Goal: Information Seeking & Learning: Learn about a topic

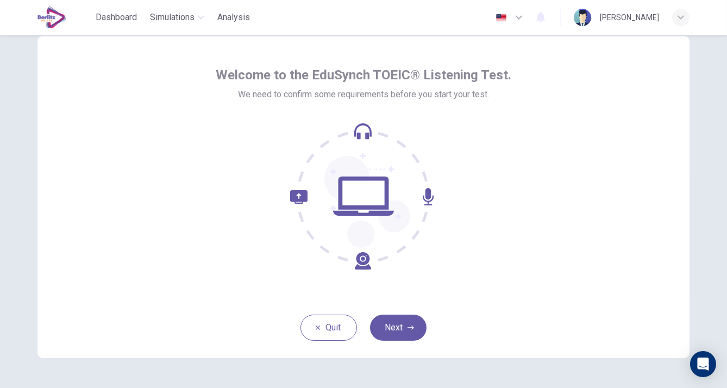
scroll to position [30, 0]
drag, startPoint x: 630, startPoint y: 0, endPoint x: 502, endPoint y: 145, distance: 193.0
click at [502, 145] on div at bounding box center [364, 195] width 296 height 147
click at [391, 328] on button "Next" at bounding box center [398, 327] width 57 height 26
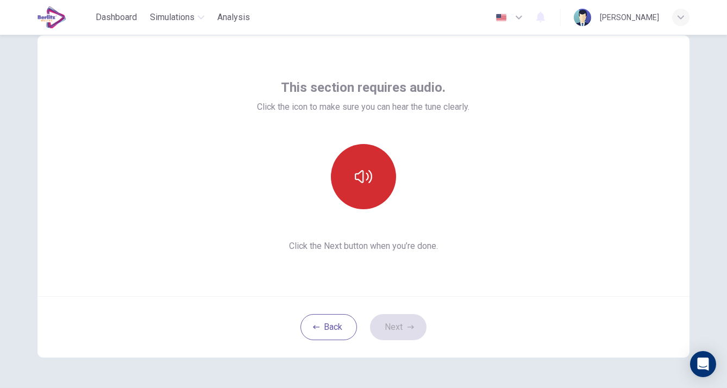
click at [364, 178] on icon "button" at bounding box center [363, 176] width 17 height 17
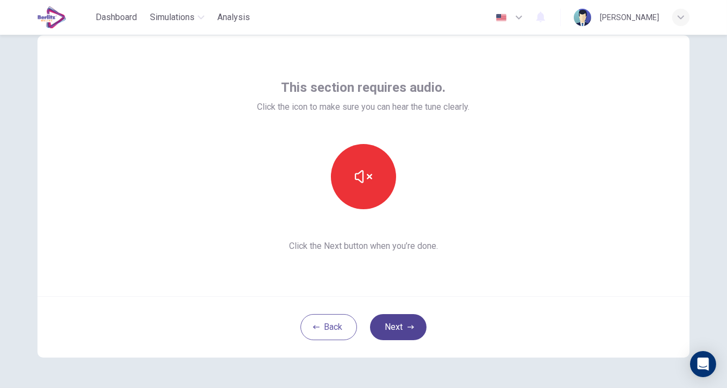
click at [404, 327] on button "Next" at bounding box center [398, 327] width 57 height 26
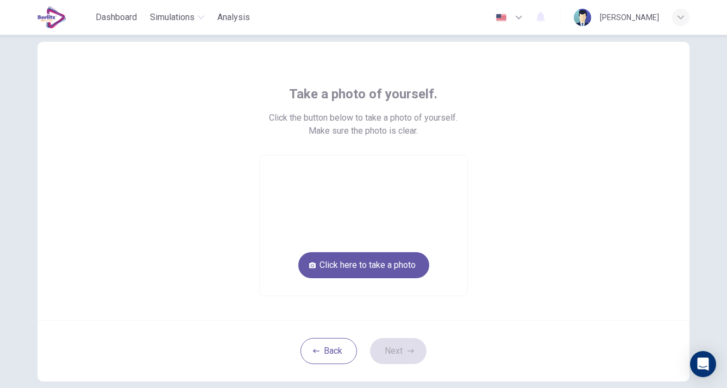
scroll to position [23, 0]
click at [362, 263] on button "Click here to take a photo" at bounding box center [363, 265] width 131 height 26
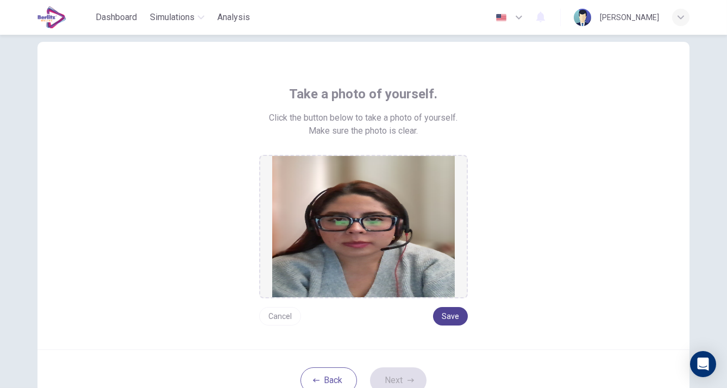
click at [453, 314] on button "Save" at bounding box center [450, 316] width 35 height 18
click at [395, 349] on button "Next" at bounding box center [398, 380] width 57 height 26
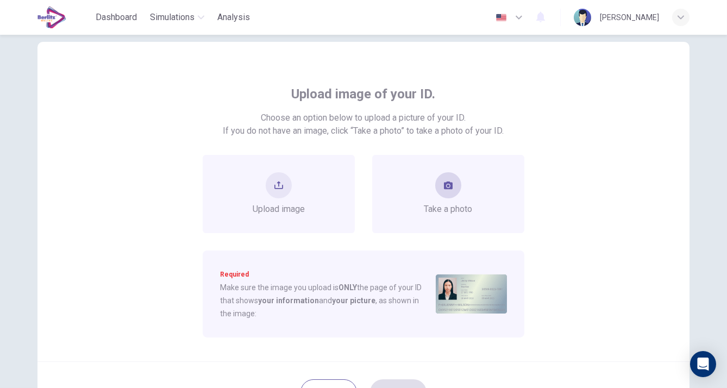
click at [453, 196] on div "Take a photo" at bounding box center [449, 193] width 48 height 43
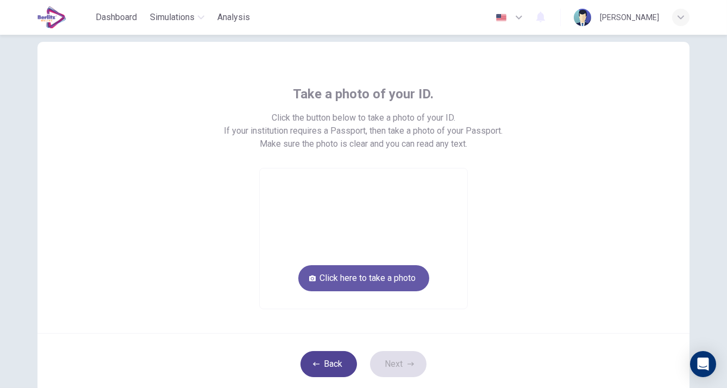
click at [321, 349] on button "Back" at bounding box center [329, 364] width 57 height 26
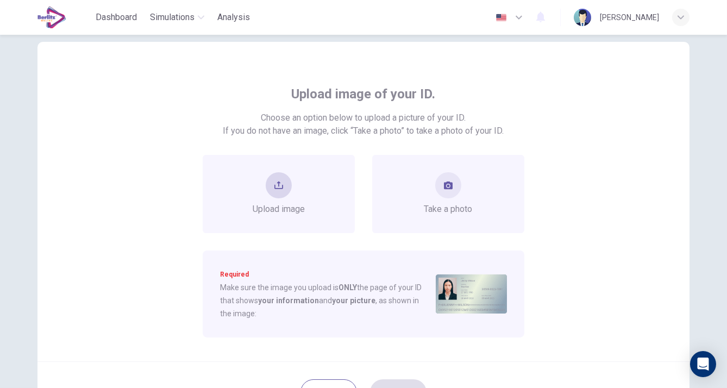
click at [285, 186] on button "upload" at bounding box center [279, 185] width 26 height 26
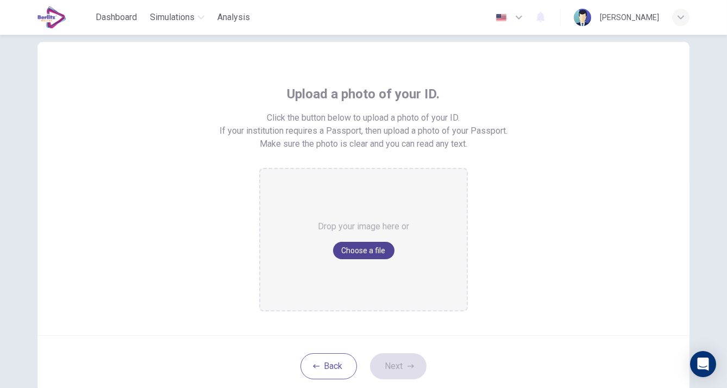
click at [348, 253] on button "Choose a file" at bounding box center [363, 250] width 61 height 17
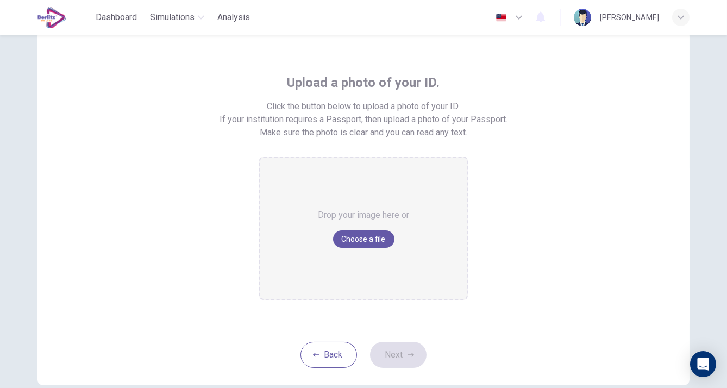
scroll to position [32, 0]
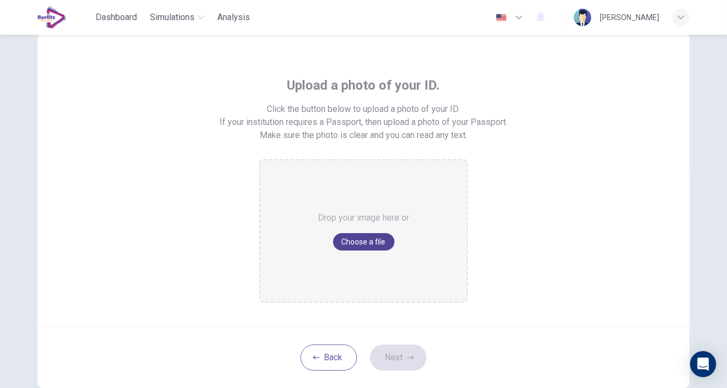
click at [367, 240] on button "Choose a file" at bounding box center [363, 241] width 61 height 17
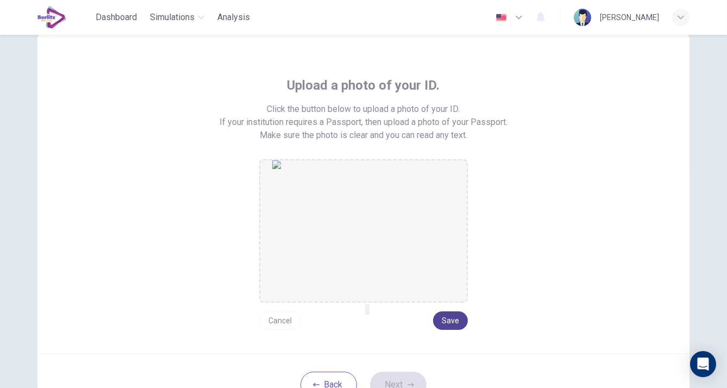
click at [445, 316] on button "Save" at bounding box center [450, 321] width 35 height 18
click at [393, 349] on button "Next" at bounding box center [398, 385] width 57 height 26
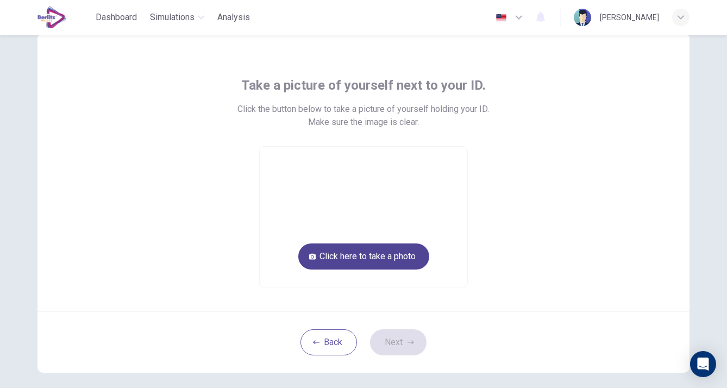
click at [358, 257] on button "Click here to take a photo" at bounding box center [363, 257] width 131 height 26
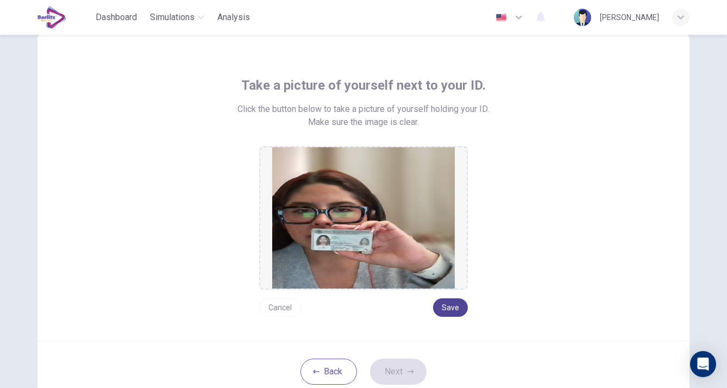
click at [442, 307] on button "Save" at bounding box center [450, 307] width 35 height 18
click at [387, 349] on button "Next" at bounding box center [398, 372] width 57 height 26
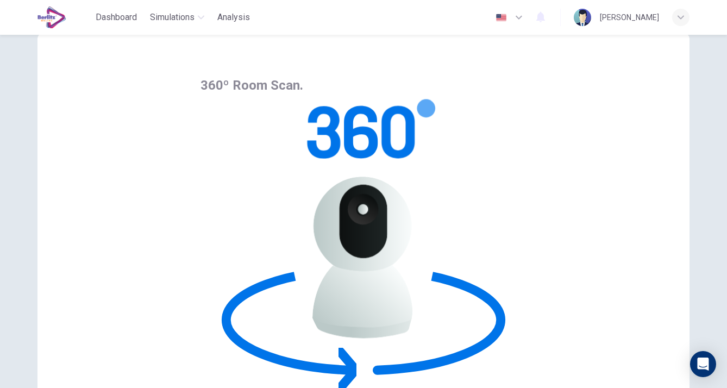
click at [494, 265] on div "360º Room Scan. Click Begin Room Scan and complete a 360º scan of your room and…" at bounding box center [364, 337] width 652 height 609
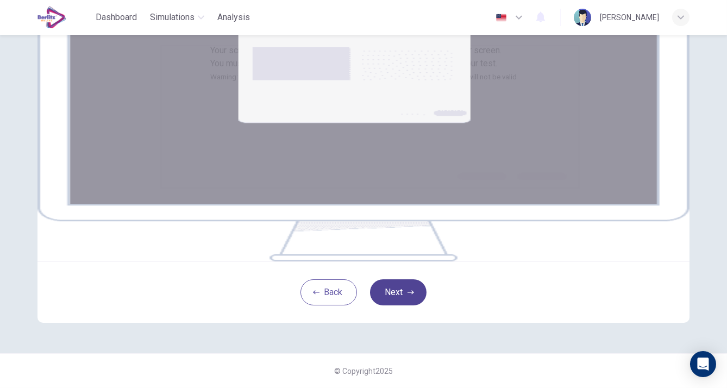
scroll to position [86, 0]
click at [439, 236] on img at bounding box center [364, 131] width 652 height 261
click at [400, 306] on button "Next" at bounding box center [398, 292] width 57 height 26
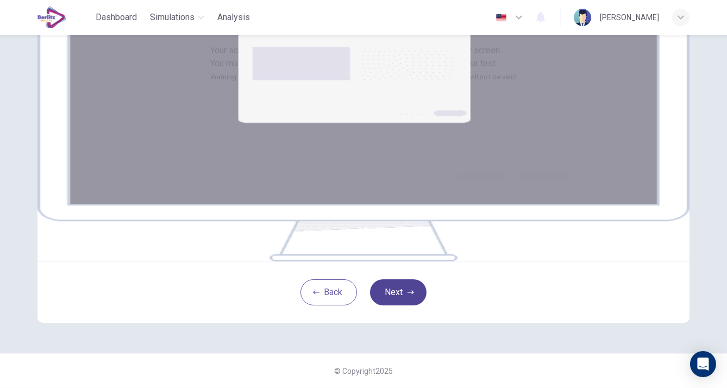
click at [402, 306] on button "Next" at bounding box center [398, 292] width 57 height 26
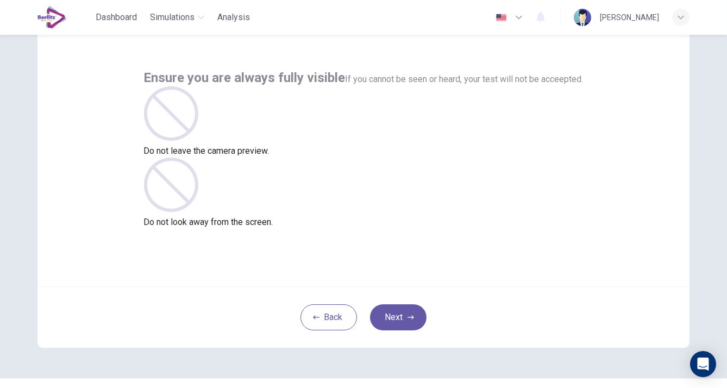
scroll to position [40, 0]
click at [400, 316] on button "Next" at bounding box center [398, 317] width 57 height 26
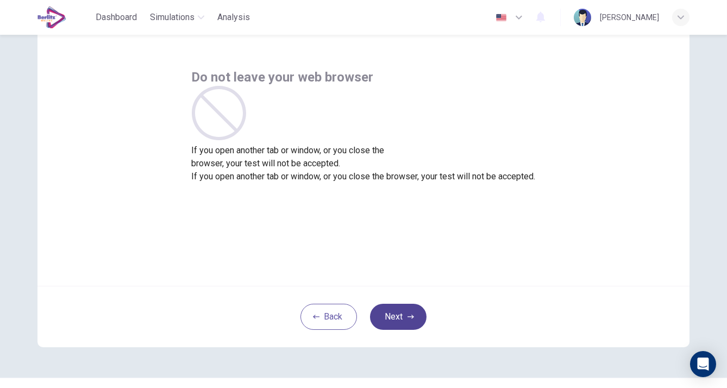
click at [400, 316] on button "Next" at bounding box center [398, 317] width 57 height 26
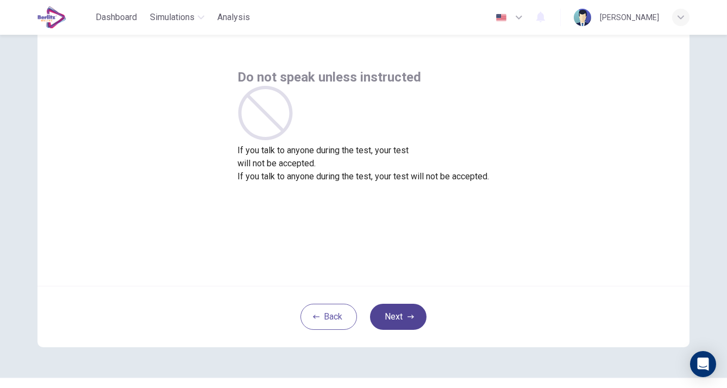
click at [400, 316] on button "Next" at bounding box center [398, 317] width 57 height 26
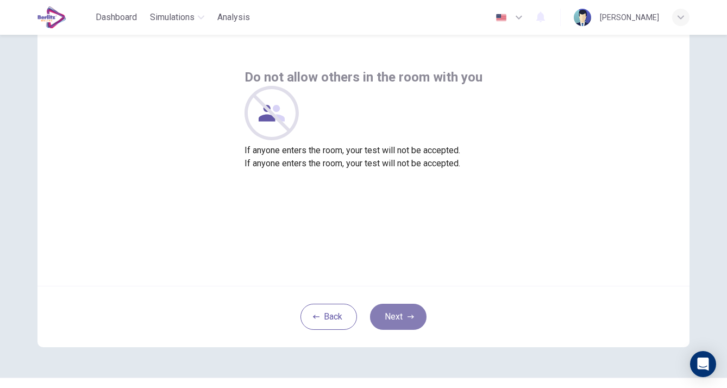
click at [400, 316] on button "Next" at bounding box center [398, 317] width 57 height 26
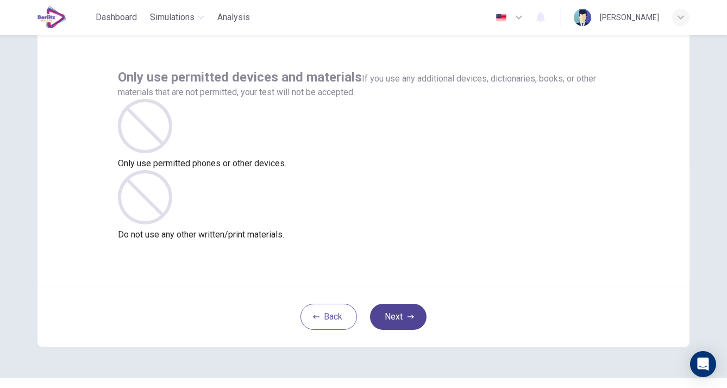
click at [400, 316] on button "Next" at bounding box center [398, 317] width 57 height 26
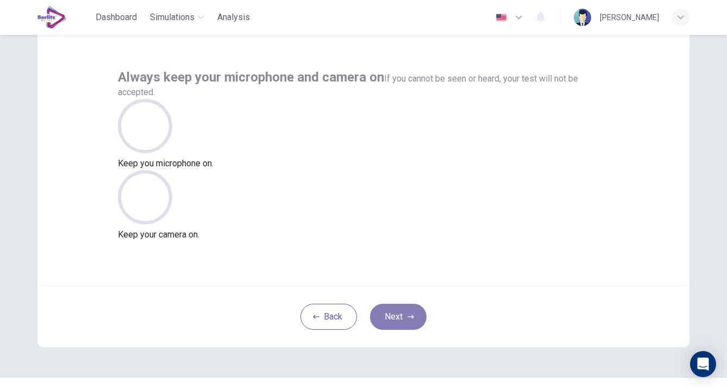
click at [400, 316] on button "Next" at bounding box center [398, 317] width 57 height 26
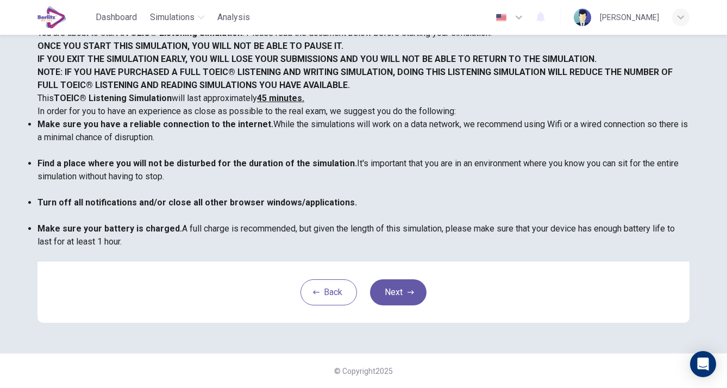
scroll to position [216, 0]
click at [389, 294] on button "Next" at bounding box center [398, 292] width 57 height 26
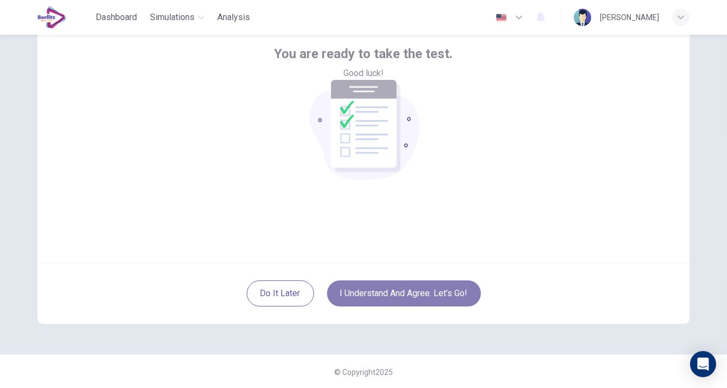
click at [389, 294] on button "I understand and agree. Let’s go!" at bounding box center [404, 294] width 154 height 26
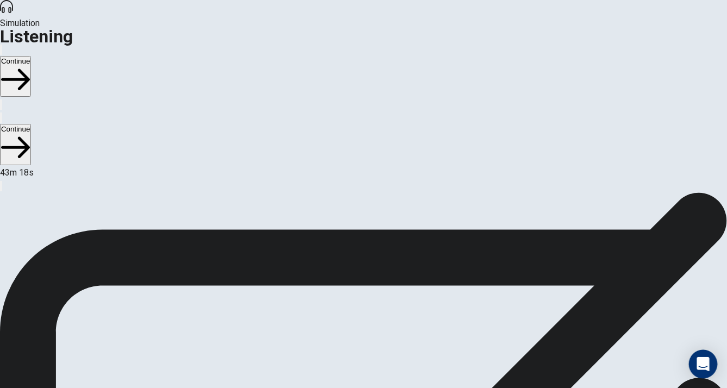
click at [654, 349] on icon "Open Intercom Messenger" at bounding box center [703, 364] width 13 height 14
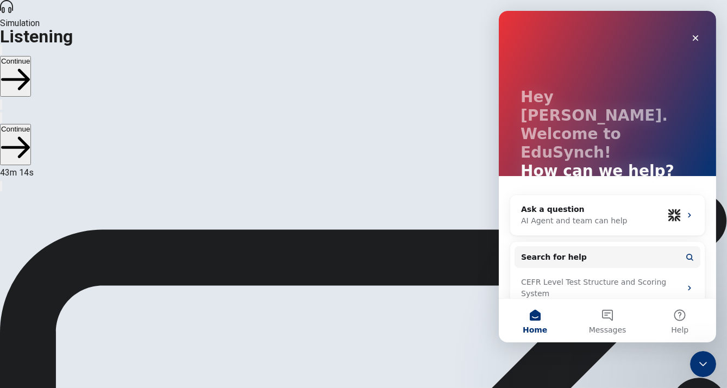
click at [654, 37] on icon "Close" at bounding box center [695, 38] width 9 height 9
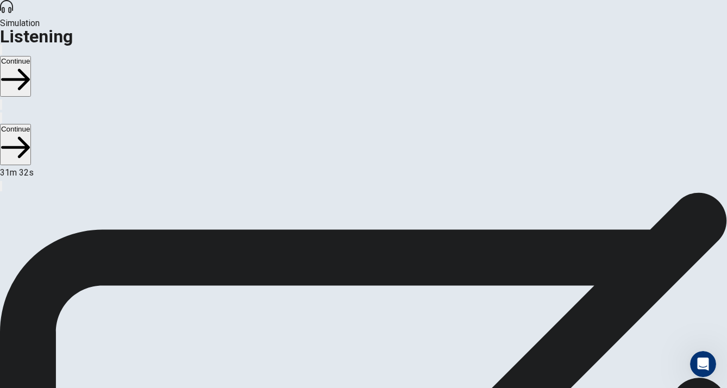
scroll to position [3, 0]
click at [31, 56] on button "Continue" at bounding box center [15, 76] width 31 height 41
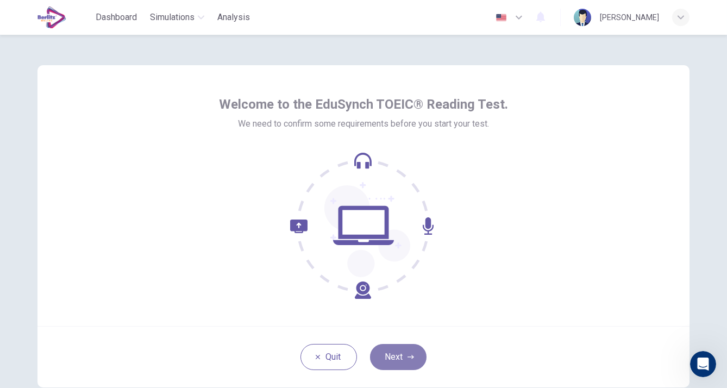
click at [408, 353] on button "Next" at bounding box center [398, 357] width 57 height 26
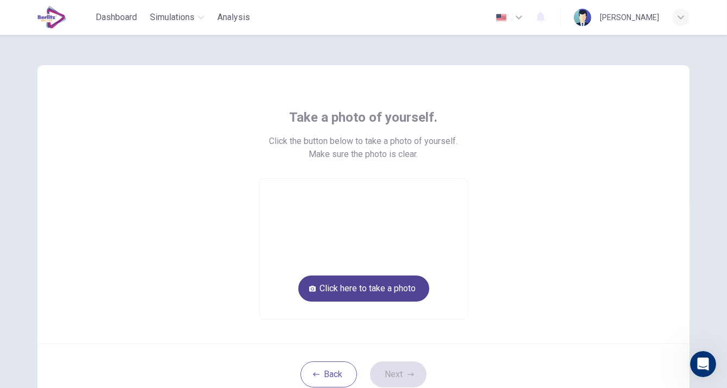
click at [362, 292] on button "Click here to take a photo" at bounding box center [363, 289] width 131 height 26
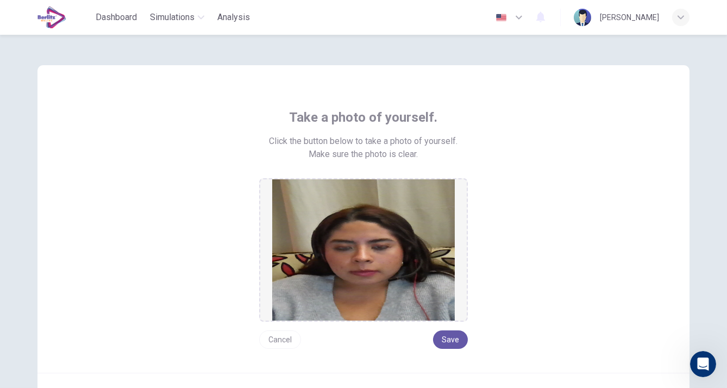
click at [279, 339] on button "Cancel" at bounding box center [280, 340] width 42 height 18
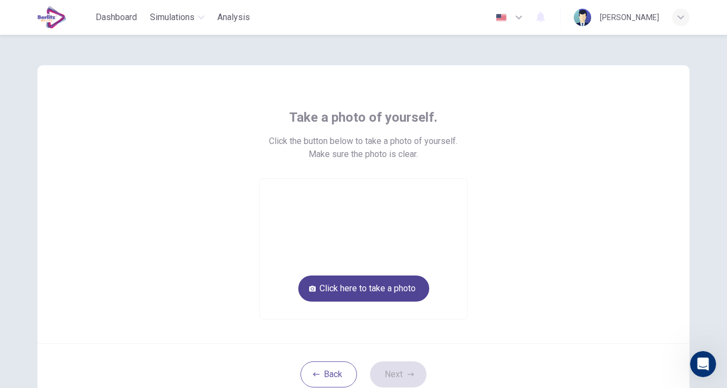
click at [353, 291] on button "Click here to take a photo" at bounding box center [363, 289] width 131 height 26
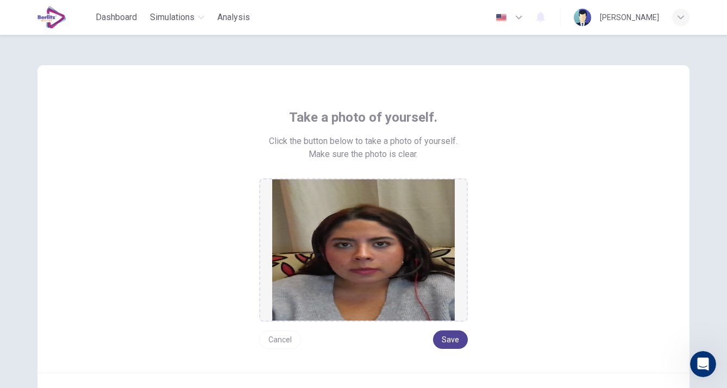
click at [447, 339] on button "Save" at bounding box center [450, 340] width 35 height 18
click at [447, 334] on button "Save" at bounding box center [450, 340] width 35 height 18
click at [515, 317] on div "Take a photo of yourself. Click the button below to take a photo of yourself. M…" at bounding box center [363, 229] width 491 height 240
click at [457, 335] on button "Save" at bounding box center [450, 340] width 35 height 18
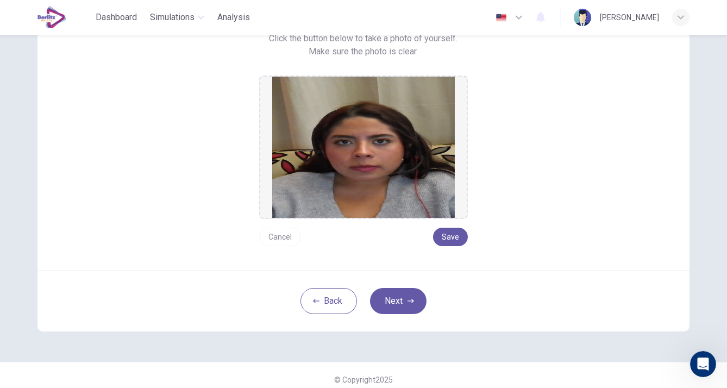
scroll to position [103, 0]
click at [407, 288] on button "Next" at bounding box center [398, 301] width 57 height 26
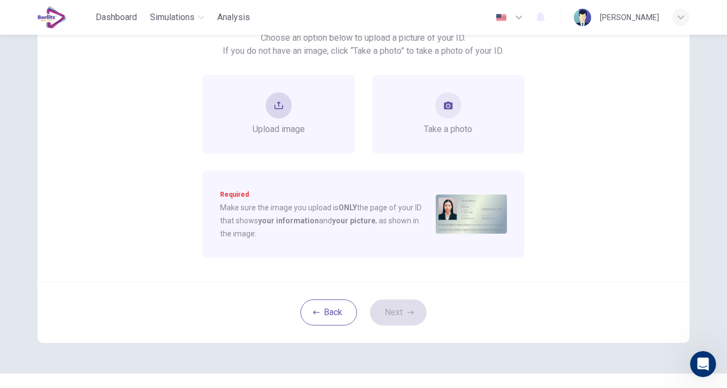
click at [281, 134] on span "Upload image" at bounding box center [279, 129] width 52 height 13
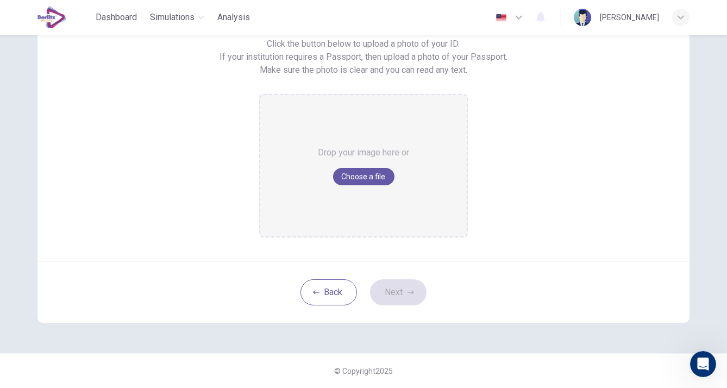
scroll to position [96, 0]
click at [363, 177] on button "Choose a file" at bounding box center [363, 177] width 61 height 17
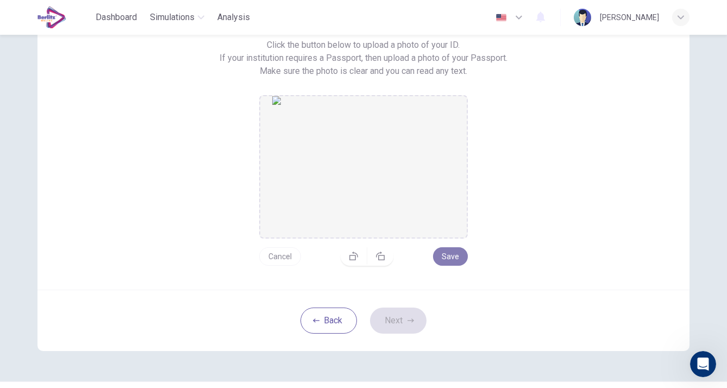
click at [445, 261] on button "Save" at bounding box center [450, 256] width 35 height 18
click at [389, 320] on button "Next" at bounding box center [398, 321] width 57 height 26
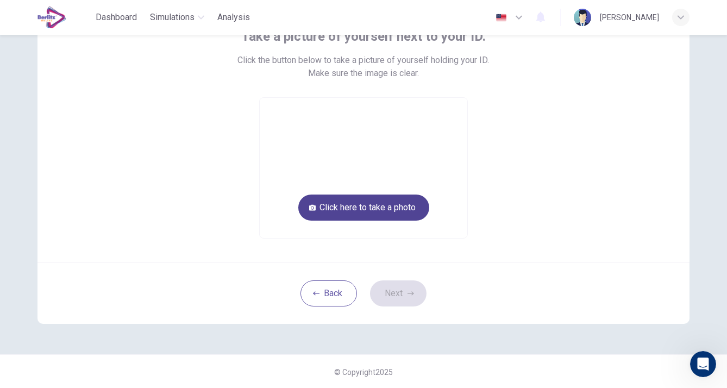
click at [367, 201] on button "Click here to take a photo" at bounding box center [363, 208] width 131 height 26
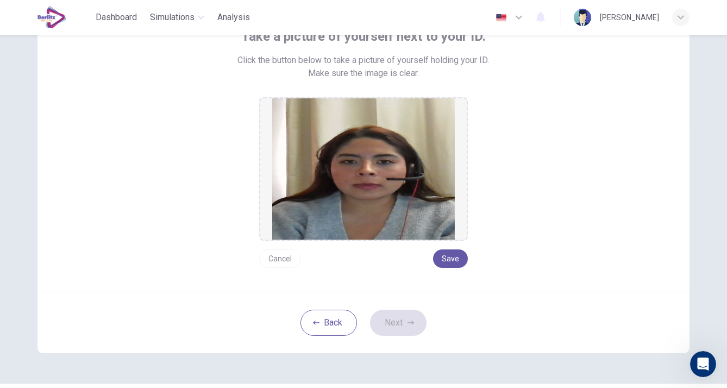
click at [286, 250] on button "Cancel" at bounding box center [280, 259] width 42 height 18
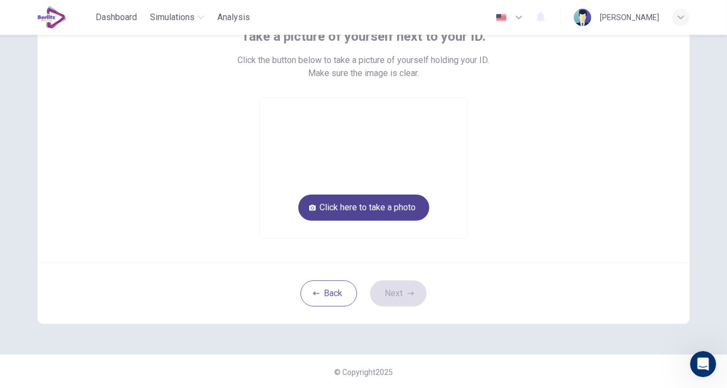
click at [302, 205] on button "Click here to take a photo" at bounding box center [363, 208] width 131 height 26
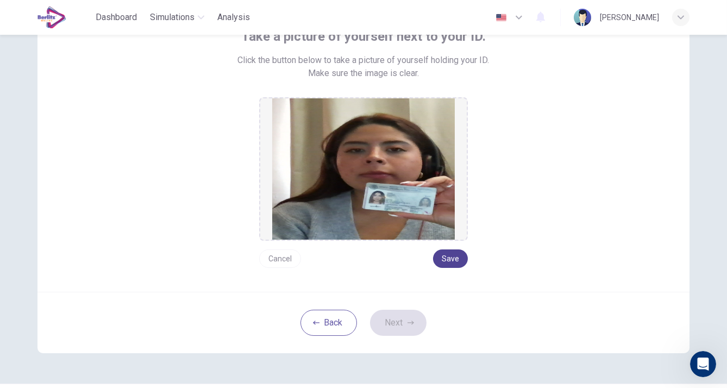
click at [439, 261] on button "Save" at bounding box center [450, 259] width 35 height 18
click at [397, 321] on button "Next" at bounding box center [398, 323] width 57 height 26
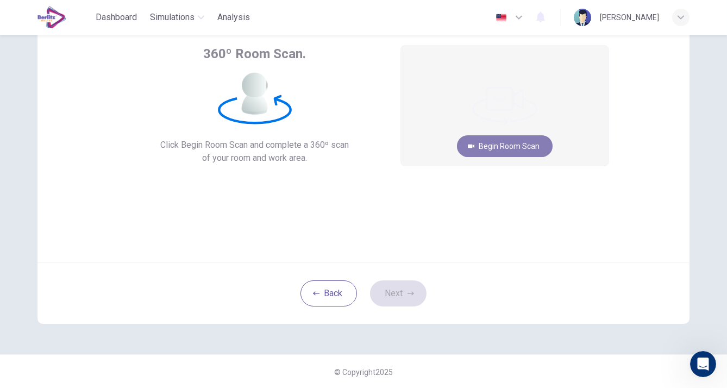
click at [499, 140] on button "Begin Room Scan" at bounding box center [505, 146] width 96 height 22
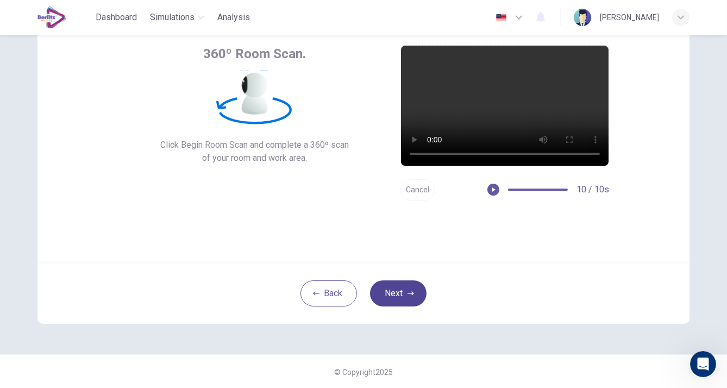
click at [397, 289] on button "Next" at bounding box center [398, 294] width 57 height 26
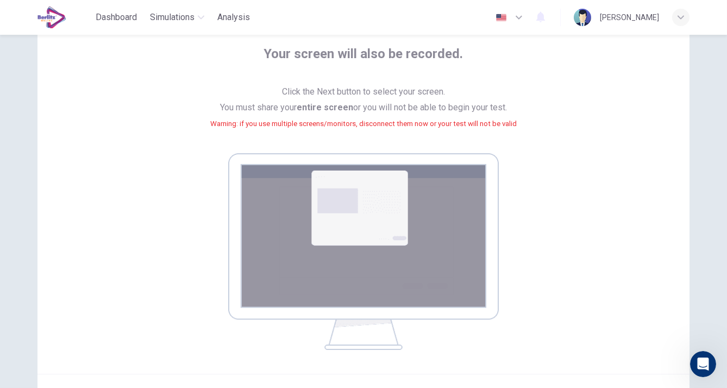
scroll to position [170, 0]
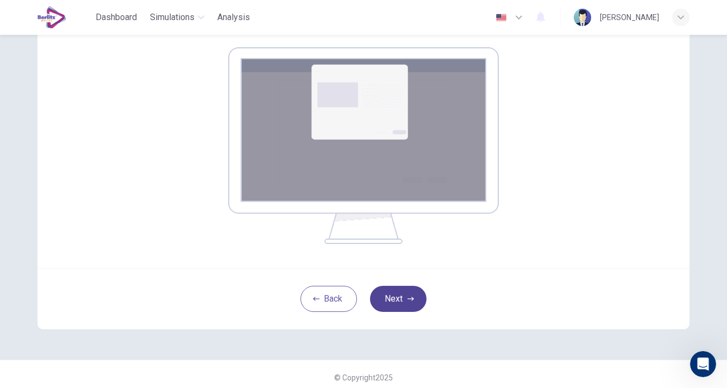
click at [398, 297] on button "Next" at bounding box center [398, 299] width 57 height 26
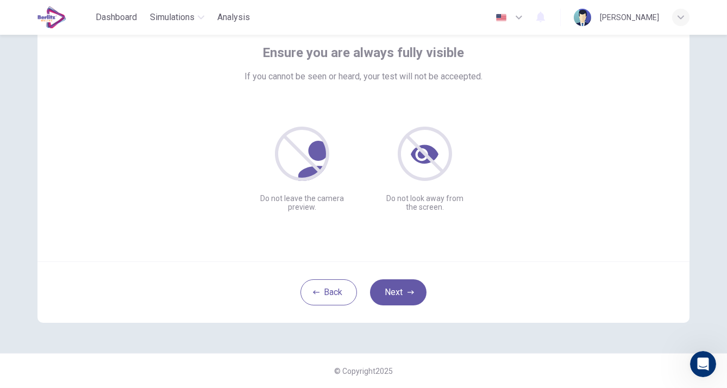
scroll to position [64, 0]
click at [403, 295] on button "Next" at bounding box center [398, 294] width 57 height 26
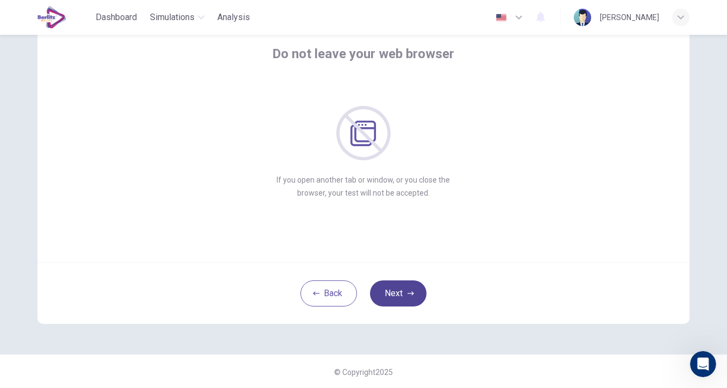
click at [403, 295] on button "Next" at bounding box center [398, 294] width 57 height 26
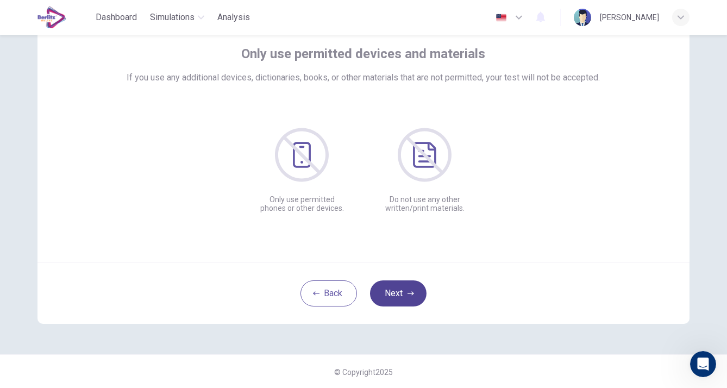
click at [403, 295] on button "Next" at bounding box center [398, 294] width 57 height 26
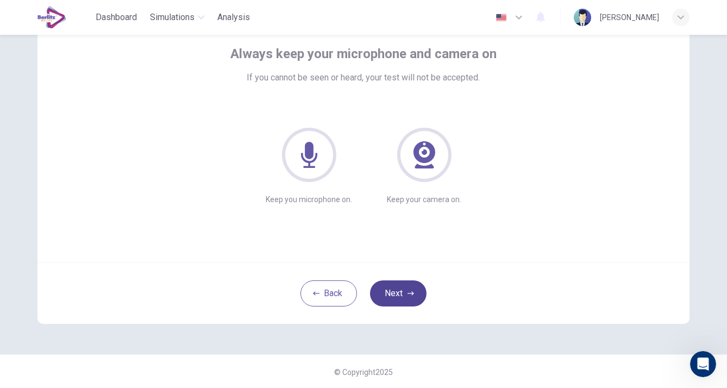
click at [413, 294] on button "Next" at bounding box center [398, 294] width 57 height 26
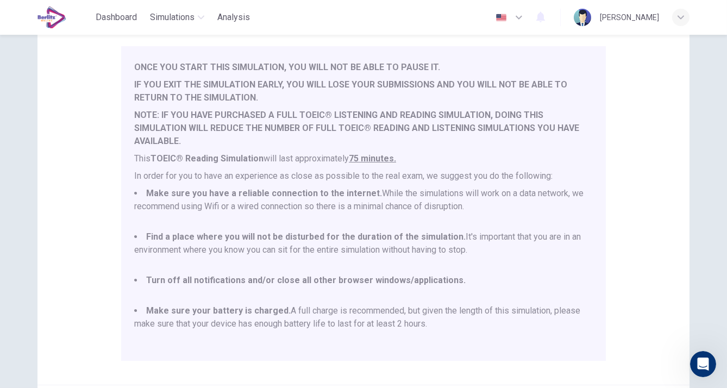
scroll to position [216, 0]
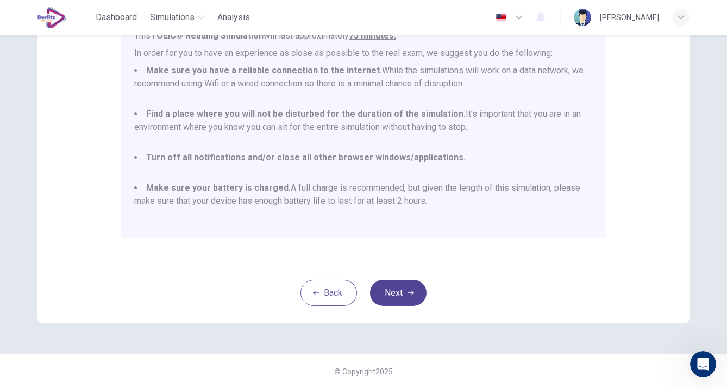
click at [390, 297] on button "Next" at bounding box center [398, 293] width 57 height 26
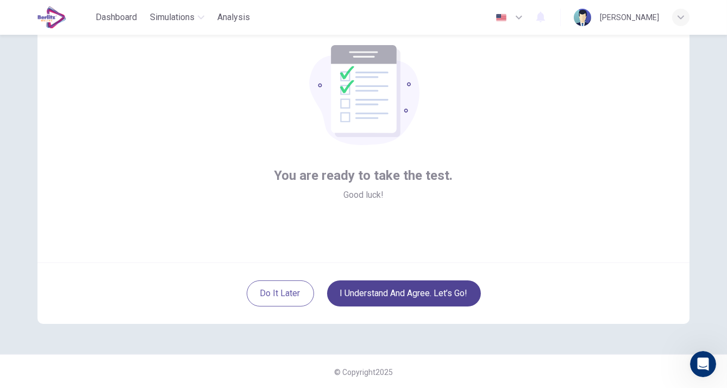
click at [390, 294] on button "I understand and agree. Let’s go!" at bounding box center [404, 294] width 154 height 26
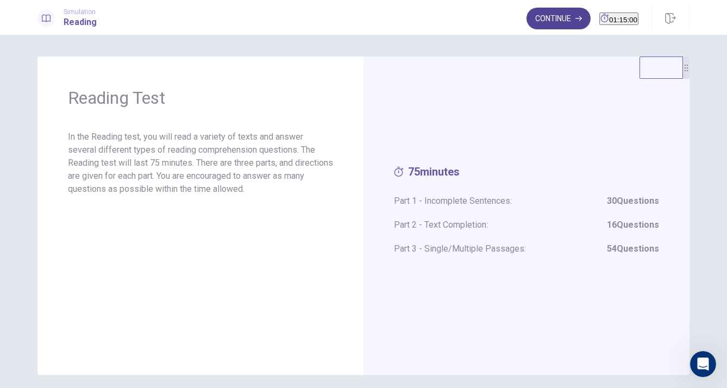
click at [529, 16] on button "Continue" at bounding box center [559, 19] width 64 height 22
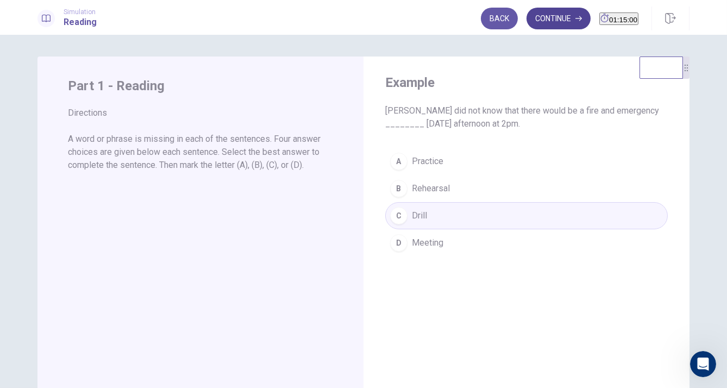
click at [543, 17] on button "Continue" at bounding box center [559, 19] width 64 height 22
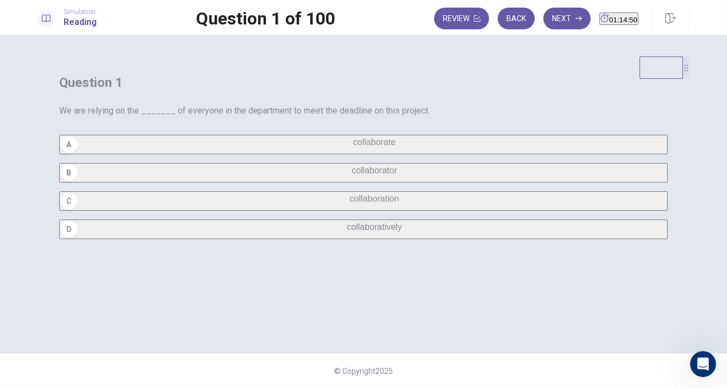
scroll to position [32, 0]
click at [350, 203] on span "collaboration" at bounding box center [374, 198] width 49 height 9
click at [544, 23] on button "Next" at bounding box center [567, 19] width 47 height 22
click at [364, 232] on span "signs" at bounding box center [374, 226] width 20 height 9
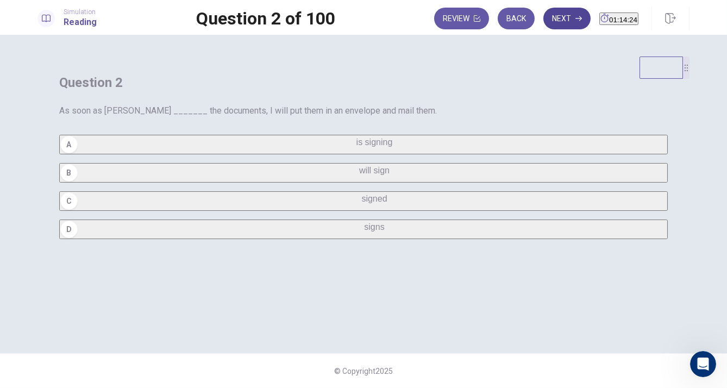
click at [549, 20] on button "Next" at bounding box center [567, 19] width 47 height 22
click at [370, 147] on span "off" at bounding box center [375, 142] width 10 height 9
click at [544, 19] on button "Next" at bounding box center [567, 19] width 47 height 22
click at [347, 203] on span "compensation" at bounding box center [374, 198] width 54 height 9
click at [544, 16] on button "Next" at bounding box center [567, 19] width 47 height 22
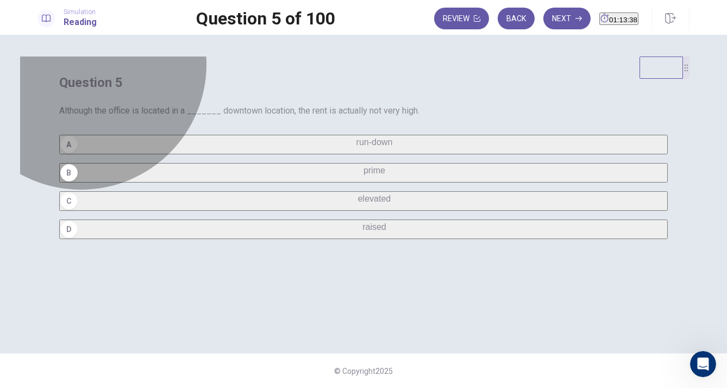
click at [357, 147] on span "run-down" at bounding box center [375, 142] width 36 height 9
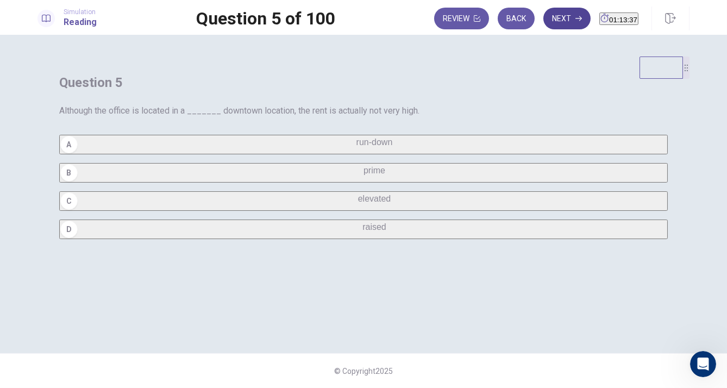
click at [545, 24] on button "Next" at bounding box center [567, 19] width 47 height 22
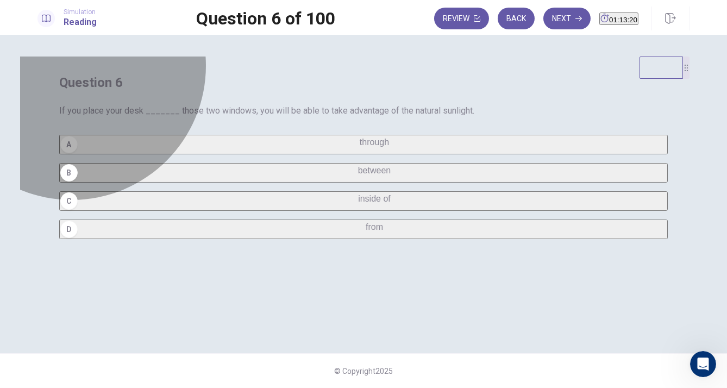
click at [360, 147] on span "through" at bounding box center [374, 142] width 29 height 9
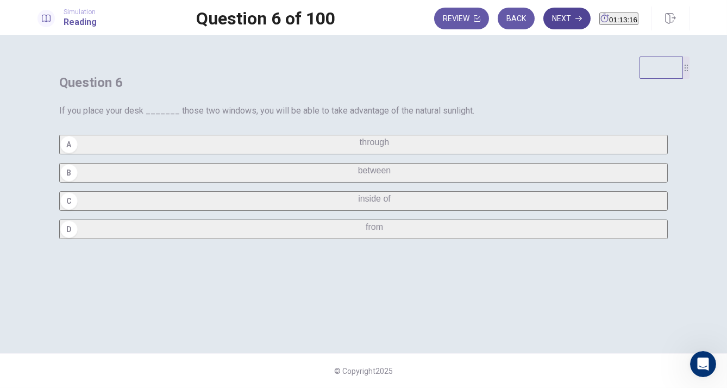
click at [547, 23] on button "Next" at bounding box center [567, 19] width 47 height 22
click at [354, 147] on span "auditorium" at bounding box center [374, 142] width 41 height 9
click at [551, 19] on button "Next" at bounding box center [567, 19] width 47 height 22
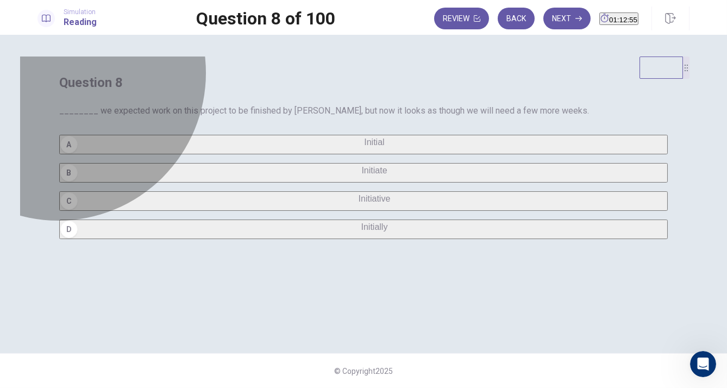
click at [362, 232] on span "Initially" at bounding box center [375, 226] width 27 height 9
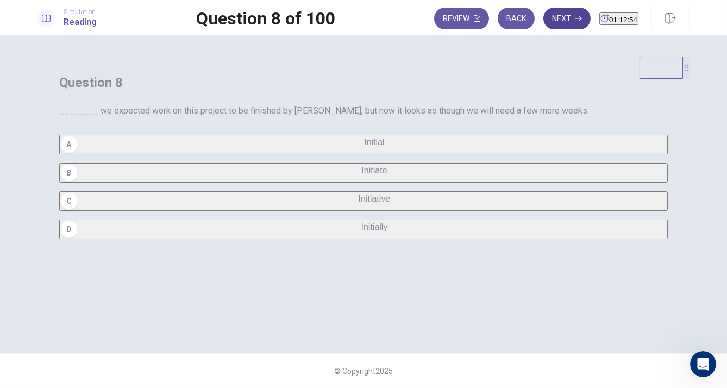
click at [548, 27] on button "Next" at bounding box center [567, 19] width 47 height 22
click at [501, 105] on div "Question 9 We hope to see a _______ increase in sales by the end of the quarter…" at bounding box center [364, 157] width 652 height 200
click at [354, 147] on span "substantial" at bounding box center [375, 142] width 42 height 9
click at [550, 18] on button "Next" at bounding box center [567, 19] width 47 height 22
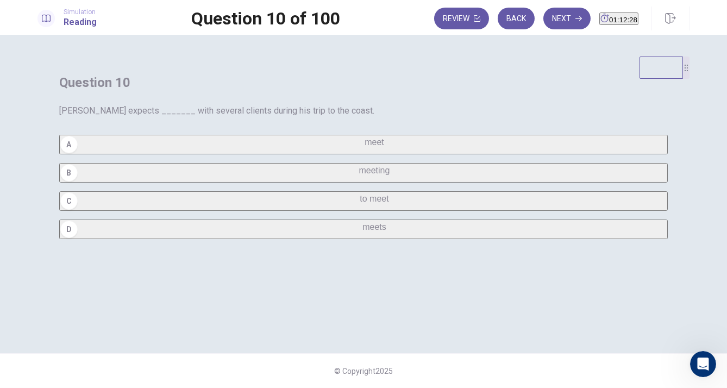
click at [365, 147] on span "meet" at bounding box center [375, 142] width 20 height 9
click at [547, 15] on button "Next" at bounding box center [567, 19] width 47 height 22
click at [319, 239] on button "D interests" at bounding box center [363, 230] width 609 height 20
click at [547, 20] on button "Next" at bounding box center [567, 19] width 47 height 22
click at [300, 211] on button "C until" at bounding box center [363, 201] width 609 height 20
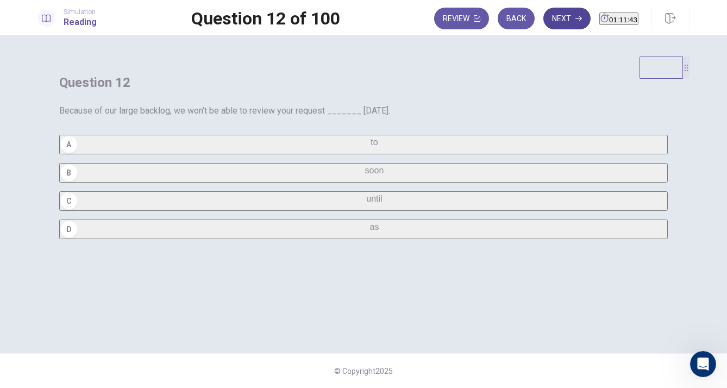
click at [545, 20] on button "Next" at bounding box center [567, 19] width 47 height 22
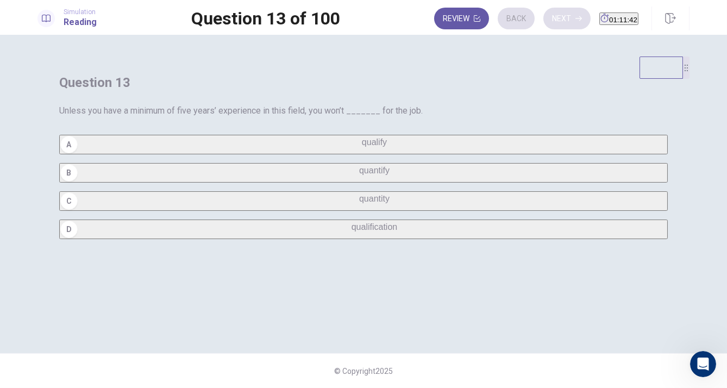
click at [545, 20] on div "Review Back Next 01:11:42" at bounding box center [536, 19] width 204 height 22
click at [505, 9] on button "Back" at bounding box center [516, 19] width 37 height 22
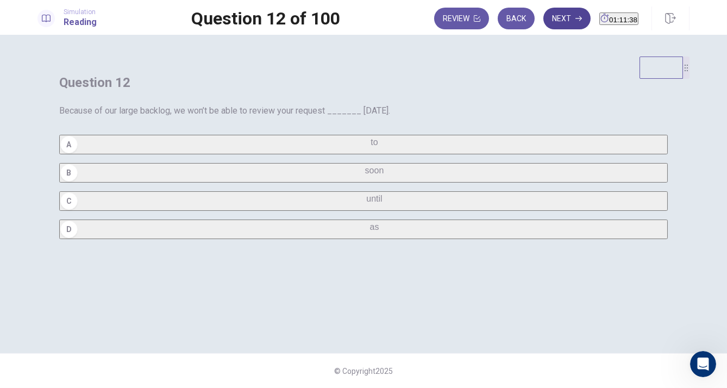
click at [544, 16] on button "Next" at bounding box center [567, 19] width 47 height 22
click at [312, 154] on button "A qualify" at bounding box center [363, 145] width 609 height 20
click at [549, 27] on button "Next" at bounding box center [567, 19] width 47 height 22
click at [354, 232] on span "is traveling" at bounding box center [374, 226] width 41 height 9
click at [544, 18] on button "Next" at bounding box center [567, 19] width 47 height 22
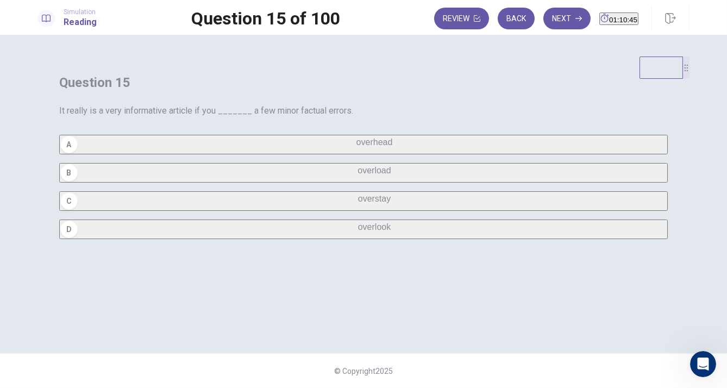
click at [330, 239] on button "D overlook" at bounding box center [363, 230] width 609 height 20
click at [547, 17] on button "Next" at bounding box center [567, 19] width 47 height 22
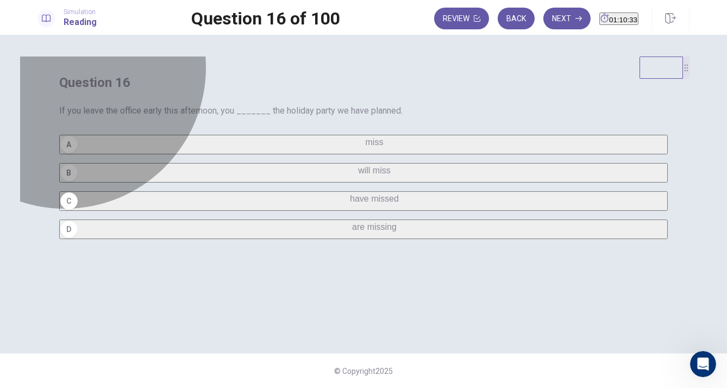
click at [358, 175] on span "will miss" at bounding box center [374, 170] width 33 height 9
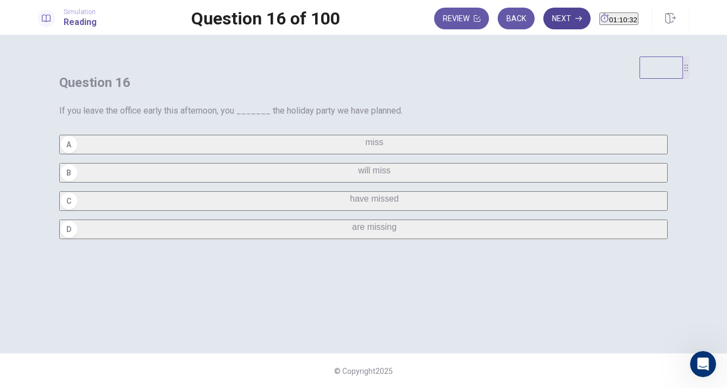
click at [554, 9] on button "Next" at bounding box center [567, 19] width 47 height 22
click at [362, 147] on span "Speak" at bounding box center [374, 142] width 24 height 9
click at [544, 15] on button "Next" at bounding box center [567, 19] width 47 height 22
click at [307, 154] on button "A is" at bounding box center [363, 145] width 609 height 20
click at [545, 17] on button "Next" at bounding box center [567, 19] width 47 height 22
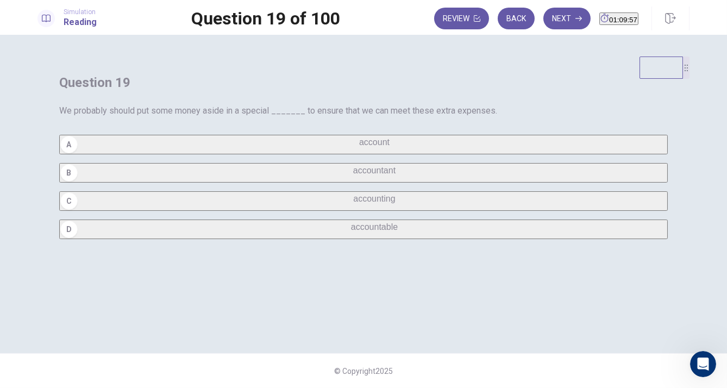
click at [319, 154] on button "A account" at bounding box center [363, 145] width 609 height 20
click at [544, 22] on button "Next" at bounding box center [567, 19] width 47 height 22
click at [303, 219] on div "A by B once C during D following" at bounding box center [363, 187] width 609 height 104
click at [300, 183] on button "B once" at bounding box center [363, 173] width 609 height 20
click at [544, 22] on button "Next" at bounding box center [567, 19] width 47 height 22
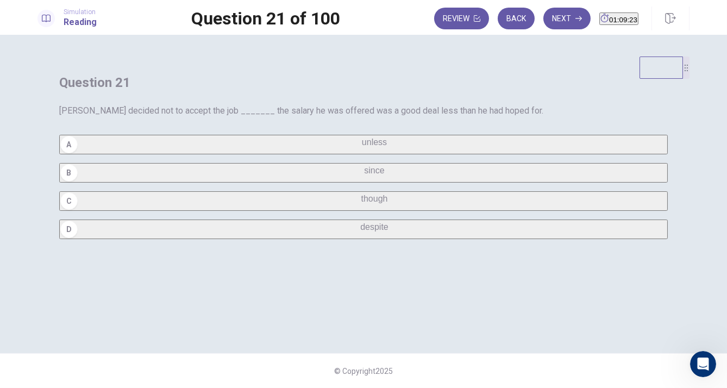
click at [362, 147] on span "unless" at bounding box center [374, 142] width 25 height 9
click at [546, 16] on button "Next" at bounding box center [567, 19] width 47 height 22
click at [362, 147] on span "inspire" at bounding box center [375, 142] width 26 height 9
click at [545, 25] on button "Next" at bounding box center [567, 19] width 47 height 22
click at [319, 239] on button "D often" at bounding box center [363, 230] width 609 height 20
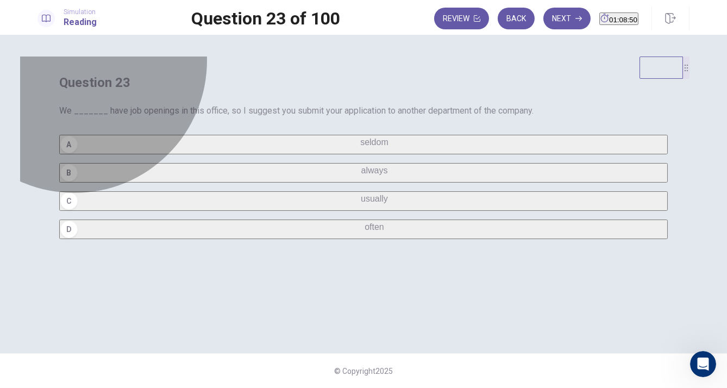
click at [323, 211] on button "C usually" at bounding box center [363, 201] width 609 height 20
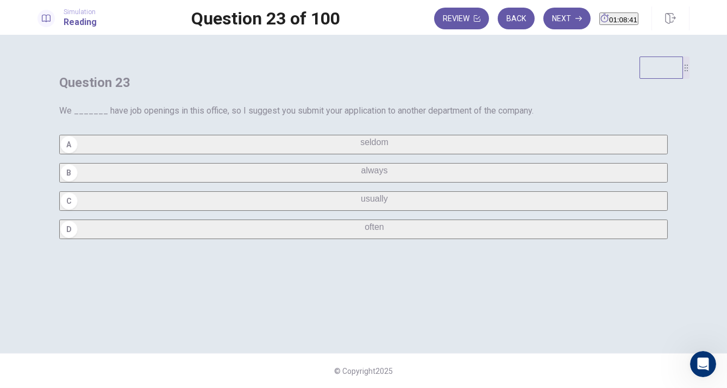
click at [350, 154] on button "A seldom" at bounding box center [363, 145] width 609 height 20
click at [544, 28] on button "Next" at bounding box center [567, 19] width 47 height 22
click at [357, 147] on span "response" at bounding box center [375, 142] width 36 height 9
click at [551, 7] on div "Review Back Next 01:08:00" at bounding box center [562, 19] width 256 height 24
click at [548, 12] on button "Next" at bounding box center [567, 19] width 47 height 22
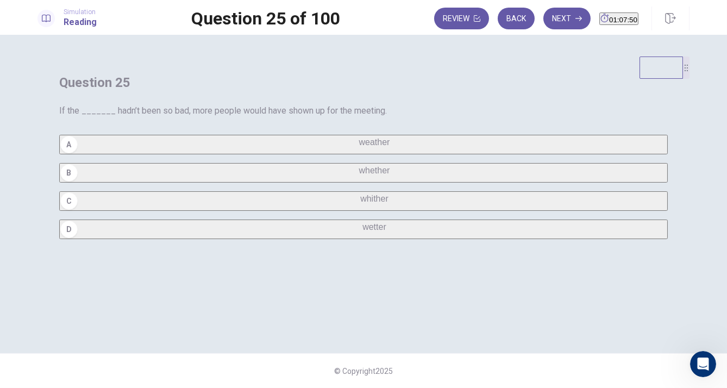
click at [359, 147] on span "weather" at bounding box center [374, 142] width 31 height 9
click at [552, 18] on button "Next" at bounding box center [567, 19] width 47 height 22
click at [316, 154] on button "A call" at bounding box center [363, 145] width 609 height 20
click at [552, 19] on button "Next" at bounding box center [567, 19] width 47 height 22
click at [322, 154] on button "A apply" at bounding box center [363, 145] width 609 height 20
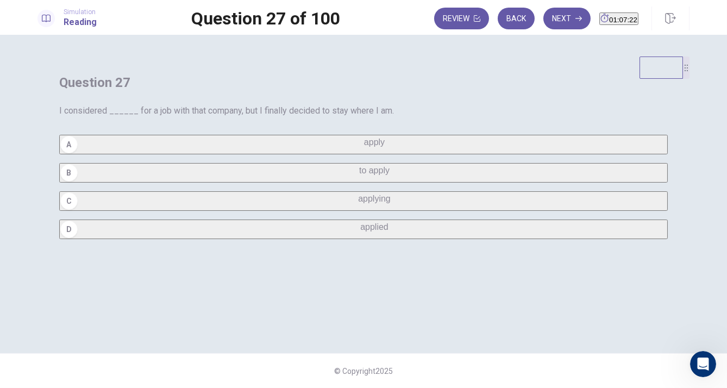
click at [344, 211] on button "C applying" at bounding box center [363, 201] width 609 height 20
click at [357, 183] on button "B to apply" at bounding box center [363, 173] width 609 height 20
click at [387, 154] on button "A apply" at bounding box center [363, 145] width 609 height 20
click at [544, 15] on button "Next" at bounding box center [567, 19] width 47 height 22
click at [357, 175] on span "minimize" at bounding box center [374, 170] width 34 height 9
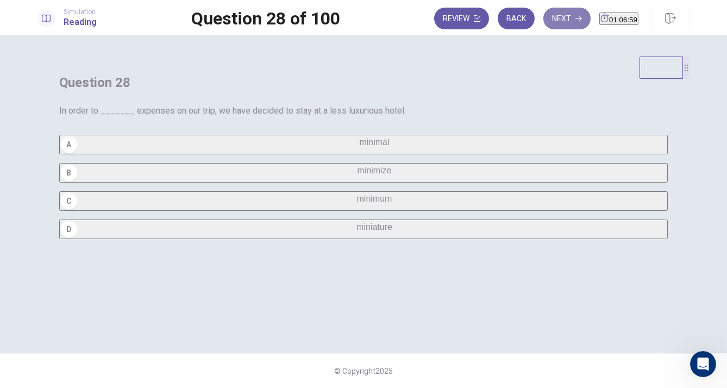
click at [547, 25] on button "Next" at bounding box center [567, 19] width 47 height 22
click at [351, 203] on span "have agreed" at bounding box center [375, 198] width 48 height 9
click at [360, 154] on button "A agree" at bounding box center [363, 145] width 609 height 20
click at [549, 20] on button "Next" at bounding box center [567, 19] width 47 height 22
click at [370, 232] on span "on" at bounding box center [375, 226] width 10 height 9
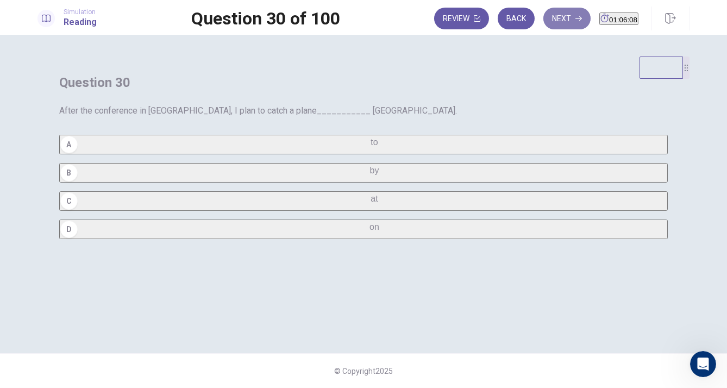
click at [550, 22] on button "Next" at bounding box center [567, 19] width 47 height 22
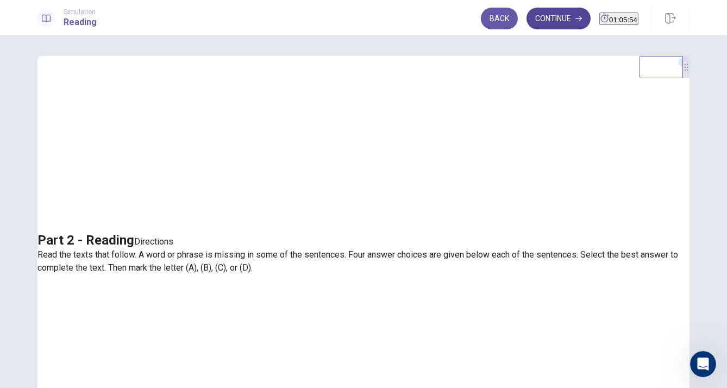
click at [544, 18] on button "Continue" at bounding box center [559, 19] width 64 height 22
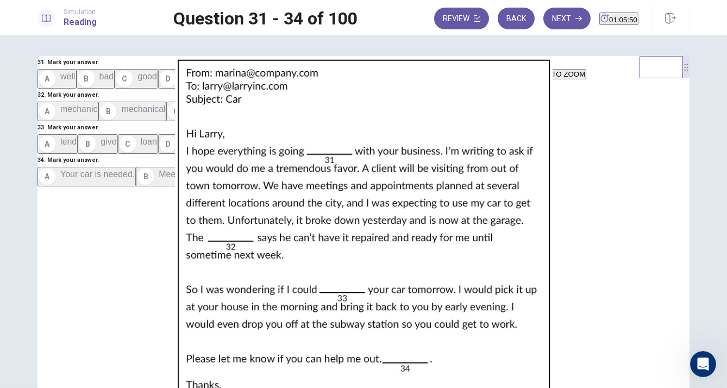
click at [528, 79] on div "CLICK TO ZOOM" at bounding box center [557, 67] width 59 height 23
click at [529, 65] on icon "EXPAND" at bounding box center [529, 65] width 0 height 0
click at [367, 130] on img at bounding box center [363, 245] width 687 height 378
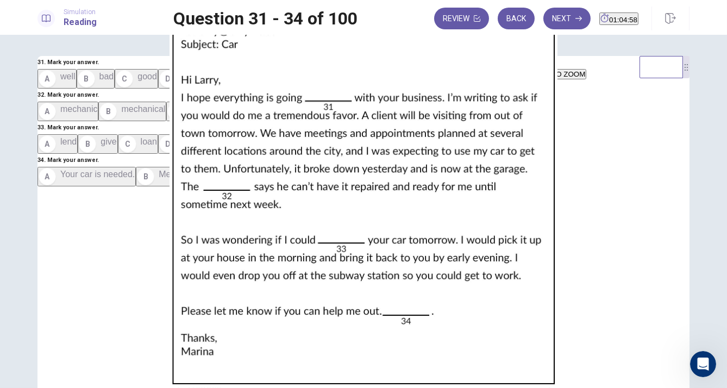
click at [11, 388] on div at bounding box center [363, 388] width 727 height 0
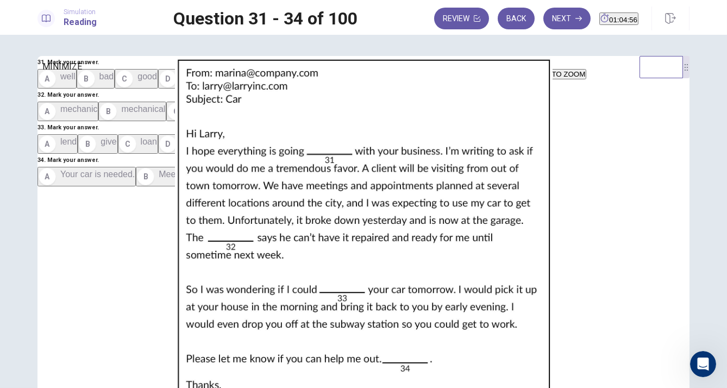
click at [528, 68] on button "MINIMIZE" at bounding box center [529, 63] width 2 height 10
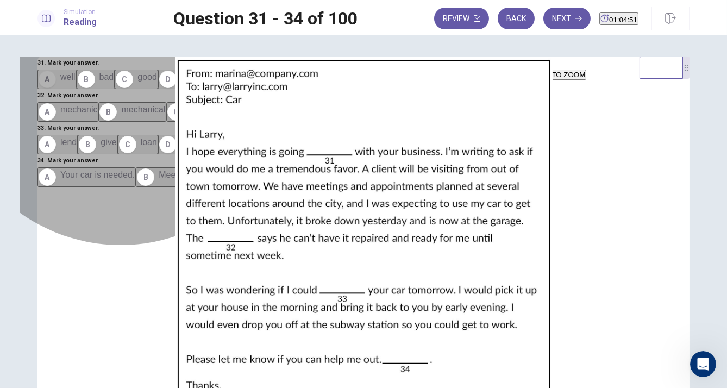
click at [77, 89] on button "A well" at bounding box center [57, 80] width 39 height 20
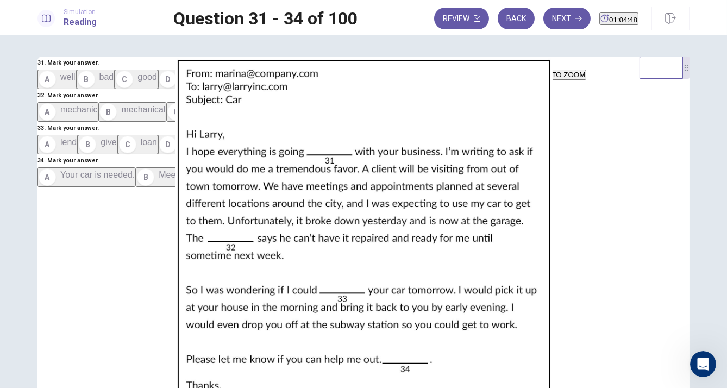
scroll to position [110, 0]
click at [98, 122] on button "A mechanic" at bounding box center [68, 112] width 61 height 20
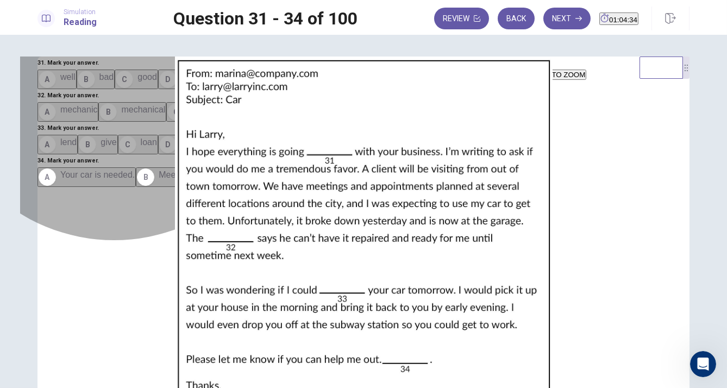
click at [158, 154] on button "D borrow" at bounding box center [183, 145] width 51 height 20
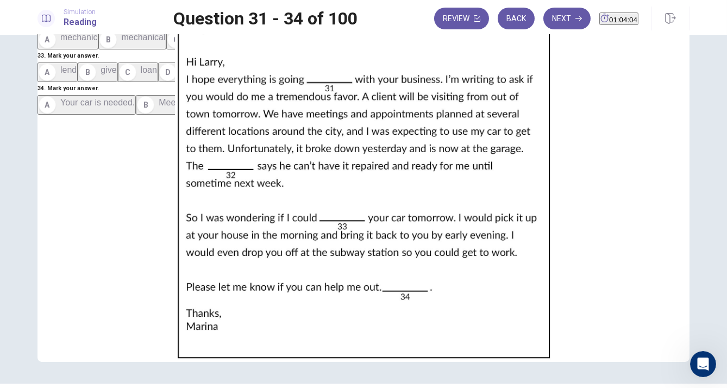
scroll to position [72, 0]
click at [316, 108] on span "I would greatly appreciate it." at bounding box center [370, 102] width 108 height 9
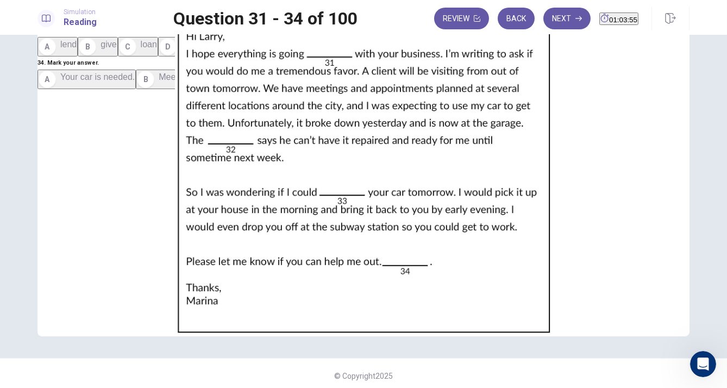
scroll to position [102, 0]
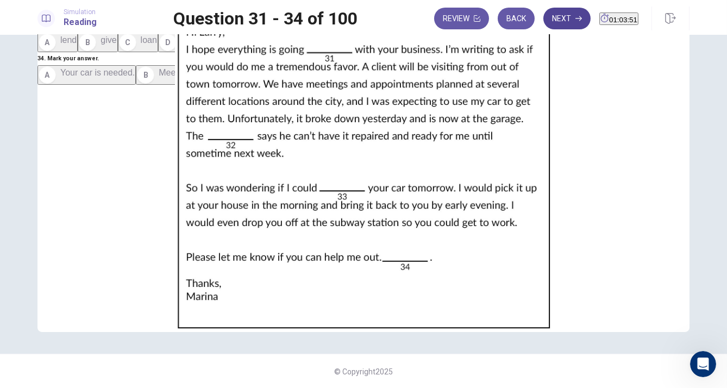
click at [544, 19] on button "Next" at bounding box center [567, 19] width 47 height 22
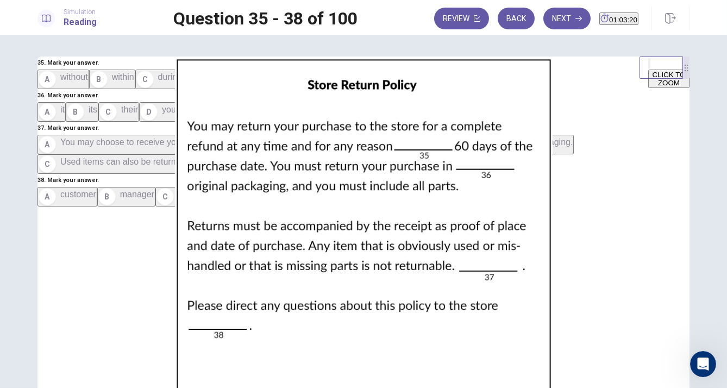
scroll to position [0, 0]
click at [89, 89] on button "A without" at bounding box center [64, 80] width 52 height 20
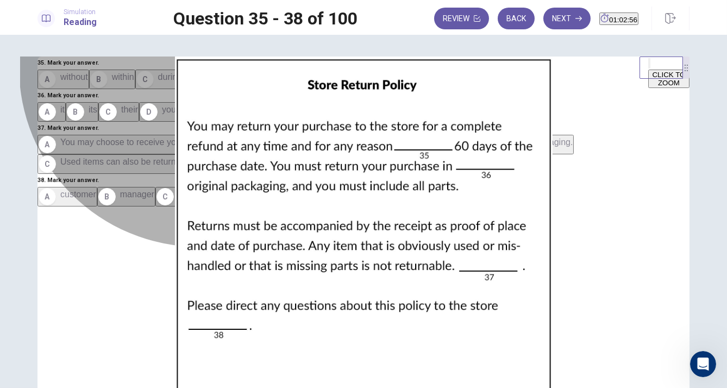
click at [183, 89] on button "C during" at bounding box center [159, 80] width 48 height 20
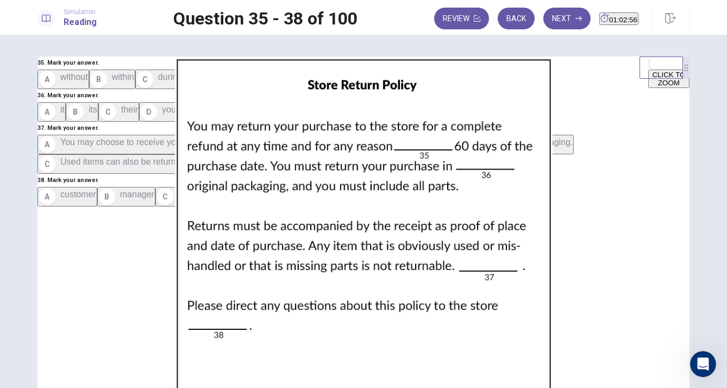
click at [183, 89] on button "C during" at bounding box center [159, 80] width 48 height 20
click at [183, 89] on button "D while" at bounding box center [204, 80] width 43 height 20
click at [139, 122] on button "C their" at bounding box center [118, 112] width 41 height 20
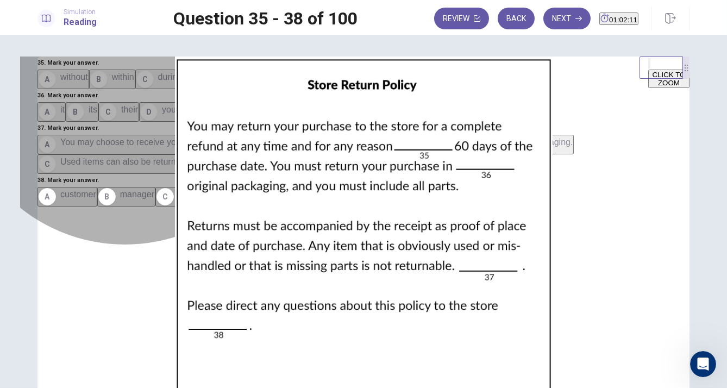
click at [189, 174] on button "D Complete refunds are no longer available." at bounding box center [281, 164] width 185 height 20
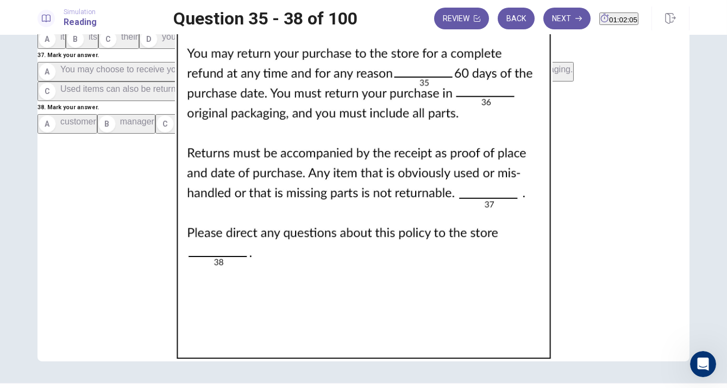
scroll to position [74, 0]
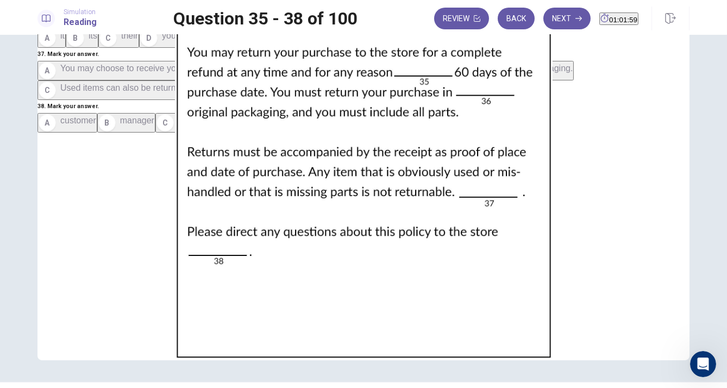
click at [97, 133] on button "A customer" at bounding box center [68, 123] width 60 height 20
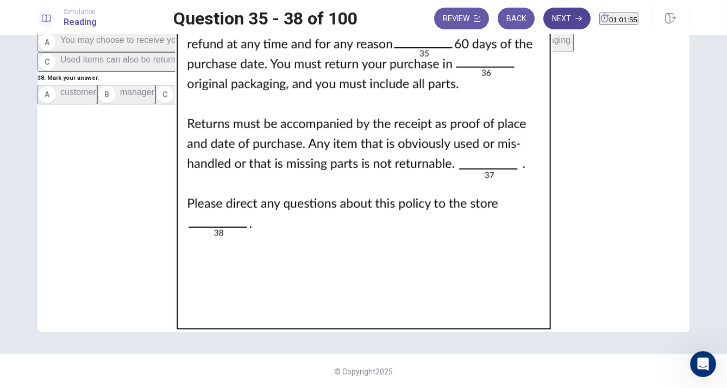
click at [576, 19] on icon "button" at bounding box center [579, 18] width 7 height 7
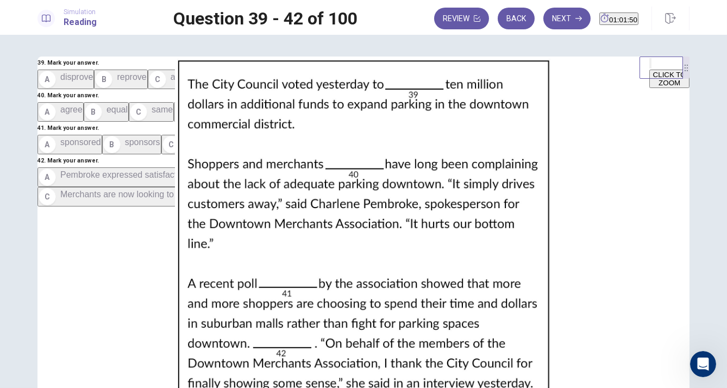
scroll to position [0, 0]
click at [171, 82] on span "approve" at bounding box center [187, 76] width 32 height 9
click at [174, 122] on button "D alike" at bounding box center [195, 112] width 42 height 20
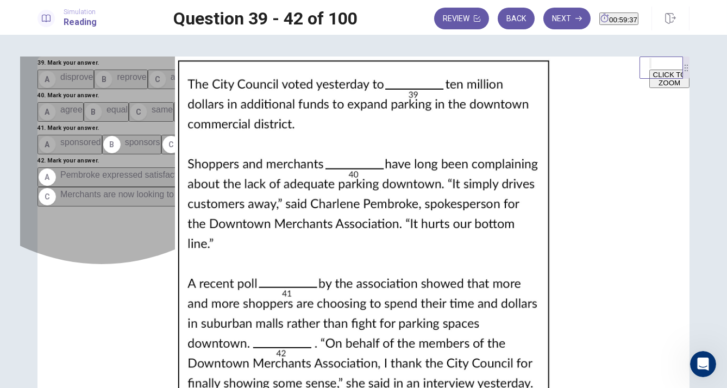
click at [102, 154] on button "A sponsored" at bounding box center [70, 145] width 65 height 20
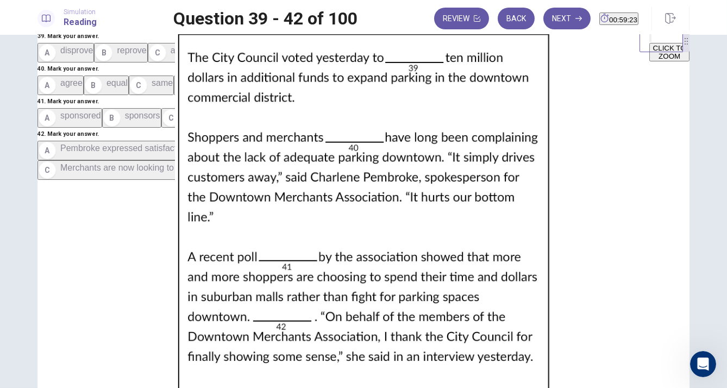
scroll to position [49, 0]
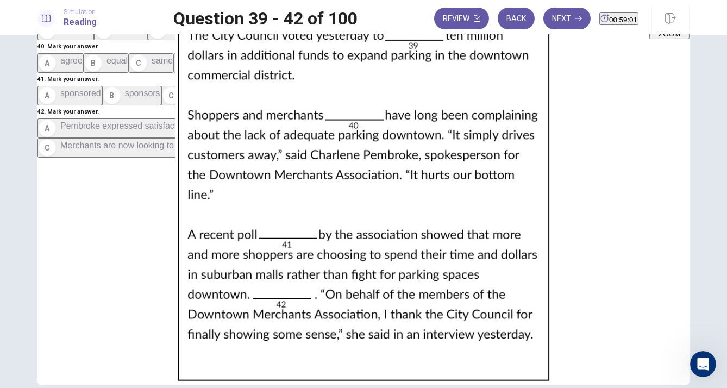
click at [354, 130] on span "The poll displayed approval from the shoppers." at bounding box center [444, 125] width 181 height 9
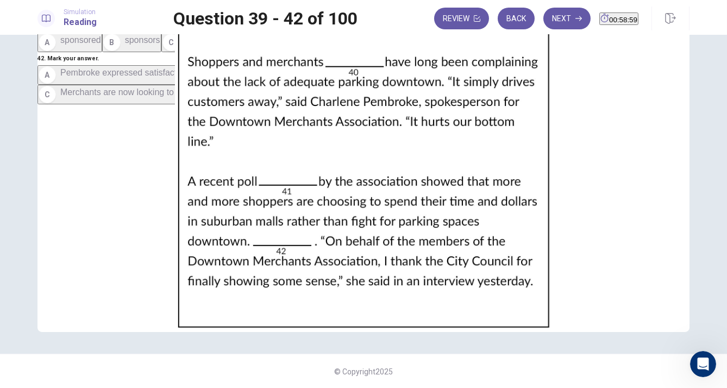
scroll to position [244, 0]
click at [549, 14] on button "Next" at bounding box center [567, 19] width 47 height 22
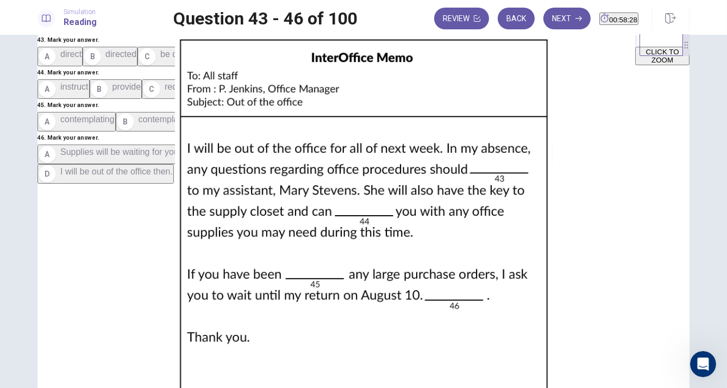
scroll to position [129, 0]
click at [142, 99] on button "C require" at bounding box center [167, 89] width 51 height 20
click at [267, 132] on button "D contemplate" at bounding box center [302, 122] width 71 height 20
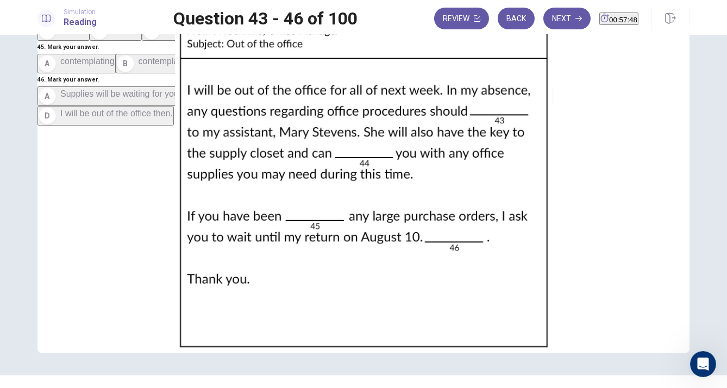
scroll to position [0, 0]
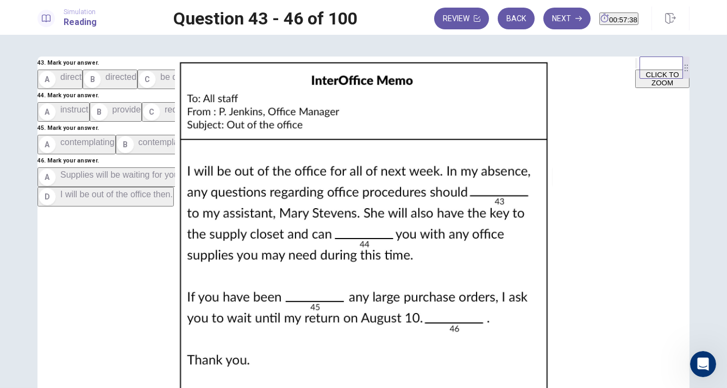
click at [83, 89] on button "A direct" at bounding box center [60, 80] width 45 height 20
click at [168, 89] on button "C be directed" at bounding box center [171, 80] width 67 height 20
click at [142, 122] on button "B provide" at bounding box center [116, 112] width 52 height 20
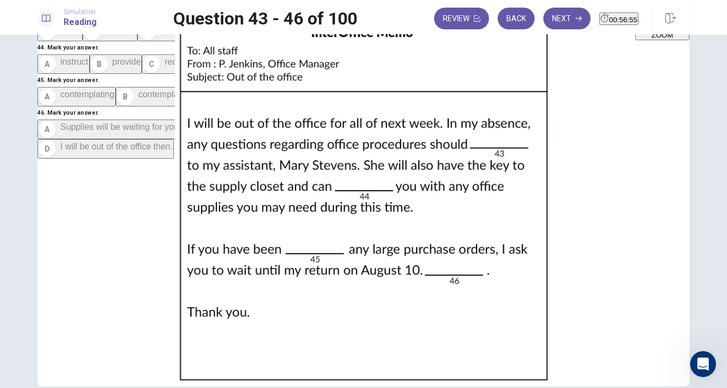
scroll to position [67, 0]
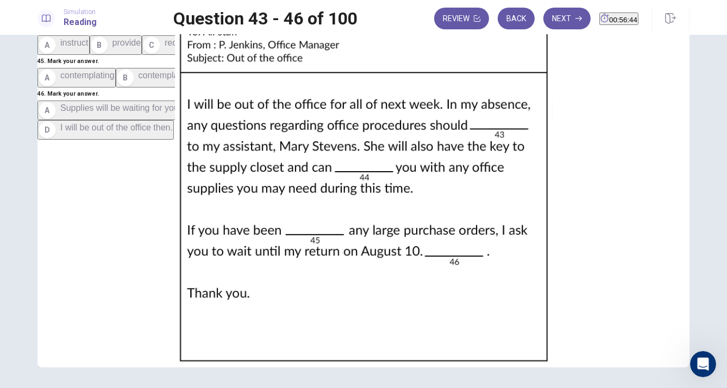
click at [340, 120] on button "C I will be happy to assist with ordering at that time." at bounding box center [447, 111] width 214 height 20
click at [547, 10] on button "Next" at bounding box center [567, 19] width 47 height 22
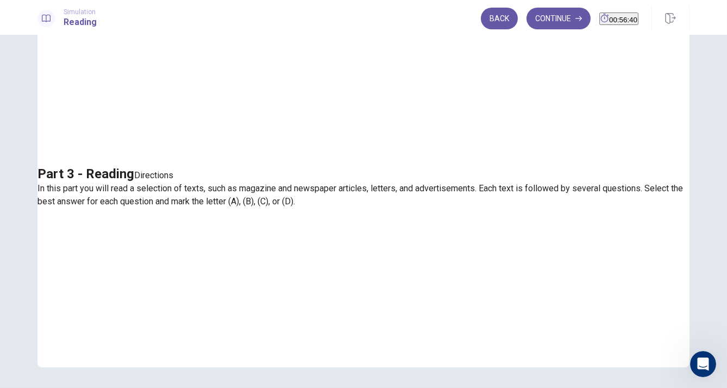
scroll to position [0, 0]
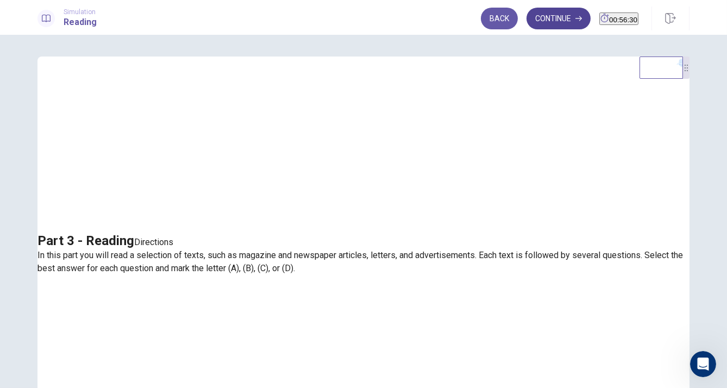
click at [544, 23] on button "Continue" at bounding box center [559, 19] width 64 height 22
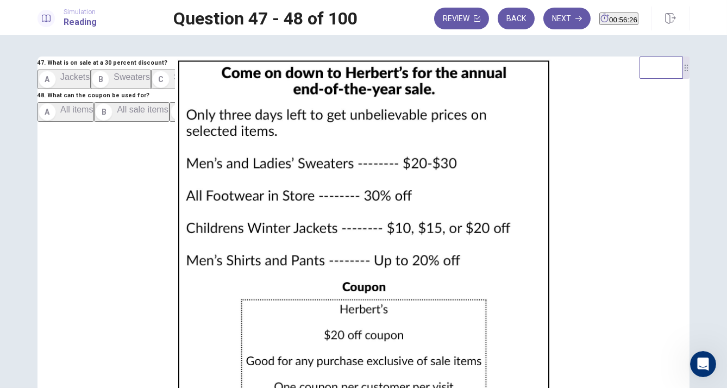
click at [468, 160] on img at bounding box center [363, 246] width 687 height 378
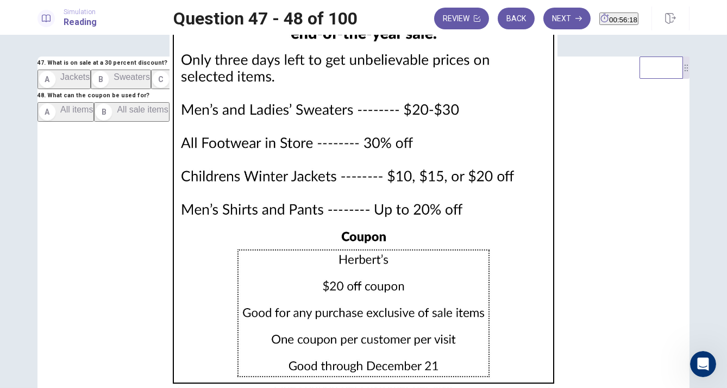
click at [468, 160] on img at bounding box center [363, 194] width 727 height 388
click at [8, 388] on div at bounding box center [363, 388] width 727 height 0
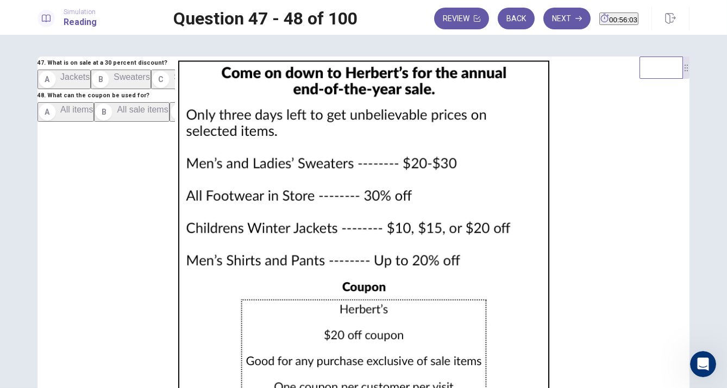
click at [151, 89] on button "C Shoes and boots" at bounding box center [195, 80] width 89 height 20
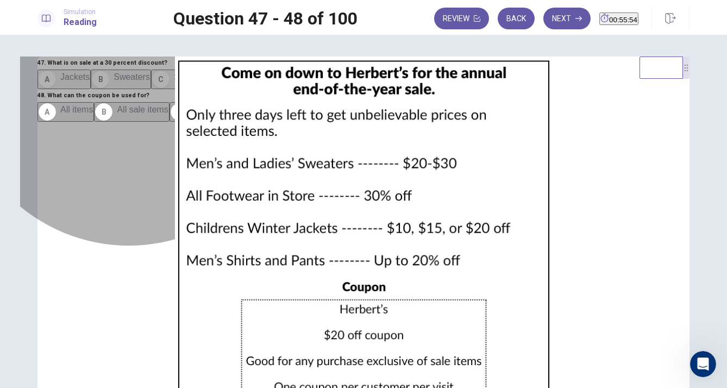
click at [161, 89] on button "C Shoes and boots" at bounding box center [195, 80] width 89 height 20
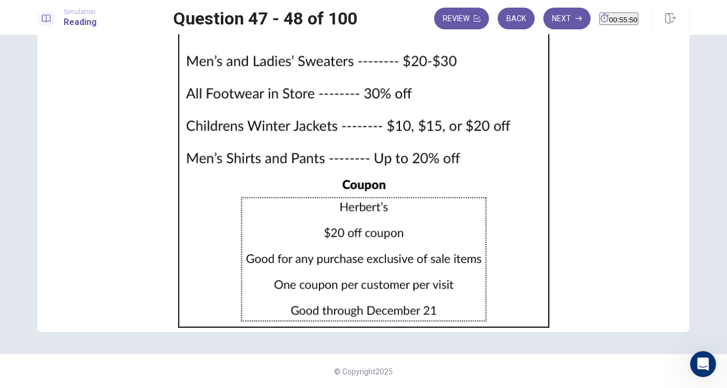
scroll to position [102, 0]
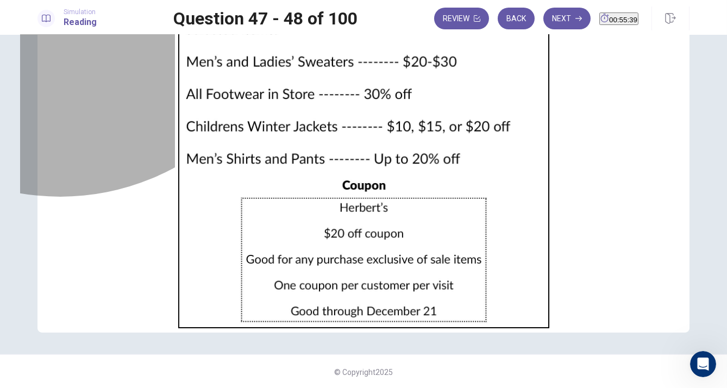
click at [94, 20] on button "B All sale items" at bounding box center [131, 11] width 75 height 20
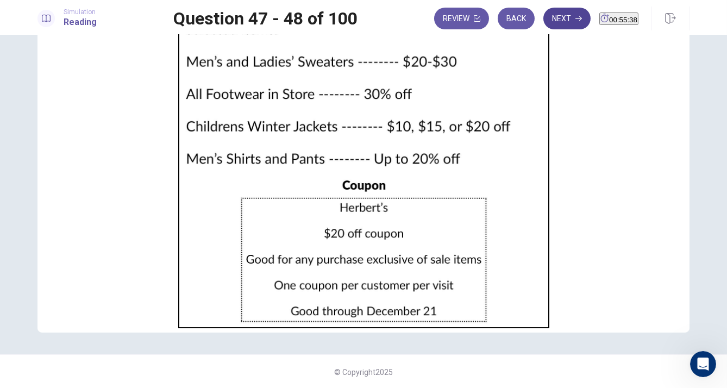
click at [551, 14] on button "Next" at bounding box center [567, 19] width 47 height 22
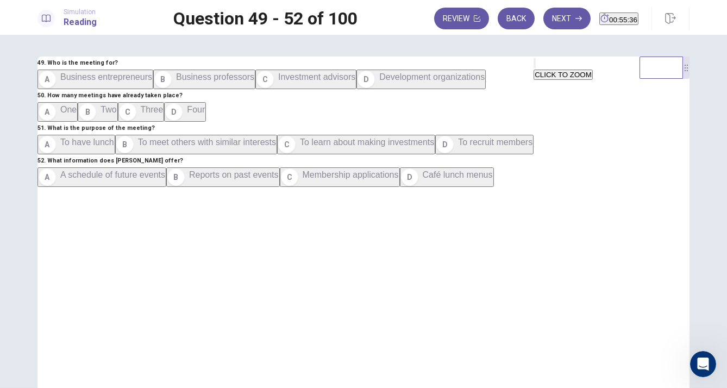
scroll to position [0, 0]
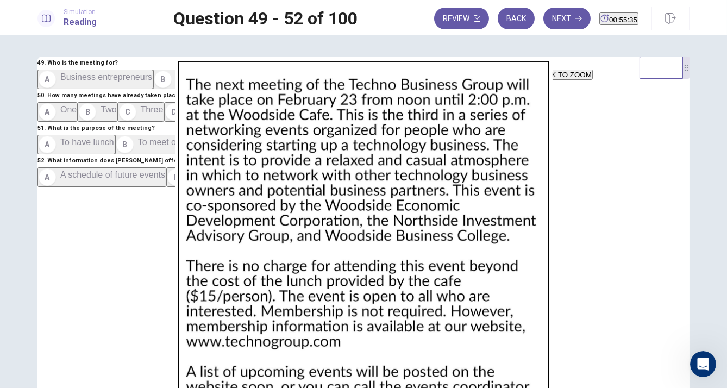
click at [470, 182] on img at bounding box center [363, 246] width 687 height 378
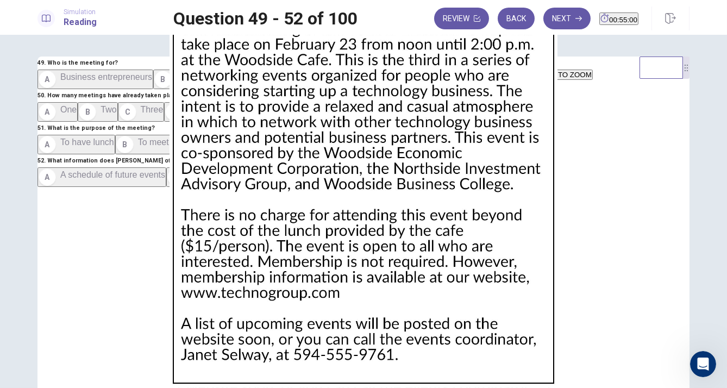
click at [7, 388] on div at bounding box center [363, 388] width 727 height 0
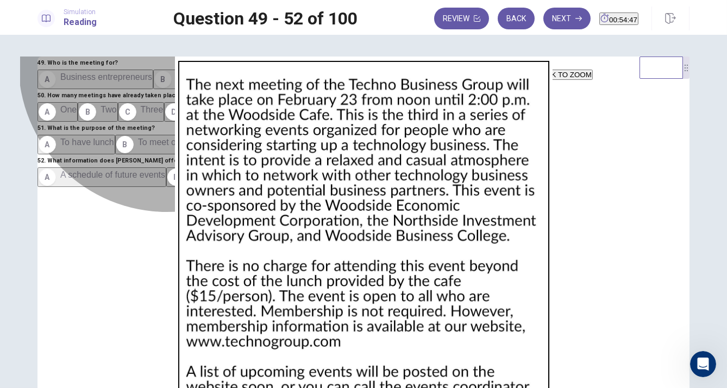
click at [357, 89] on button "D Development organizations" at bounding box center [421, 80] width 129 height 20
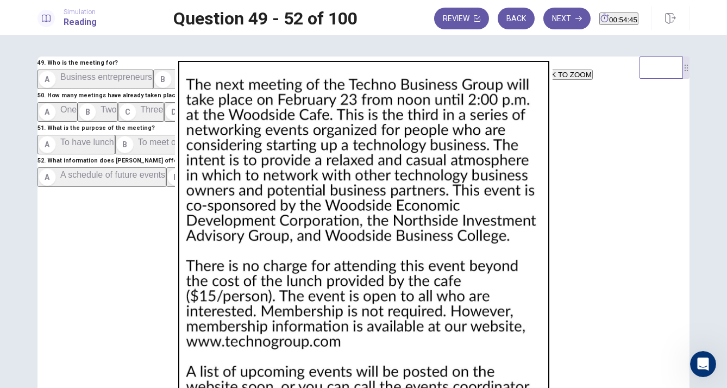
scroll to position [11, 0]
click at [139, 82] on span "Business entrepreneurs" at bounding box center [106, 76] width 92 height 9
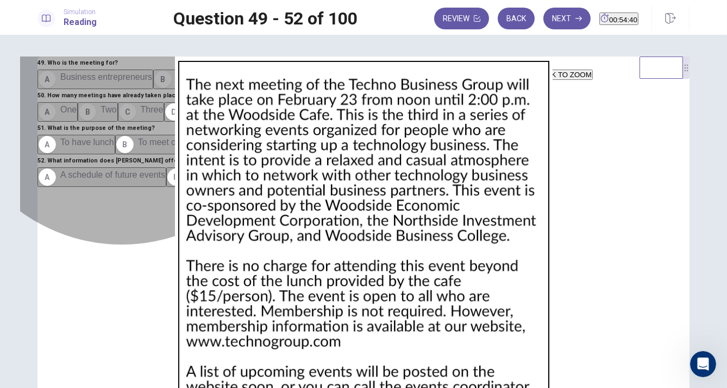
click at [154, 122] on button "C Three" at bounding box center [141, 112] width 47 height 20
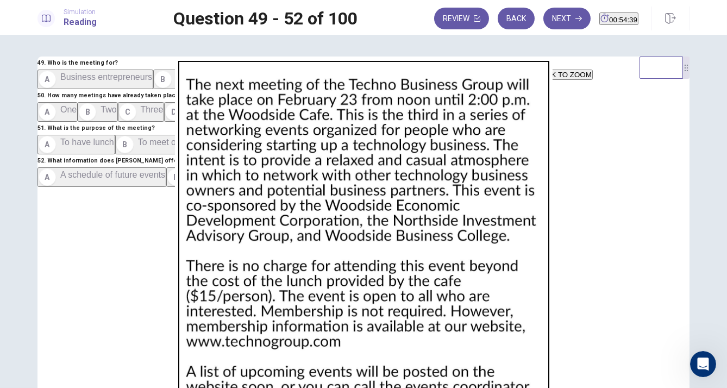
scroll to position [242, 0]
click at [177, 147] on span "To meet others with similar interests" at bounding box center [207, 142] width 138 height 9
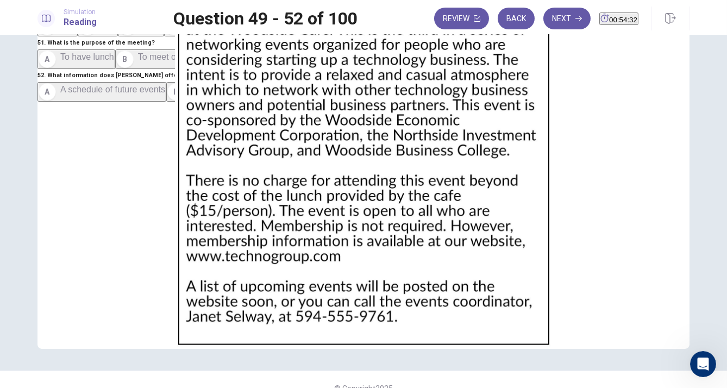
scroll to position [85, 0]
click at [165, 95] on span "A schedule of future events" at bounding box center [112, 89] width 105 height 9
click at [546, 24] on button "Next" at bounding box center [567, 19] width 47 height 22
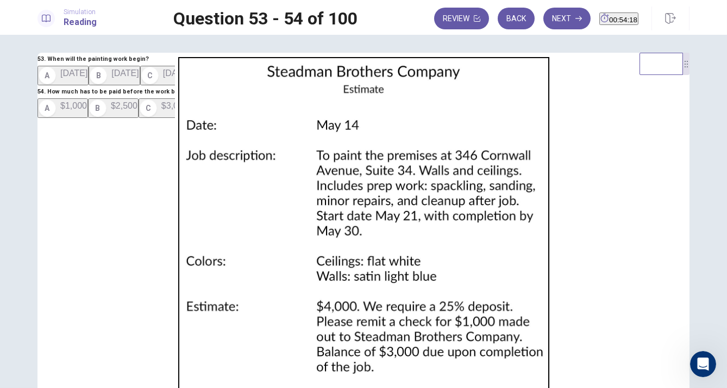
scroll to position [5, 0]
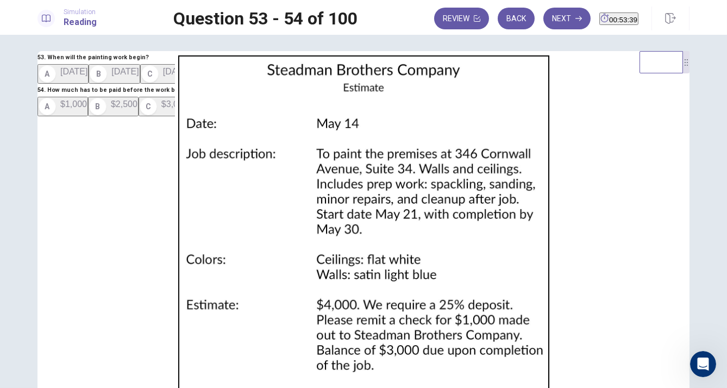
click at [163, 76] on span "[DATE]" at bounding box center [176, 71] width 27 height 9
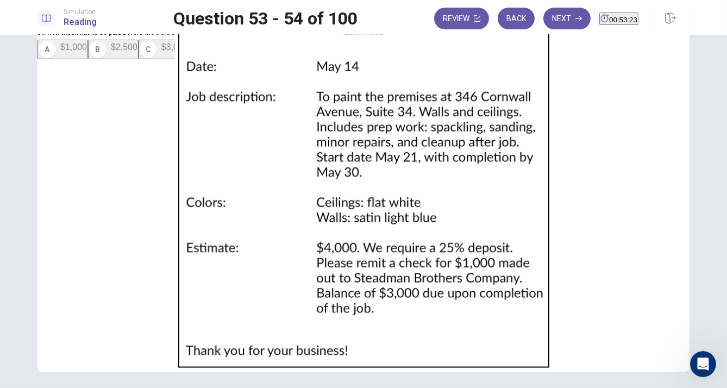
scroll to position [65, 0]
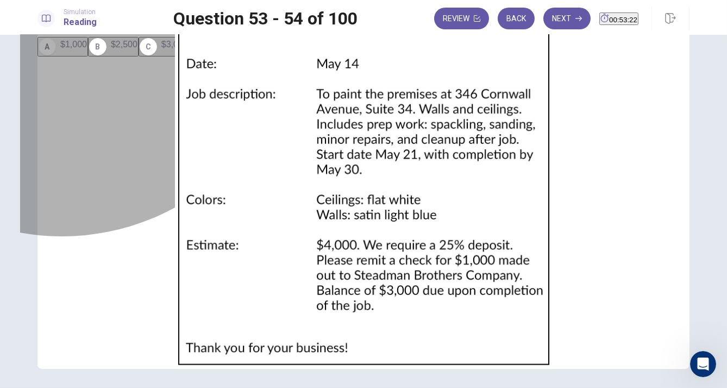
click at [87, 49] on span "$1,000" at bounding box center [73, 44] width 27 height 9
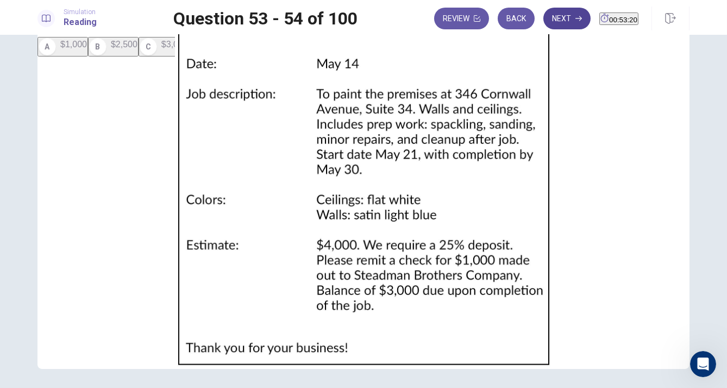
click at [553, 15] on button "Next" at bounding box center [567, 19] width 47 height 22
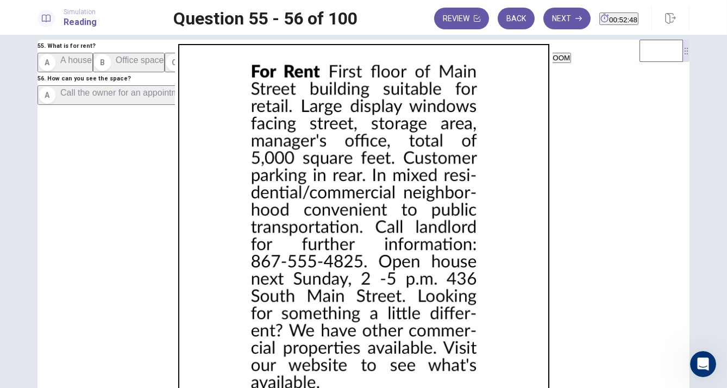
scroll to position [23, 0]
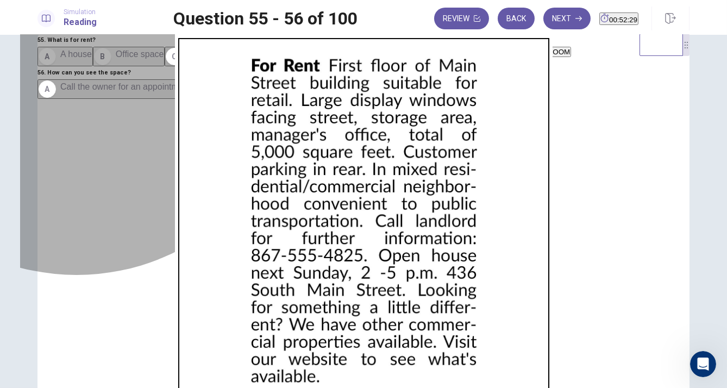
click at [116, 59] on span "Office space" at bounding box center [140, 53] width 48 height 9
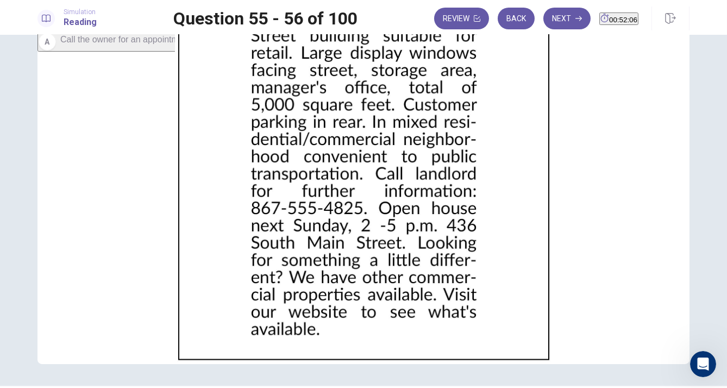
scroll to position [71, 0]
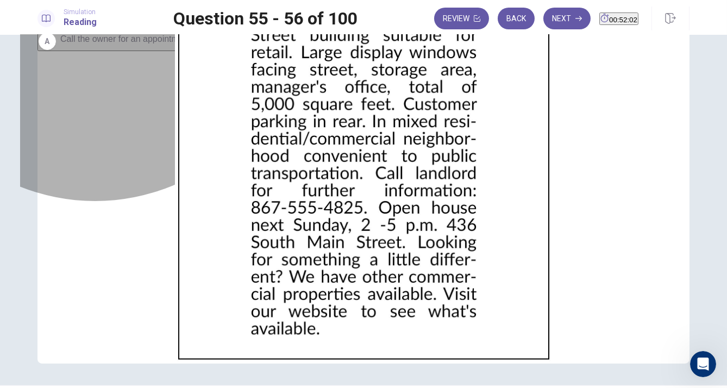
click at [93, 18] on button "A A house" at bounding box center [65, 9] width 55 height 20
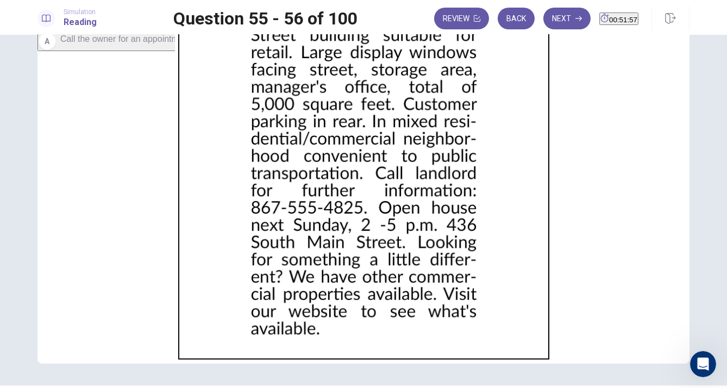
click at [367, 43] on span "Visit it [DATE]" at bounding box center [393, 38] width 53 height 9
click at [549, 23] on button "Next" at bounding box center [567, 19] width 47 height 22
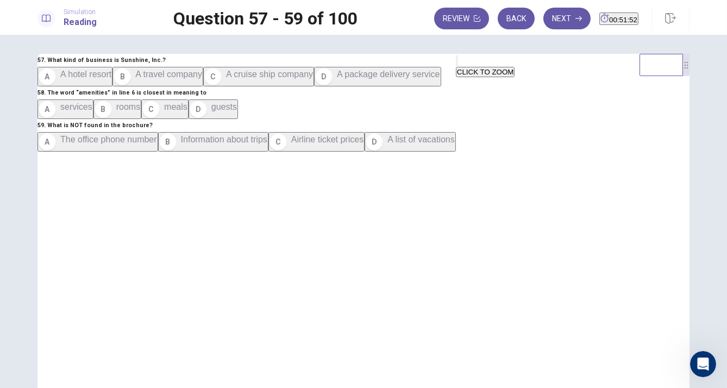
scroll to position [4, 0]
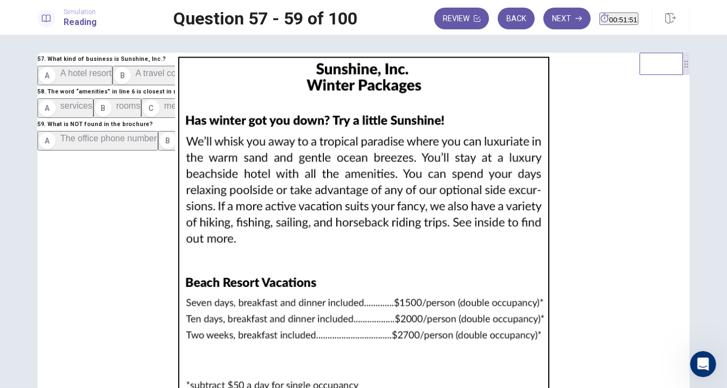
click at [516, 108] on img at bounding box center [363, 242] width 687 height 378
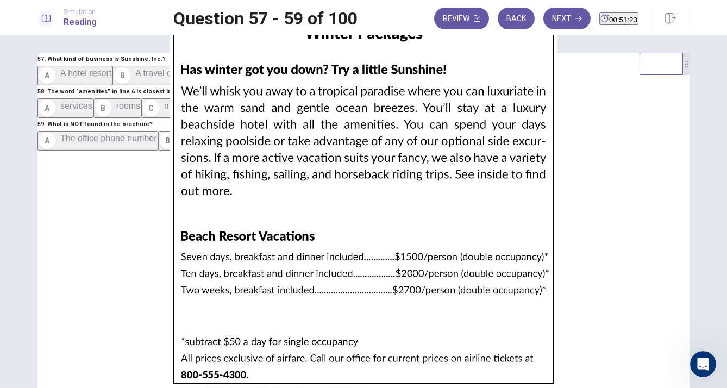
click at [1, 388] on div at bounding box center [363, 388] width 727 height 0
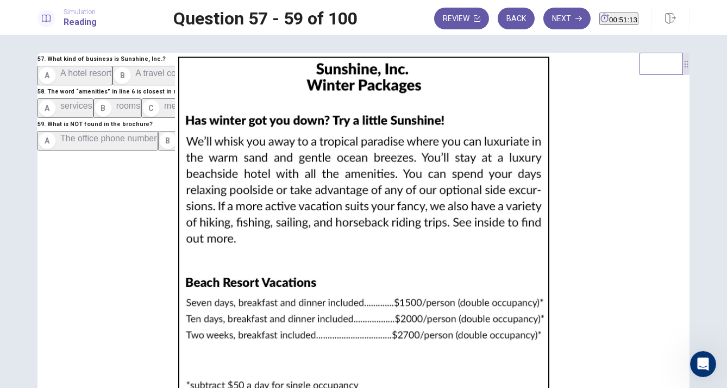
click at [111, 78] on span "A hotel resort" at bounding box center [85, 72] width 51 height 9
click at [141, 118] on button "C meals" at bounding box center [164, 108] width 47 height 20
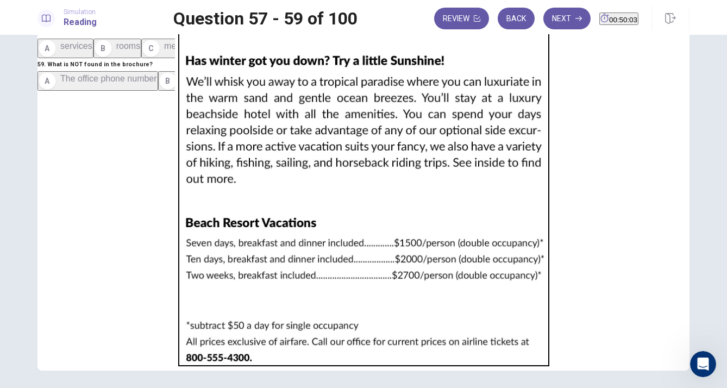
scroll to position [65, 0]
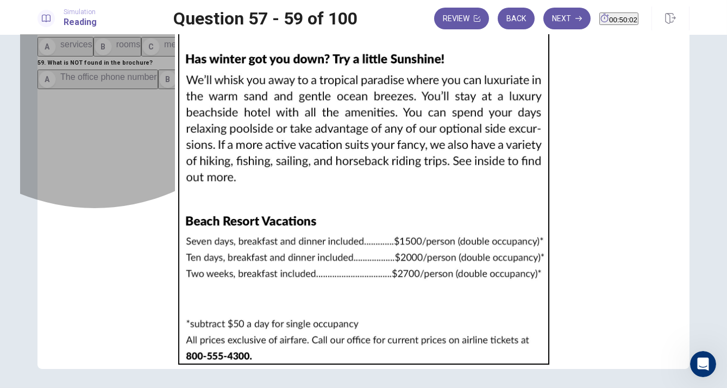
click at [291, 82] on span "Airline ticket prices" at bounding box center [327, 76] width 72 height 9
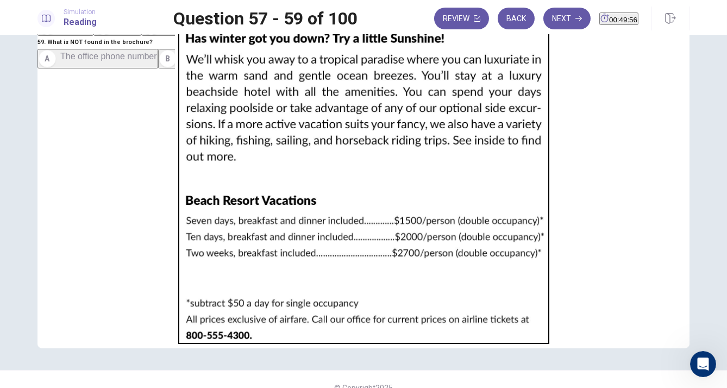
scroll to position [87, 0]
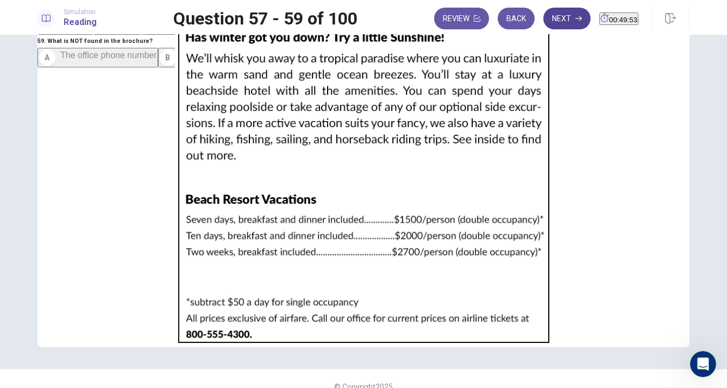
click at [551, 28] on button "Next" at bounding box center [567, 19] width 47 height 22
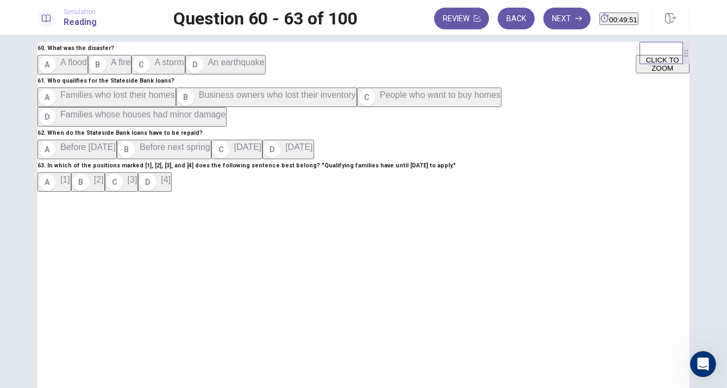
scroll to position [0, 0]
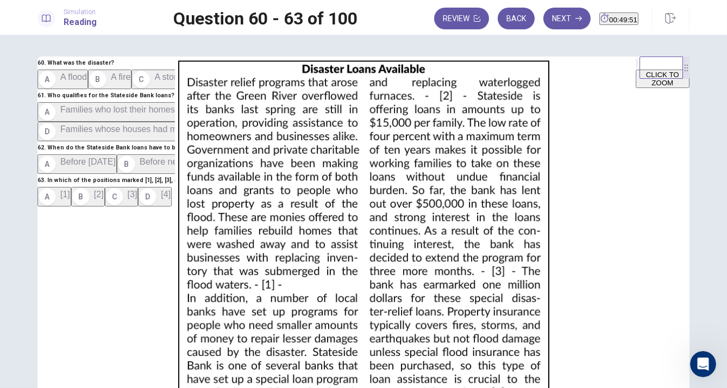
click at [490, 175] on img at bounding box center [363, 246] width 687 height 378
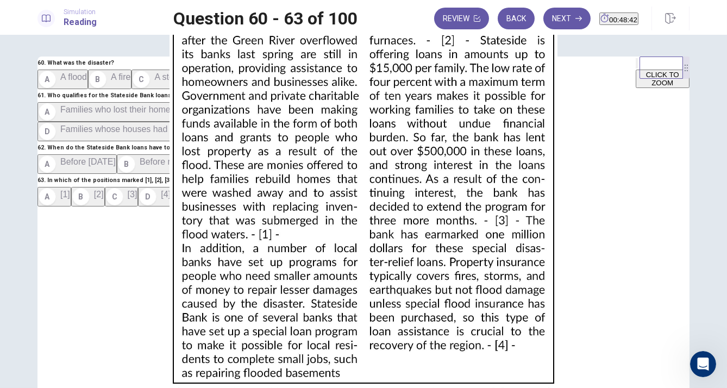
click at [4, 388] on div at bounding box center [363, 388] width 727 height 0
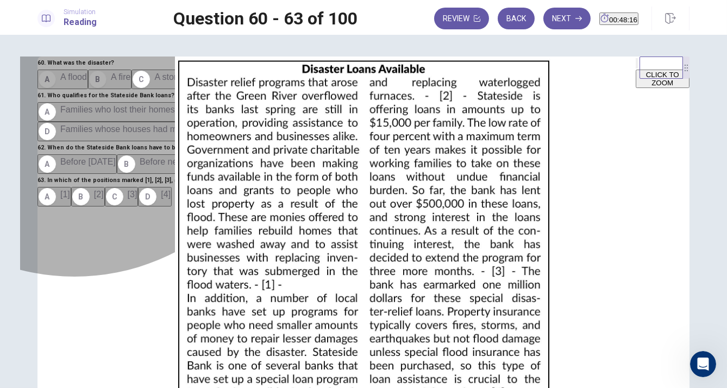
click at [107, 89] on button "B A fire" at bounding box center [109, 80] width 43 height 20
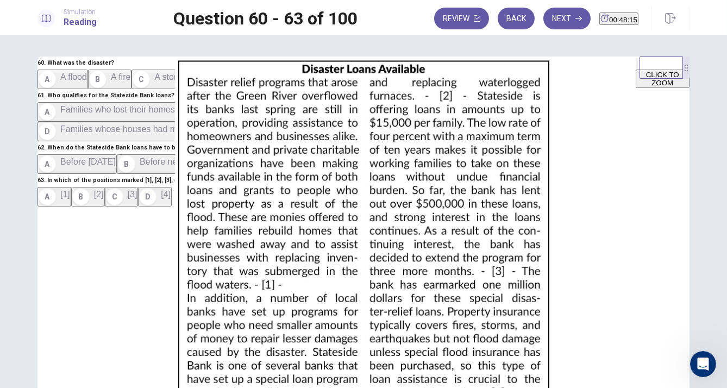
click at [87, 82] on span "A flood" at bounding box center [73, 76] width 27 height 9
click at [173, 141] on div "61 . Who qualifies for the Stateside Bank loans? A Families who lost their home…" at bounding box center [337, 115] width 599 height 52
click at [170, 114] on span "Families who lost their homes" at bounding box center [117, 109] width 115 height 9
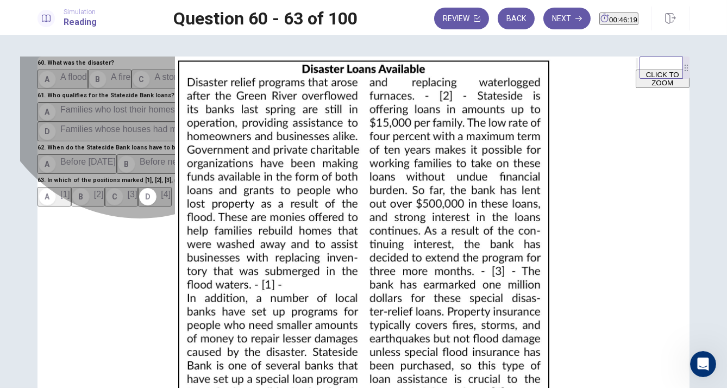
click at [139, 207] on button "C [3]" at bounding box center [122, 197] width 34 height 20
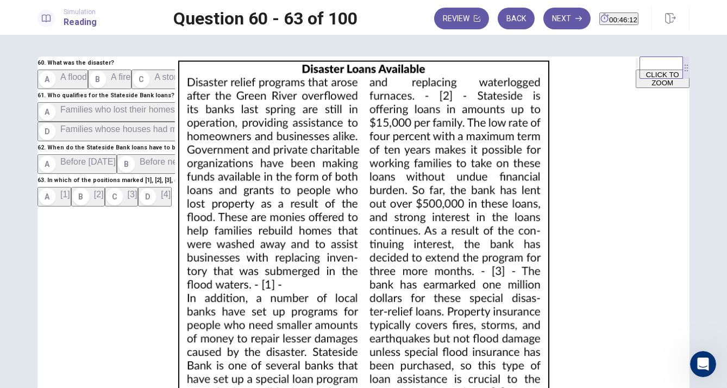
click at [202, 164] on button "B Before next spring" at bounding box center [164, 164] width 95 height 20
click at [211, 174] on button "C [DATE]" at bounding box center [236, 164] width 51 height 20
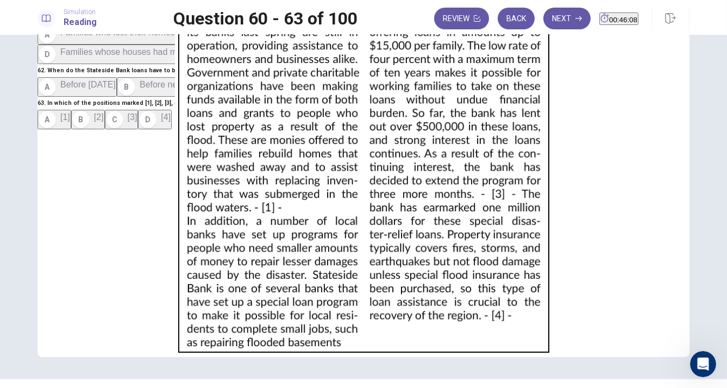
scroll to position [102, 0]
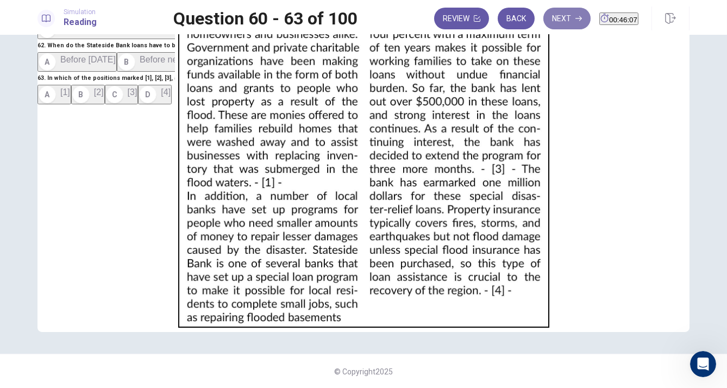
click at [546, 16] on button "Next" at bounding box center [567, 19] width 47 height 22
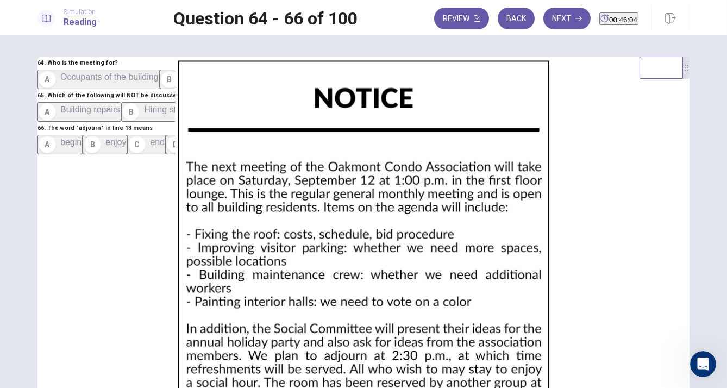
scroll to position [0, 0]
click at [456, 222] on img at bounding box center [363, 246] width 687 height 378
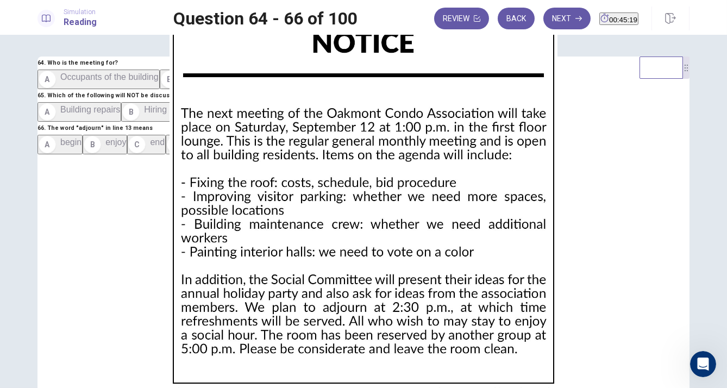
click at [16, 388] on div at bounding box center [363, 388] width 727 height 0
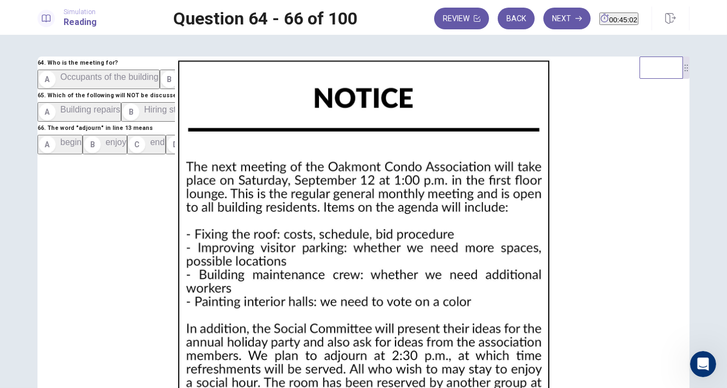
click at [116, 82] on span "Occupants of the building" at bounding box center [109, 76] width 98 height 9
click at [263, 122] on button "D Condo fees" at bounding box center [297, 112] width 68 height 20
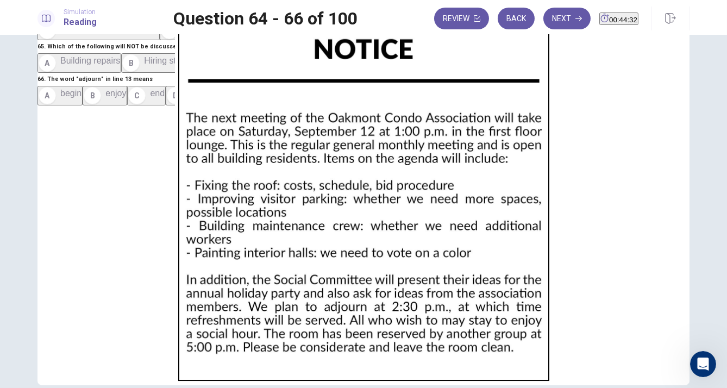
scroll to position [48, 0]
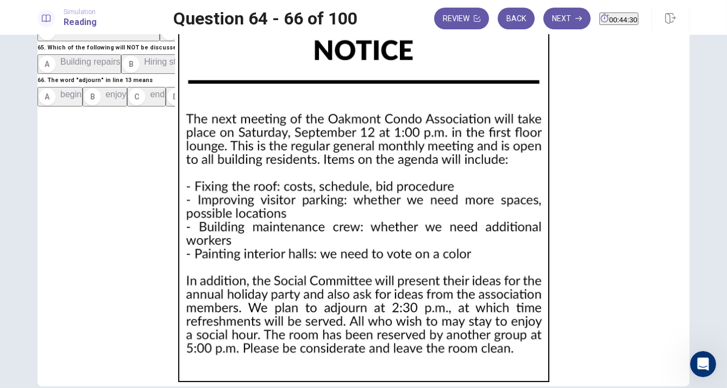
click at [166, 107] on button "D stay" at bounding box center [186, 97] width 40 height 20
click at [83, 107] on button "A begin" at bounding box center [60, 97] width 45 height 20
click at [551, 23] on button "Next" at bounding box center [567, 19] width 47 height 22
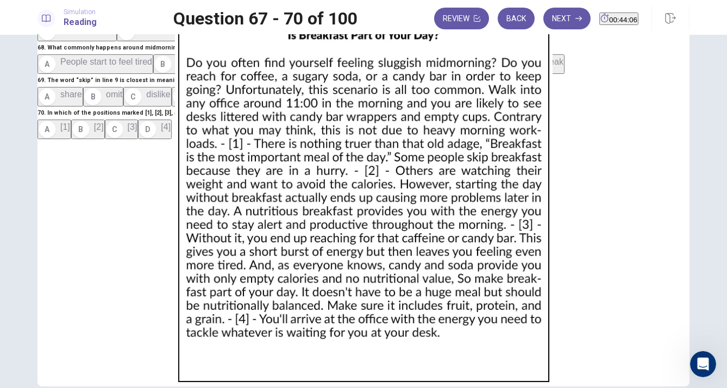
scroll to position [0, 0]
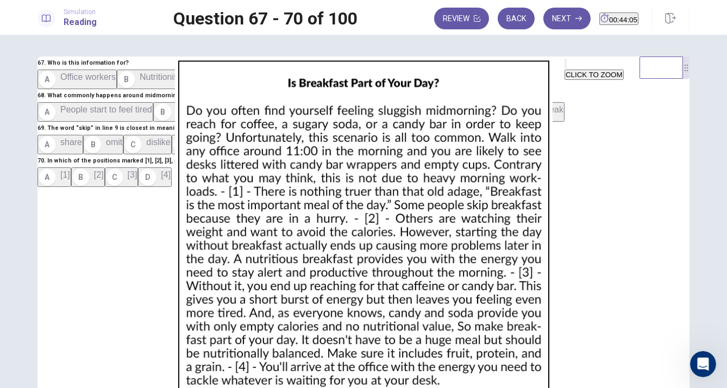
click at [459, 213] on img at bounding box center [363, 246] width 687 height 378
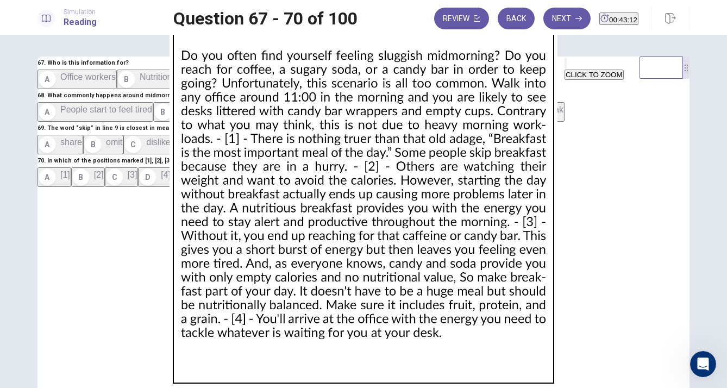
click at [14, 388] on div at bounding box center [363, 388] width 727 height 0
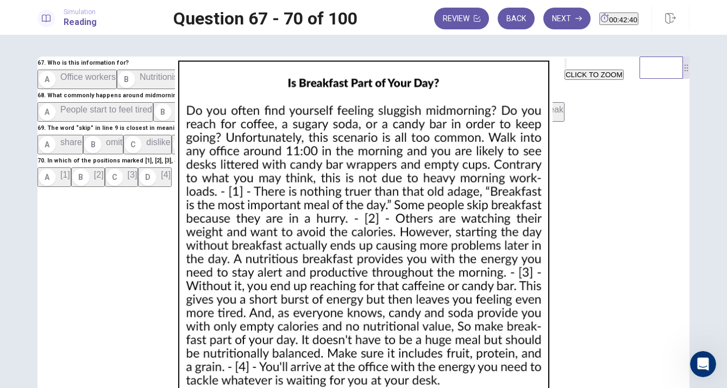
click at [117, 89] on button "A Office workers" at bounding box center [77, 80] width 79 height 20
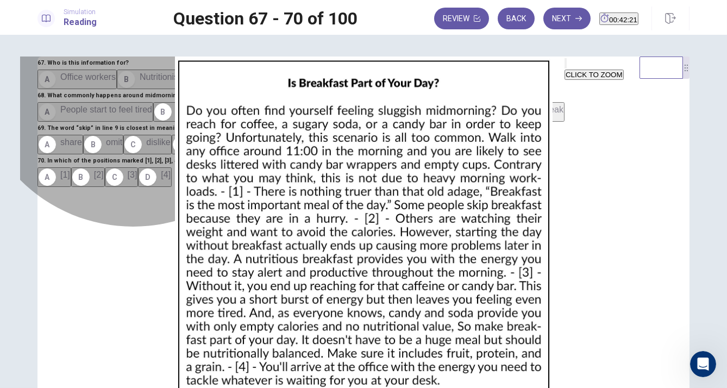
click at [152, 114] on span "People start to feel tired" at bounding box center [106, 109] width 92 height 9
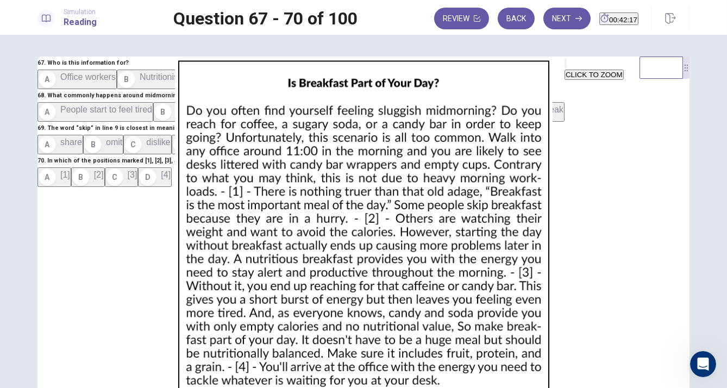
scroll to position [232, 0]
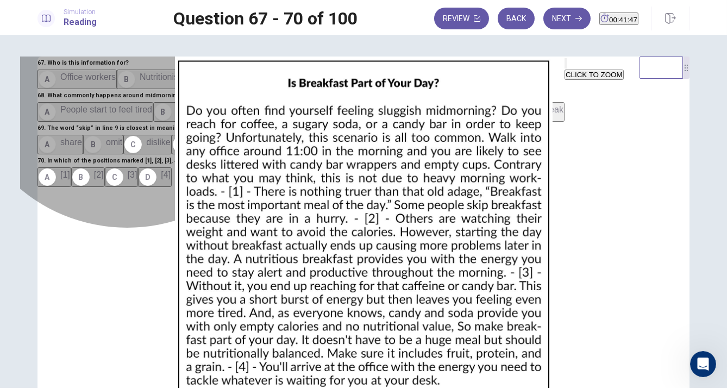
click at [123, 154] on button "B omit" at bounding box center [103, 145] width 40 height 20
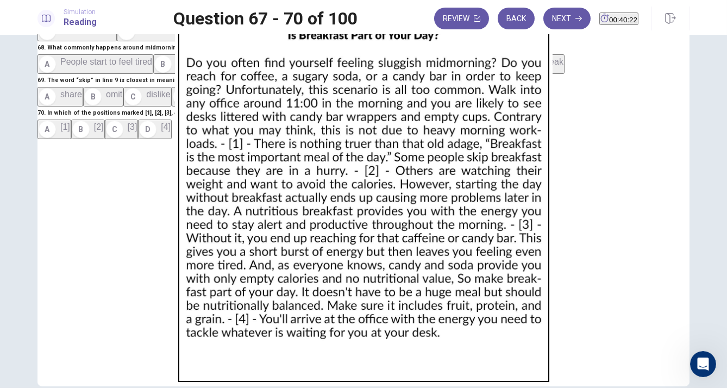
scroll to position [49, 0]
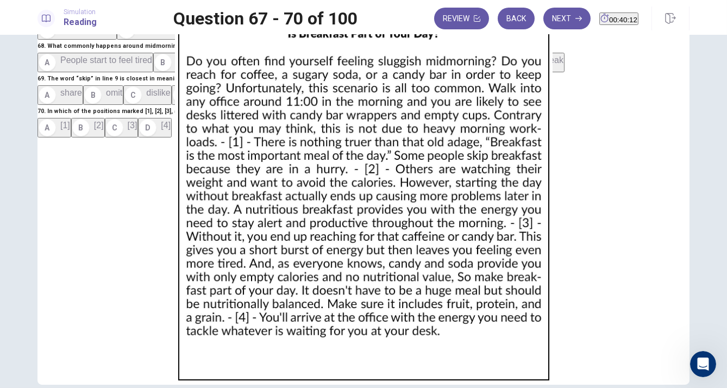
click at [138, 138] on button "D [4]" at bounding box center [155, 128] width 34 height 20
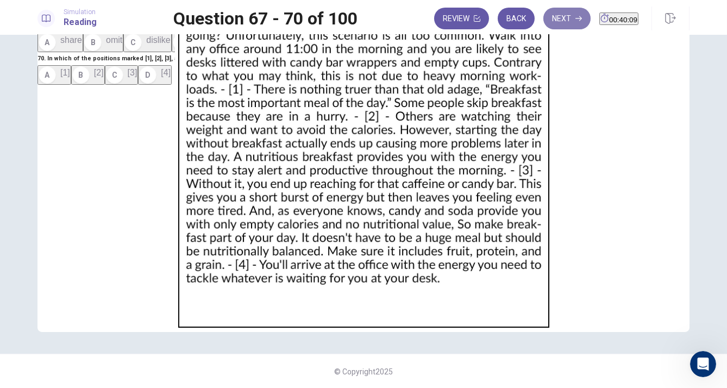
click at [544, 28] on button "Next" at bounding box center [567, 19] width 47 height 22
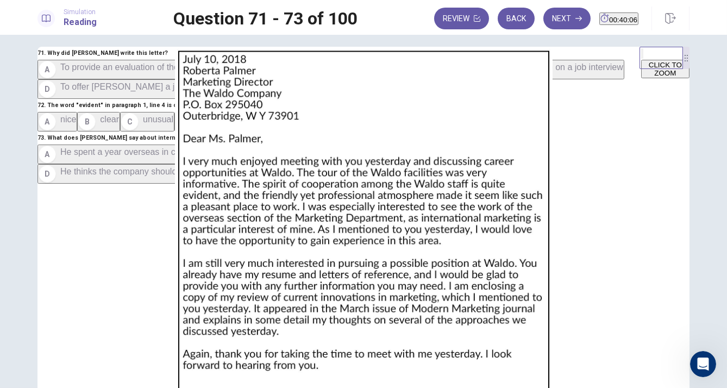
scroll to position [0, 0]
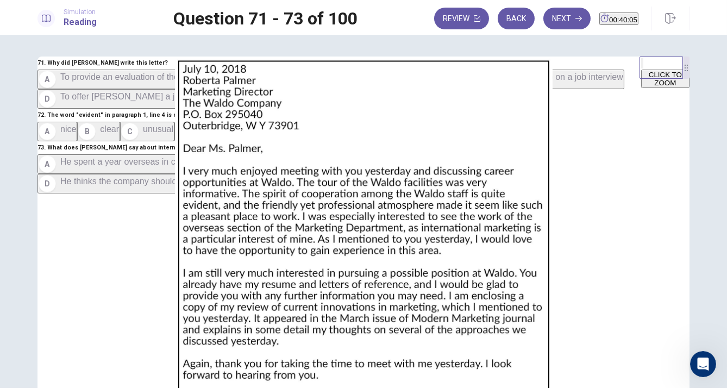
click at [551, 180] on img at bounding box center [363, 246] width 687 height 378
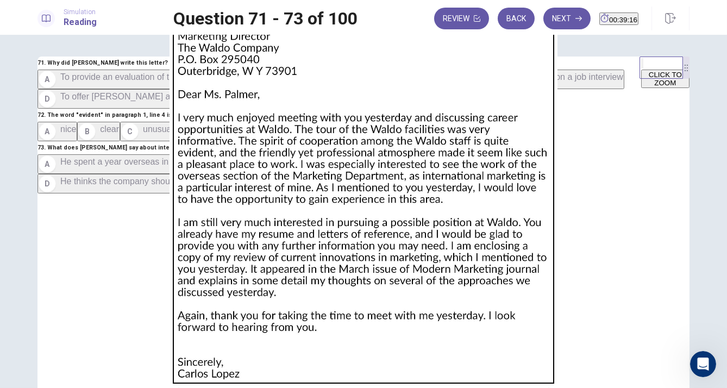
click at [8, 388] on div at bounding box center [363, 388] width 727 height 0
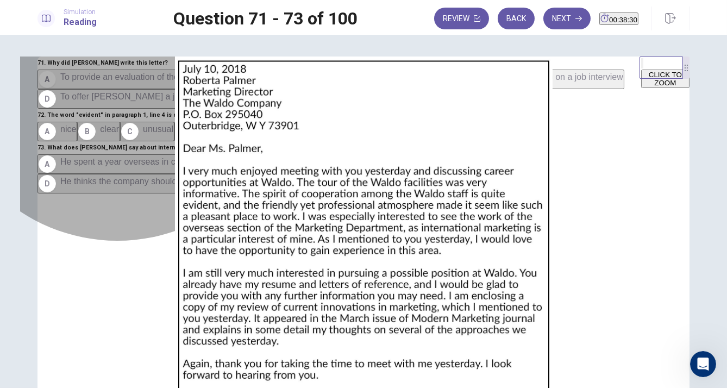
click at [267, 82] on span "To inquire about job openings at [GEOGRAPHIC_DATA]" at bounding box center [375, 76] width 216 height 9
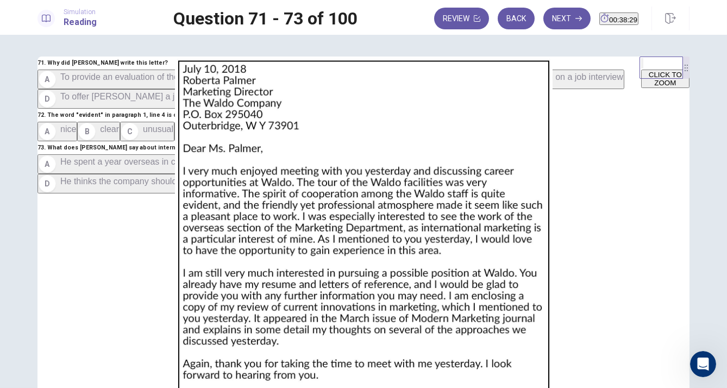
scroll to position [28, 0]
click at [77, 141] on button "A nice" at bounding box center [58, 132] width 40 height 20
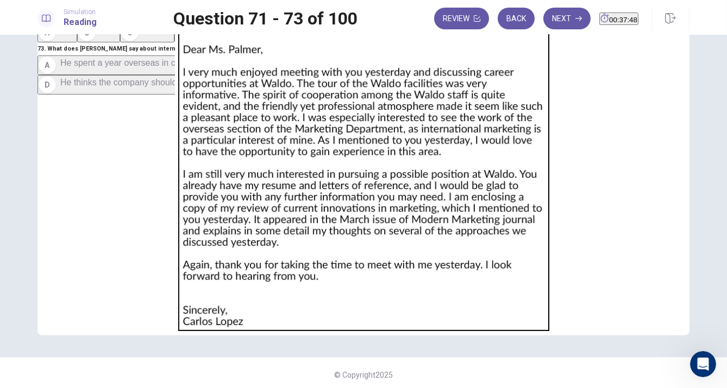
scroll to position [102, 0]
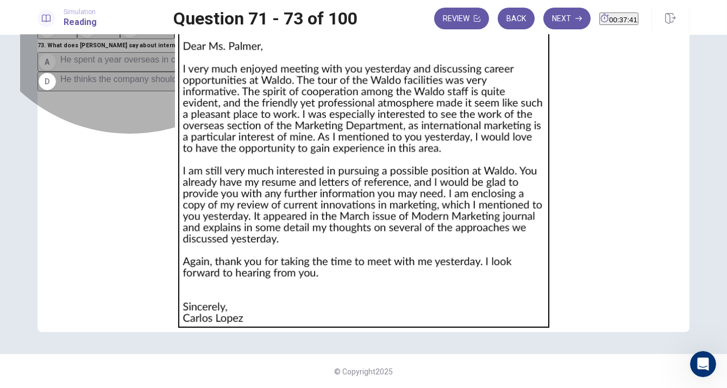
click at [400, 64] on span "He would like to expand his experience" at bounding box center [475, 59] width 151 height 9
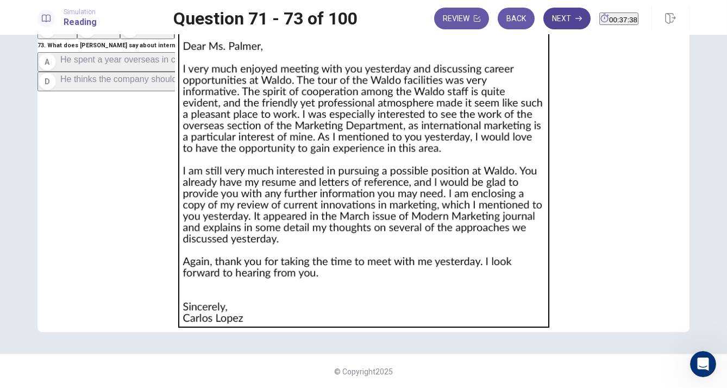
click at [544, 20] on button "Next" at bounding box center [567, 19] width 47 height 22
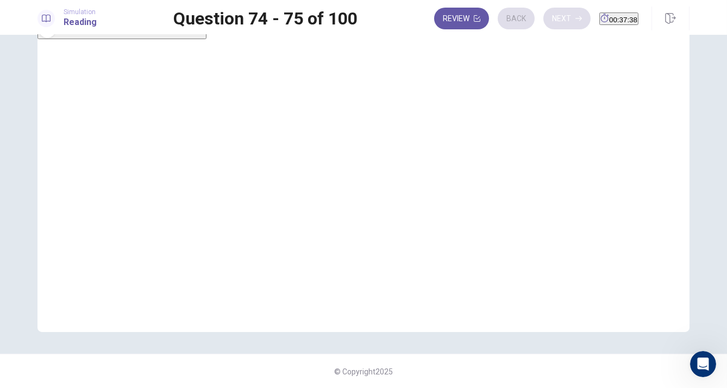
scroll to position [0, 0]
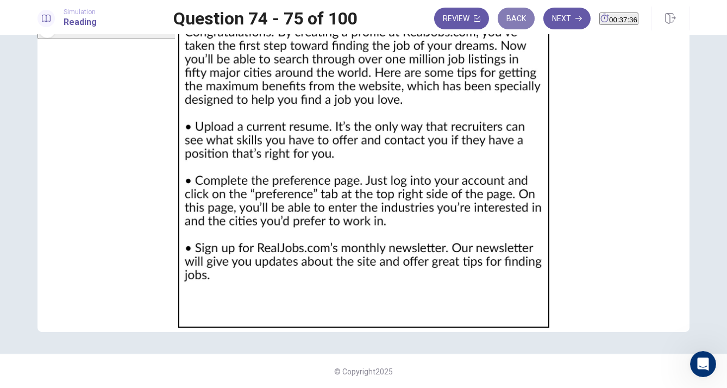
click at [499, 21] on button "Back" at bounding box center [516, 19] width 37 height 22
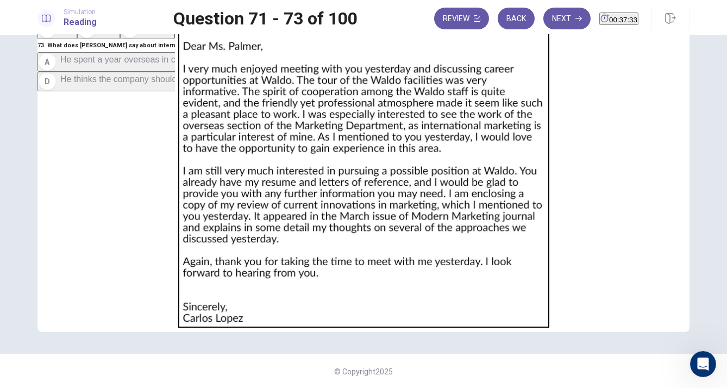
scroll to position [90, 0]
click at [554, 13] on button "Next" at bounding box center [567, 19] width 47 height 22
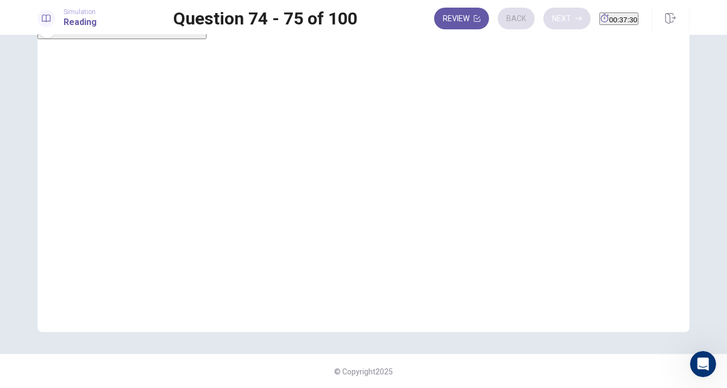
scroll to position [0, 0]
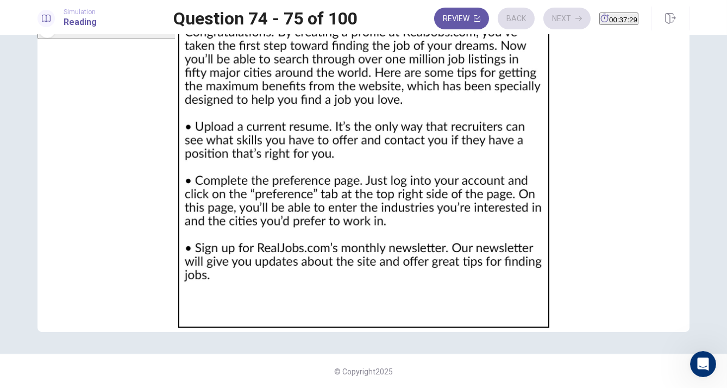
click at [499, 96] on img at bounding box center [363, 143] width 687 height 378
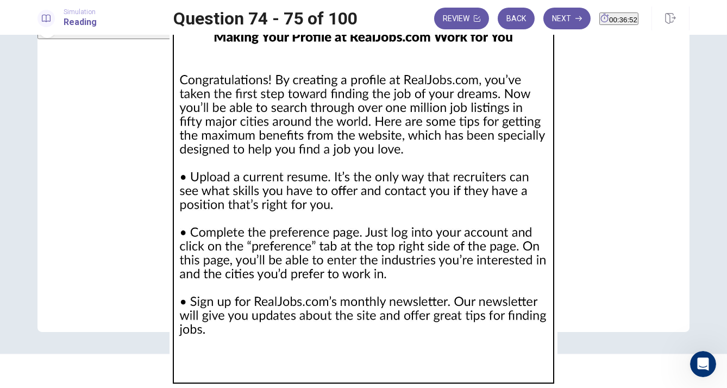
click at [5, 388] on div at bounding box center [363, 388] width 727 height 0
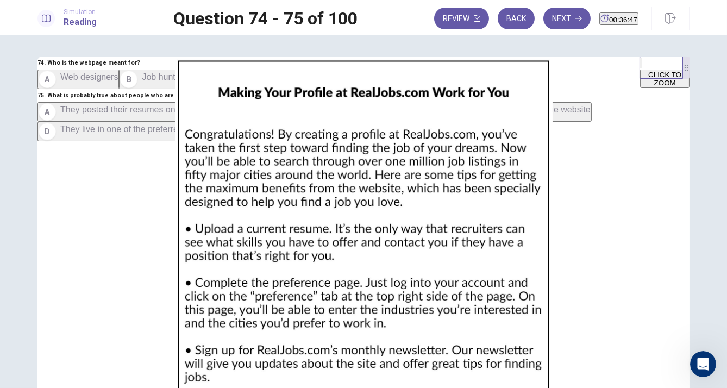
click at [129, 89] on button "B Job hunters" at bounding box center [154, 80] width 70 height 20
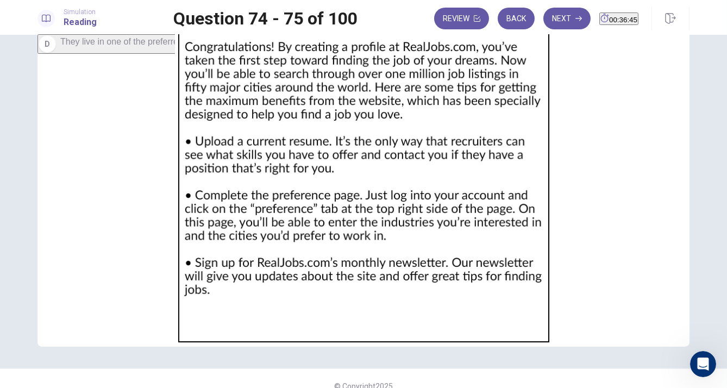
scroll to position [88, 0]
click at [431, 26] on span "They set their preferences on the website" at bounding box center [511, 21] width 160 height 9
click at [544, 17] on button "Next" at bounding box center [567, 19] width 47 height 22
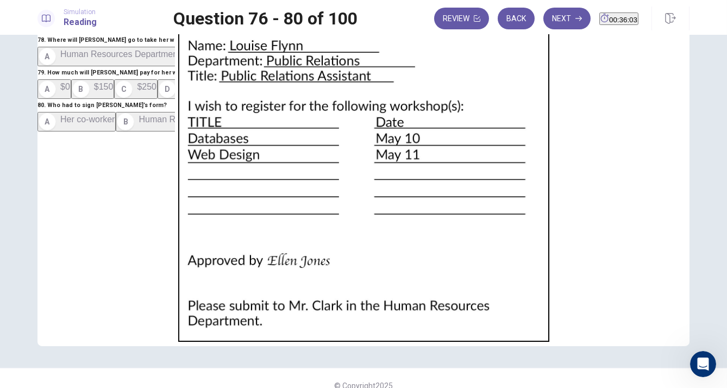
click at [450, 143] on img at bounding box center [363, 157] width 687 height 378
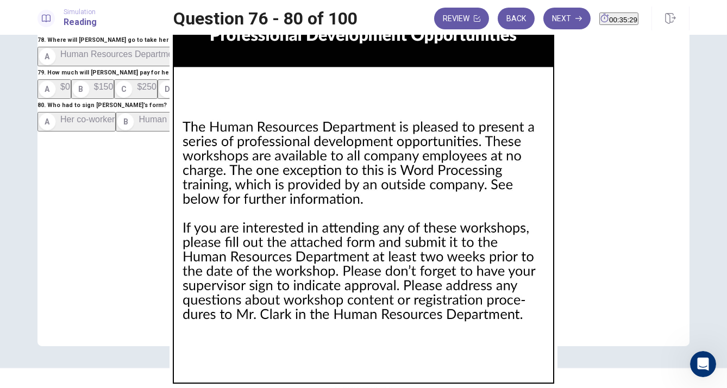
click at [5, 388] on div at bounding box center [363, 388] width 727 height 0
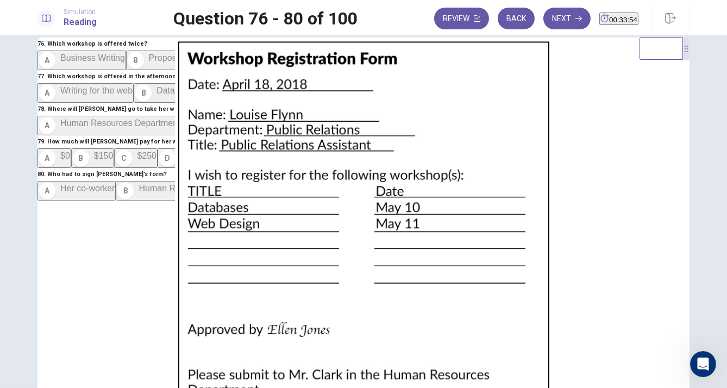
scroll to position [0, 0]
click at [214, 70] on button "C Technical Writing" at bounding box center [259, 61] width 90 height 20
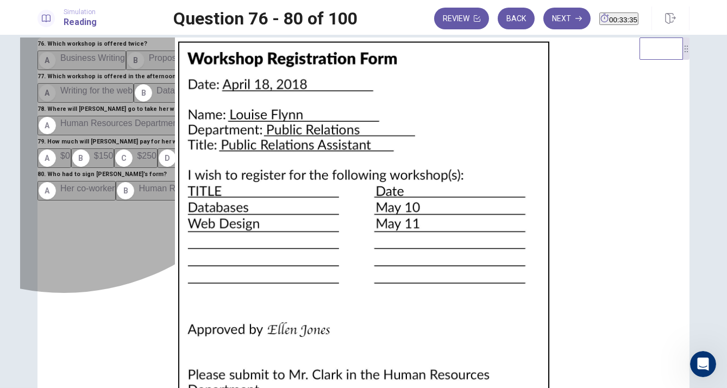
click at [96, 103] on button "A Writing for the web" at bounding box center [86, 93] width 96 height 20
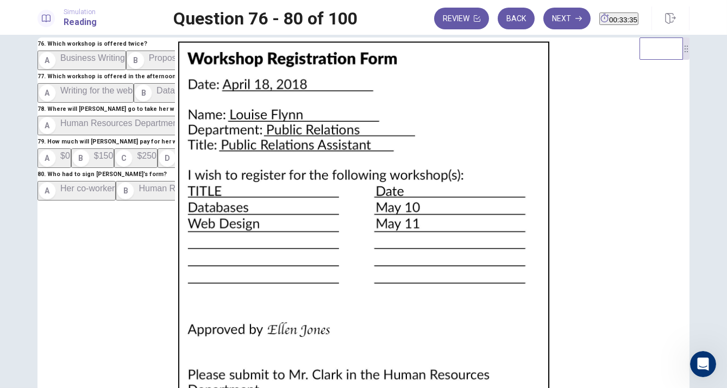
click at [157, 95] on span "Databases" at bounding box center [178, 90] width 42 height 9
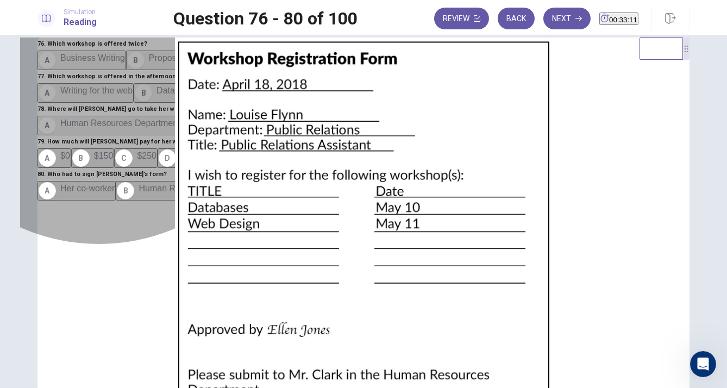
click at [204, 128] on span "Public Relations Office" at bounding box center [248, 123] width 88 height 9
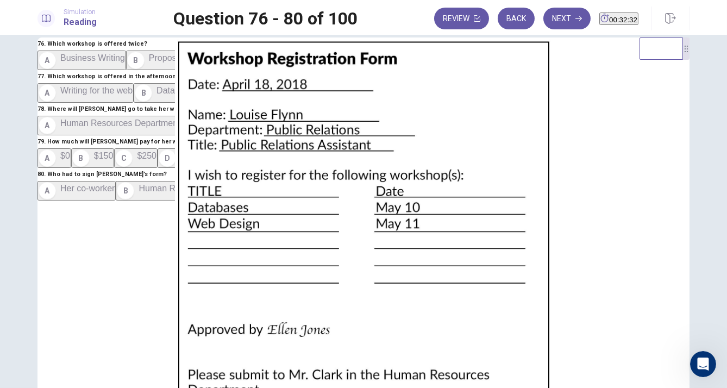
scroll to position [379, 0]
click at [130, 168] on button "C $250" at bounding box center [135, 158] width 43 height 20
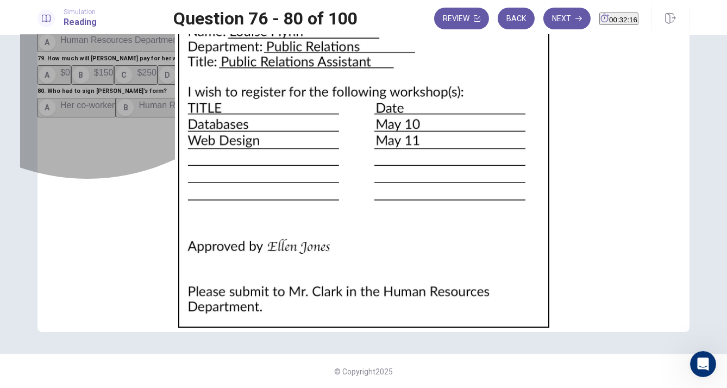
click at [312, 110] on span "Her supervisor" at bounding box center [340, 105] width 57 height 9
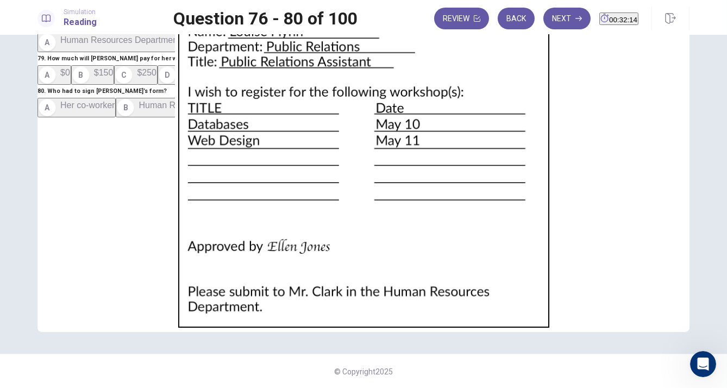
click at [542, 30] on div "Review Back Next 00:32:14" at bounding box center [562, 19] width 256 height 24
click at [544, 18] on button "Next" at bounding box center [567, 19] width 47 height 22
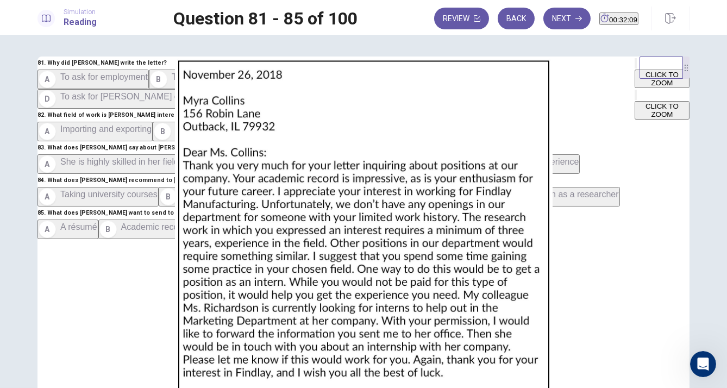
scroll to position [0, 0]
click at [450, 179] on img at bounding box center [363, 246] width 687 height 378
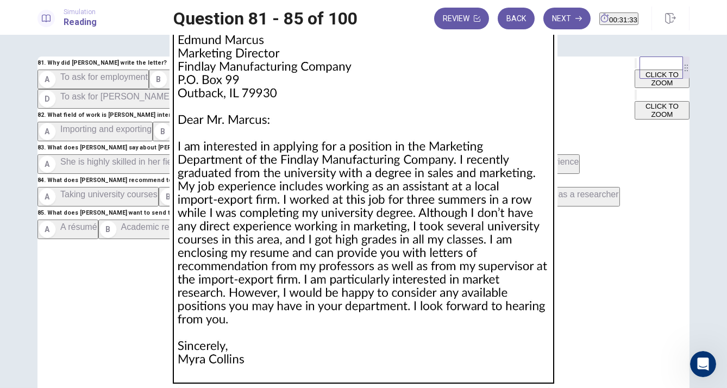
click at [9, 388] on div at bounding box center [363, 388] width 727 height 0
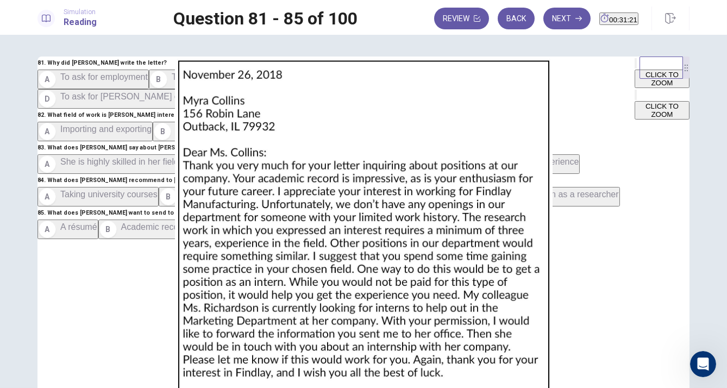
scroll to position [162, 0]
click at [552, 228] on img at bounding box center [363, 246] width 687 height 378
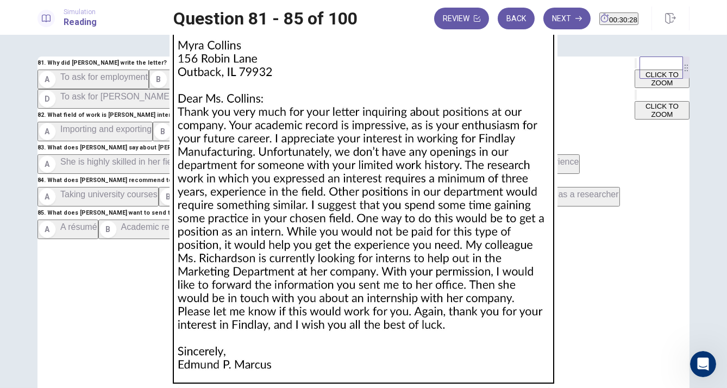
click at [10, 388] on div at bounding box center [363, 388] width 727 height 0
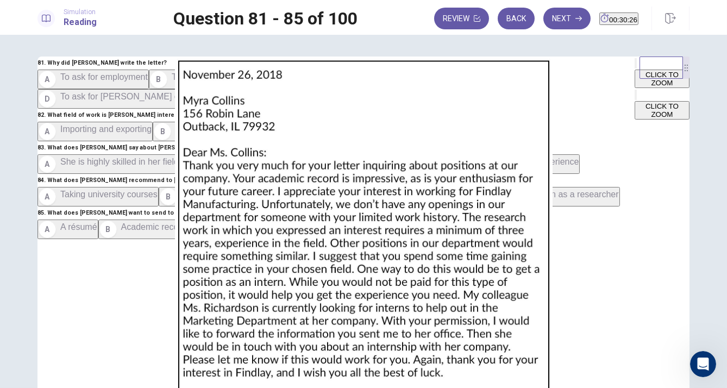
click at [73, 89] on button "A To ask for employment" at bounding box center [93, 80] width 111 height 20
click at [241, 141] on button "C Manufacturing" at bounding box center [280, 132] width 79 height 20
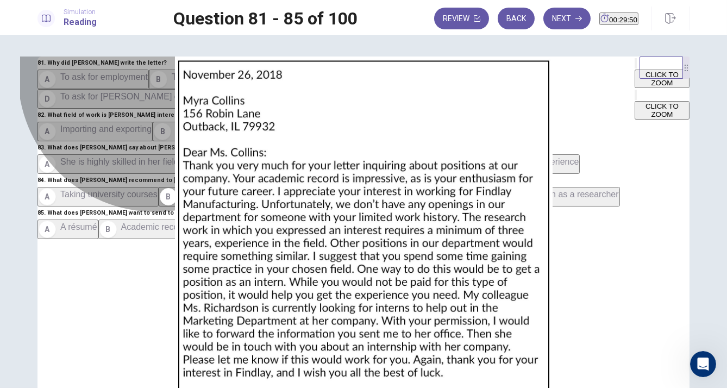
click at [203, 166] on span "She lacks interest in her career" at bounding box center [263, 161] width 120 height 9
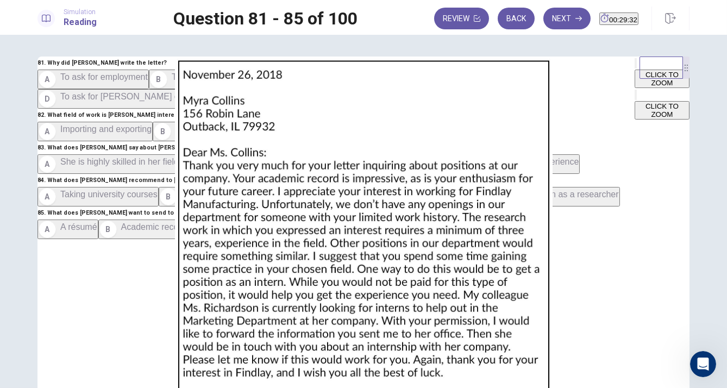
click at [459, 166] on span "She has insufficient experience" at bounding box center [519, 161] width 120 height 9
click at [159, 207] on button "A Taking university courses" at bounding box center [98, 197] width 121 height 20
click at [204, 203] on button "B Getting more work experience" at bounding box center [229, 197] width 140 height 20
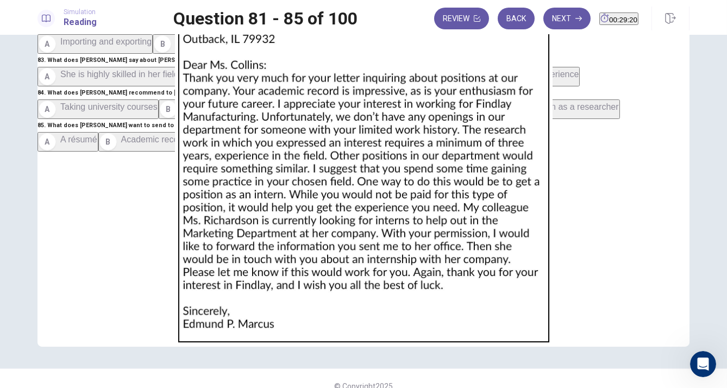
scroll to position [87, 0]
click at [316, 145] on span "Letters of recommendation" at bounding box center [367, 139] width 103 height 9
click at [540, 30] on div "Simulation Reading Question 81 - 85 of 100 Review Back Next 00:29:14" at bounding box center [363, 17] width 727 height 35
click at [544, 24] on button "Next" at bounding box center [567, 19] width 47 height 22
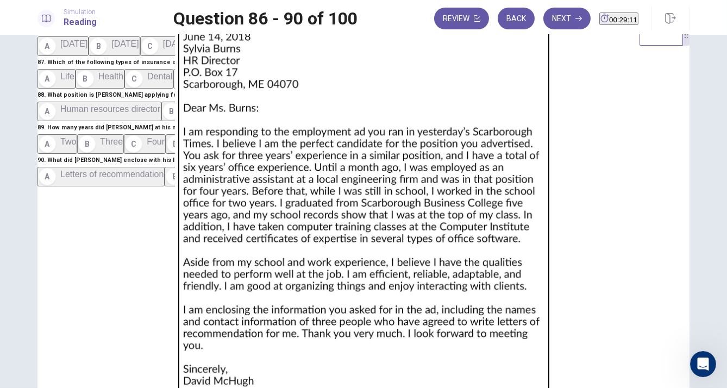
scroll to position [20, 0]
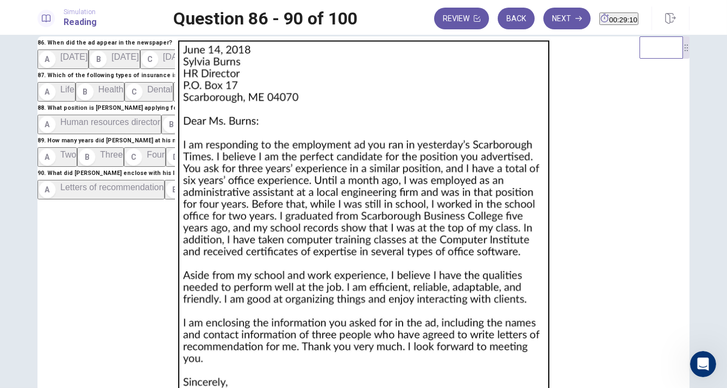
click at [512, 133] on img at bounding box center [363, 225] width 687 height 378
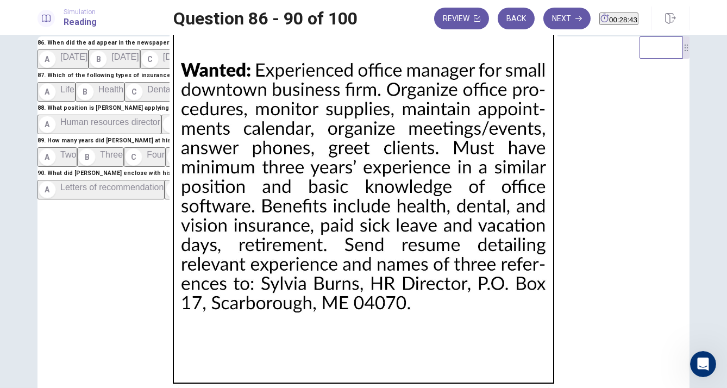
click at [7, 388] on div at bounding box center [363, 388] width 727 height 0
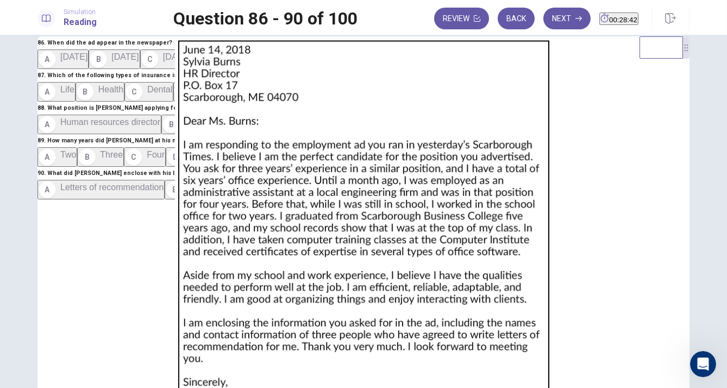
scroll to position [140, 0]
click at [463, 310] on img at bounding box center [363, 225] width 687 height 378
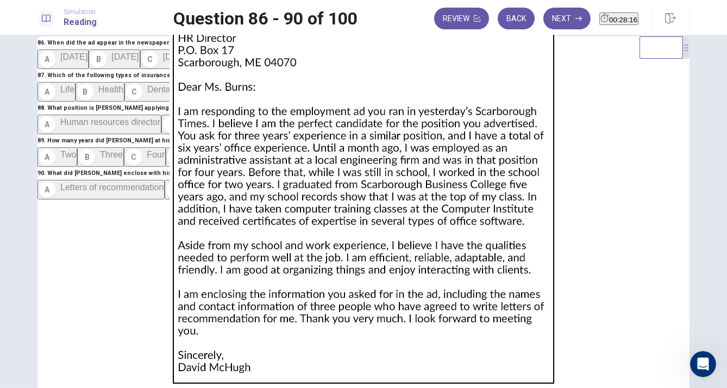
click at [463, 310] on img at bounding box center [363, 194] width 727 height 388
click at [5, 388] on div at bounding box center [363, 388] width 727 height 0
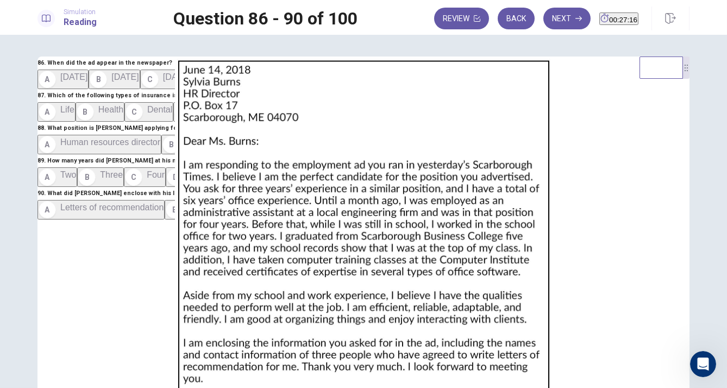
scroll to position [162, 0]
click at [89, 89] on button "A [DATE]" at bounding box center [63, 80] width 51 height 20
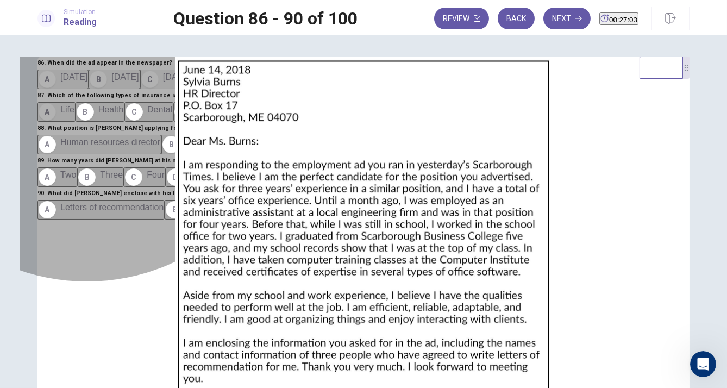
click at [76, 122] on button "A Life" at bounding box center [57, 112] width 38 height 20
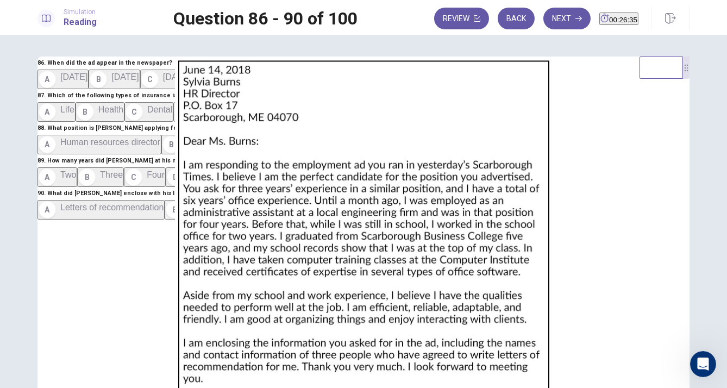
scroll to position [8, 0]
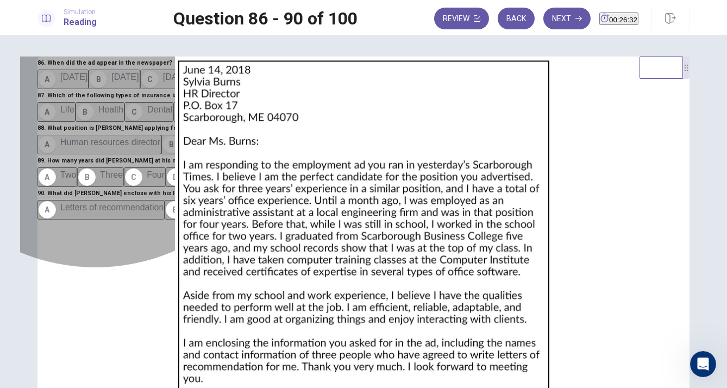
click at [300, 147] on span "Office manager" at bounding box center [329, 142] width 59 height 9
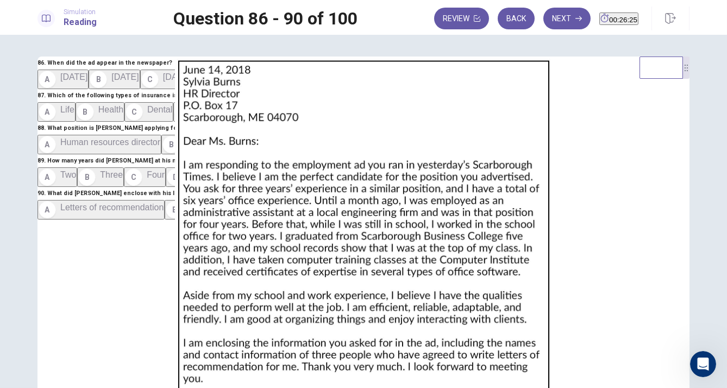
scroll to position [404, 0]
click at [105, 187] on button "B Three" at bounding box center [100, 177] width 47 height 20
click at [166, 187] on button "D Six" at bounding box center [184, 177] width 36 height 20
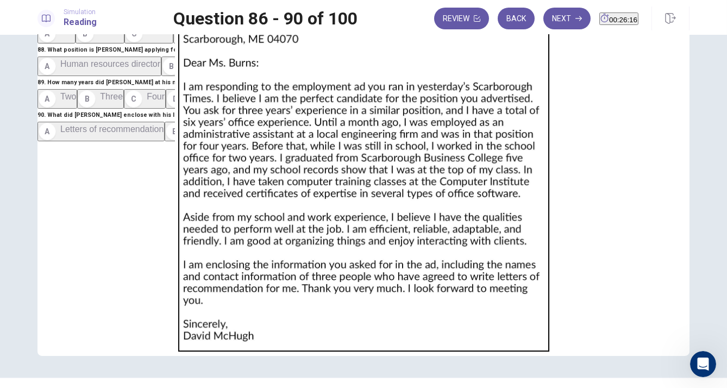
scroll to position [162, 0]
click at [165, 141] on button "A Letters of recommendation" at bounding box center [101, 132] width 127 height 20
click at [547, 15] on button "Next" at bounding box center [567, 19] width 47 height 22
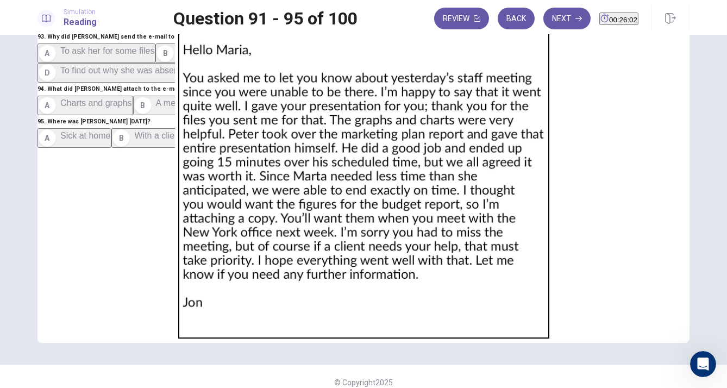
scroll to position [0, 0]
click at [510, 120] on img at bounding box center [363, 154] width 687 height 378
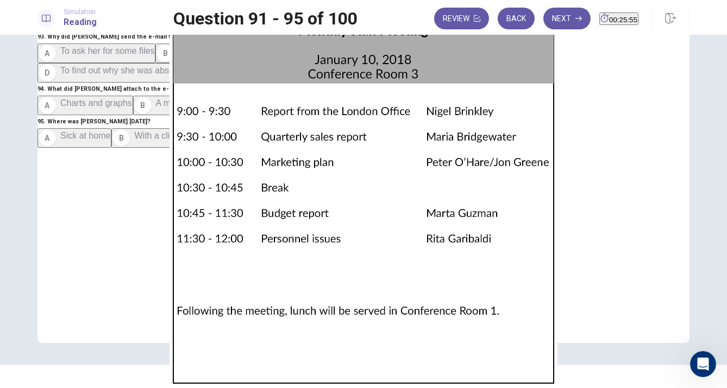
click at [557, 195] on img at bounding box center [363, 194] width 727 height 388
click at [0, 388] on div at bounding box center [363, 388] width 727 height 0
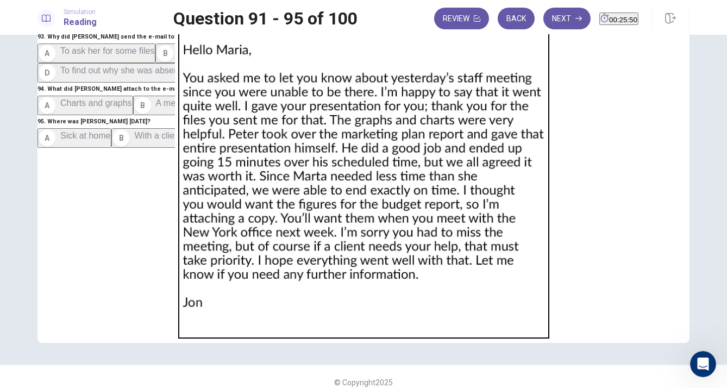
scroll to position [162, 0]
click at [512, 196] on img at bounding box center [363, 154] width 687 height 378
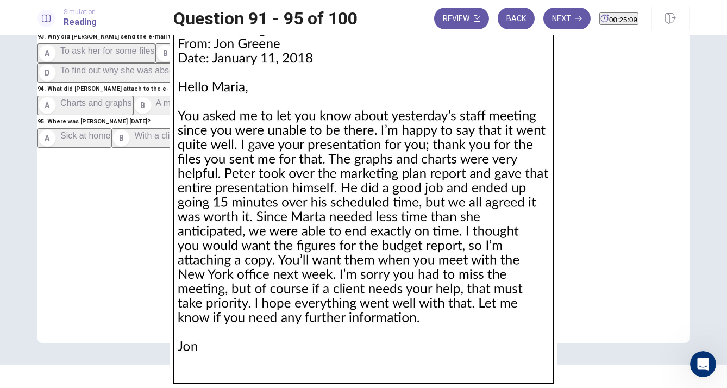
click at [11, 388] on div at bounding box center [363, 388] width 727 height 0
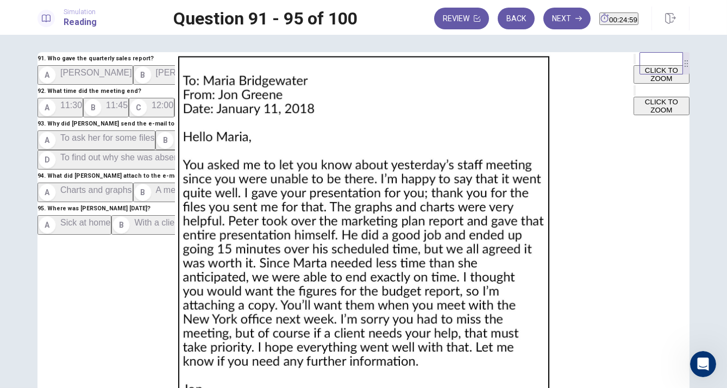
scroll to position [13, 0]
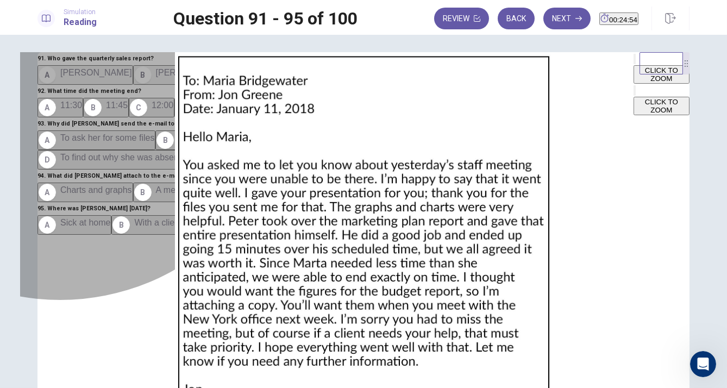
click at [347, 77] on span "[PERSON_NAME]" at bounding box center [383, 72] width 72 height 9
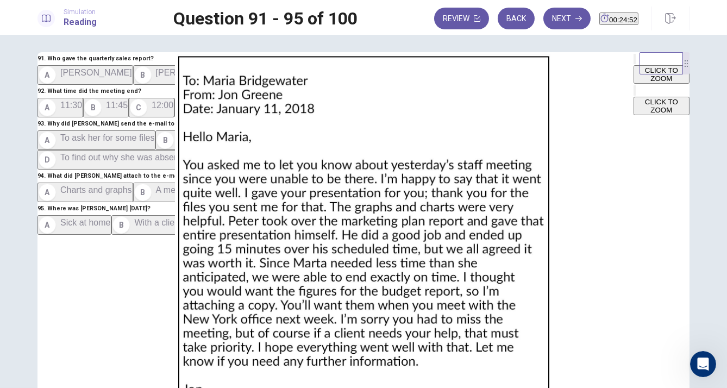
click at [156, 77] on span "[PERSON_NAME]" at bounding box center [192, 72] width 72 height 9
click at [129, 117] on button "C 12:00" at bounding box center [152, 108] width 46 height 20
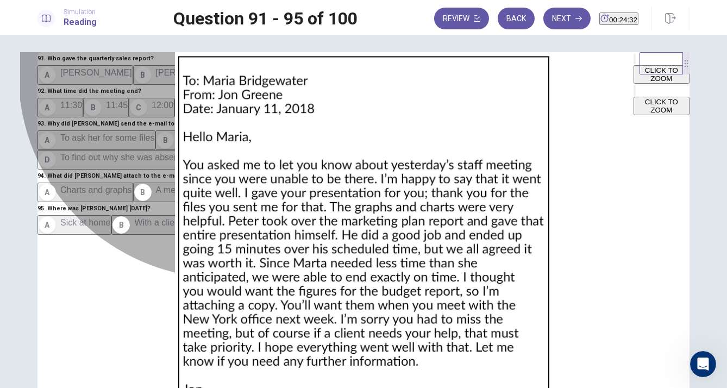
click at [250, 170] on button "D To find out why she was absent from the meeting" at bounding box center [144, 160] width 213 height 20
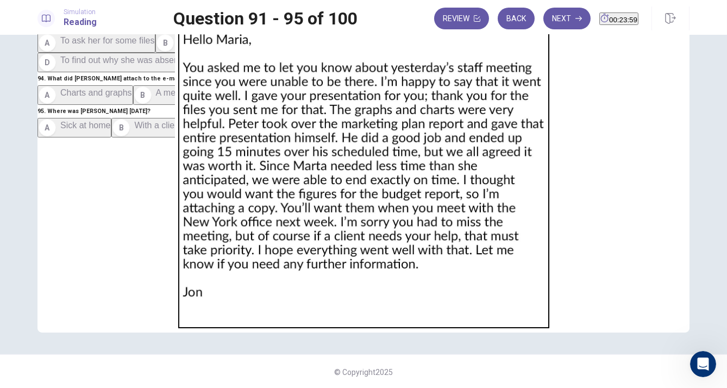
scroll to position [387, 0]
click at [156, 97] on span "A meeting agenda" at bounding box center [191, 92] width 70 height 9
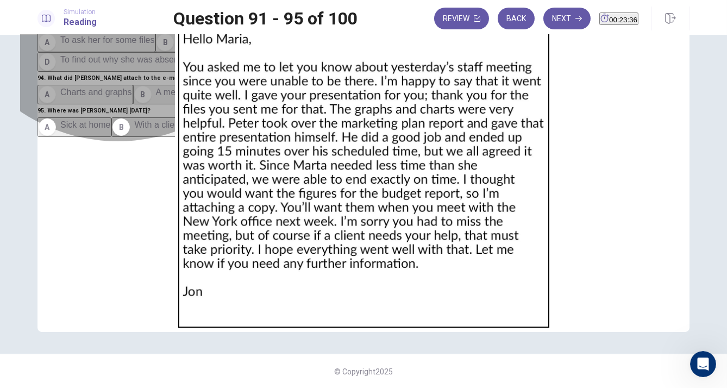
click at [313, 104] on button "D The budget report" at bounding box center [359, 95] width 93 height 20
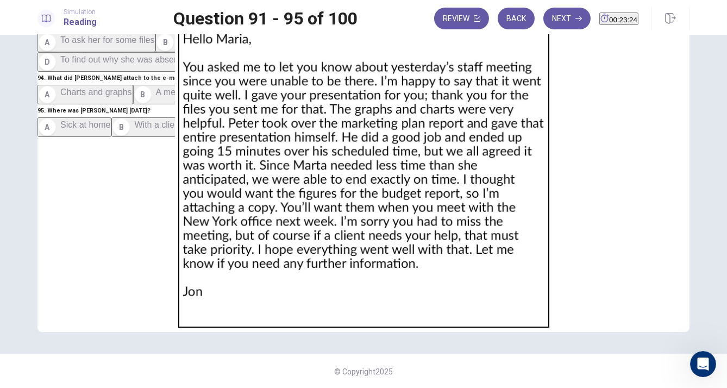
click at [206, 129] on span "At the [US_STATE] Office" at bounding box center [255, 124] width 98 height 9
click at [565, 17] on button "Next" at bounding box center [567, 19] width 47 height 22
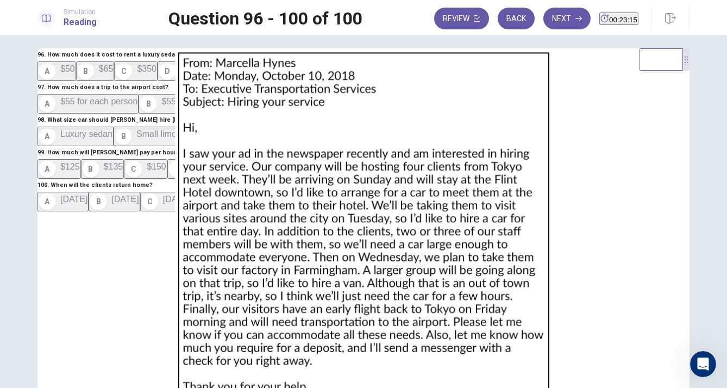
scroll to position [4, 0]
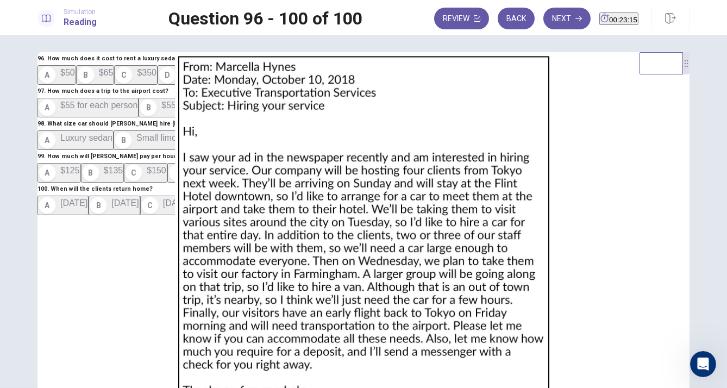
click at [554, 125] on img at bounding box center [363, 241] width 687 height 378
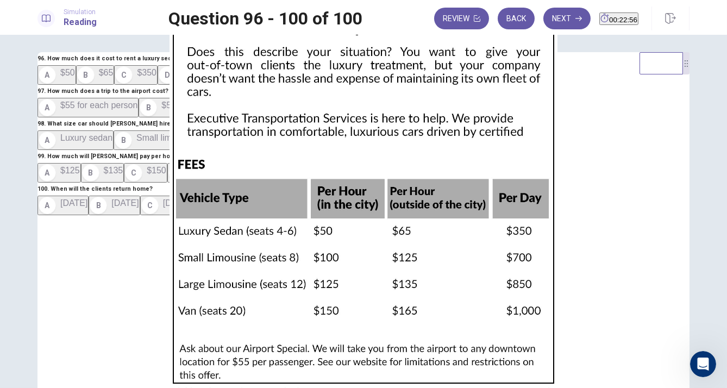
click at [4, 388] on div at bounding box center [363, 388] width 727 height 0
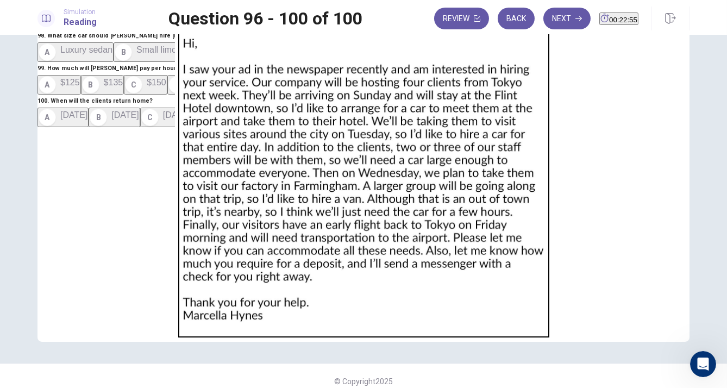
scroll to position [95, 0]
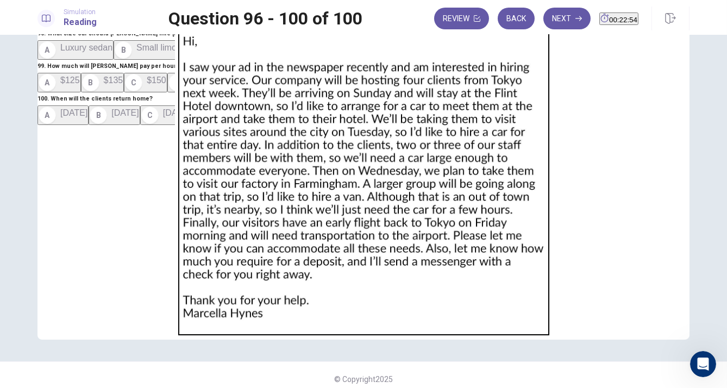
click at [477, 263] on img at bounding box center [363, 151] width 687 height 378
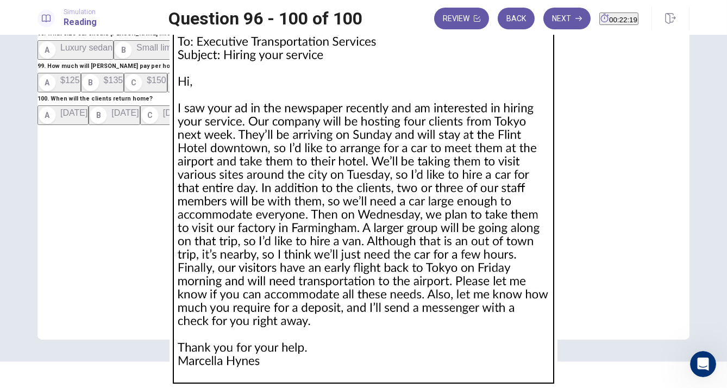
click at [7, 388] on div at bounding box center [363, 388] width 727 height 0
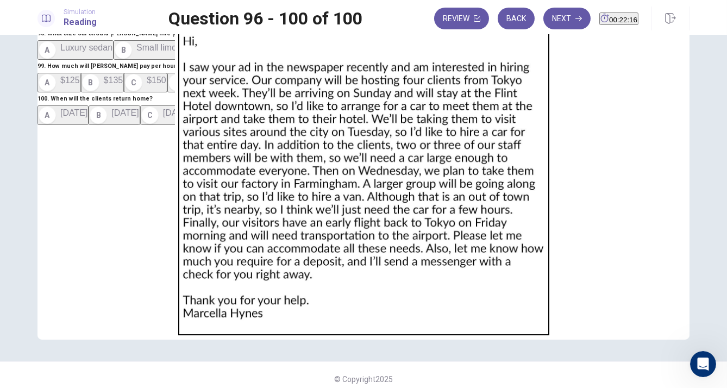
scroll to position [0, 0]
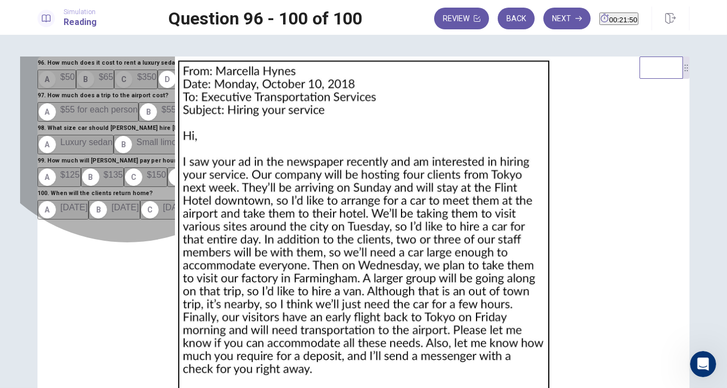
click at [158, 89] on button "C $350" at bounding box center [135, 80] width 43 height 20
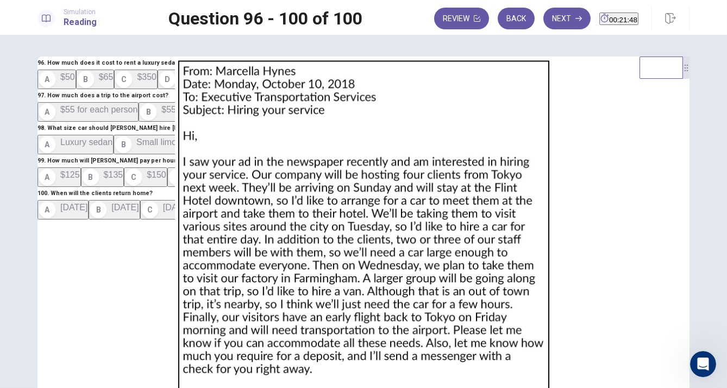
scroll to position [98, 0]
click at [139, 122] on button "A $55 for each person" at bounding box center [88, 112] width 101 height 20
click at [284, 154] on button "D Van" at bounding box center [303, 144] width 39 height 20
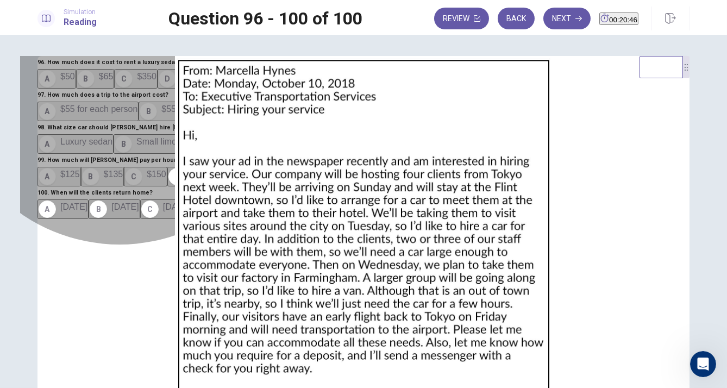
click at [152, 186] on button "C $150" at bounding box center [145, 177] width 43 height 20
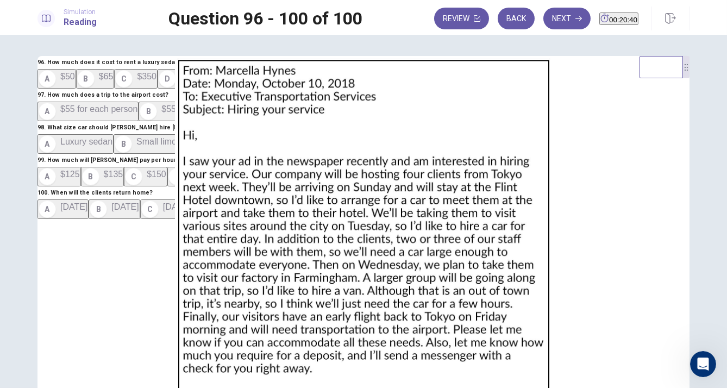
scroll to position [75, 0]
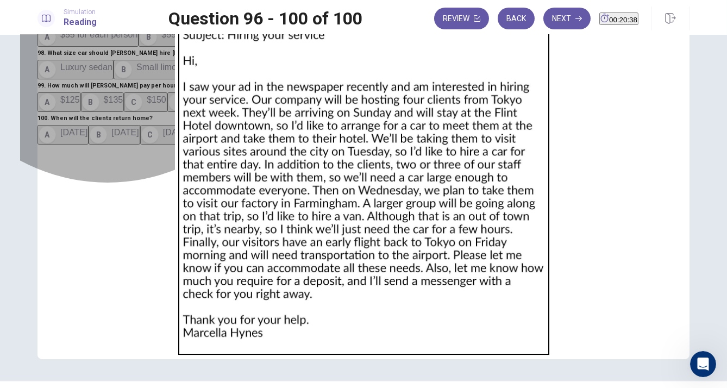
click at [191, 145] on button "D [DATE]" at bounding box center [216, 135] width 51 height 20
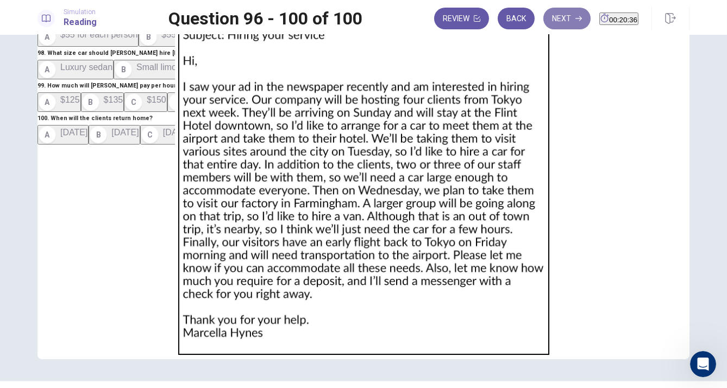
click at [552, 9] on button "Next" at bounding box center [567, 19] width 47 height 22
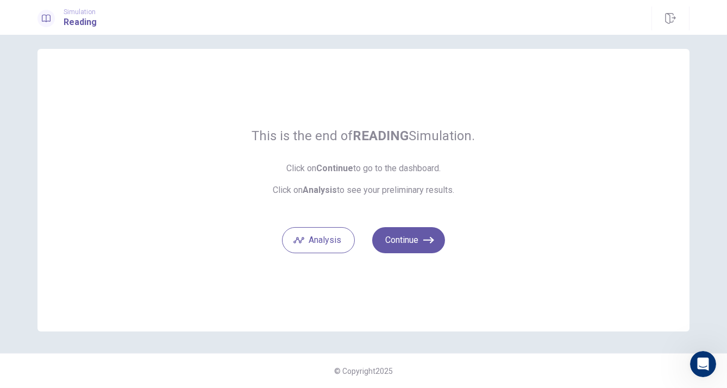
scroll to position [7, 0]
click at [426, 242] on icon "button" at bounding box center [428, 240] width 11 height 11
